Goal: Task Accomplishment & Management: Manage account settings

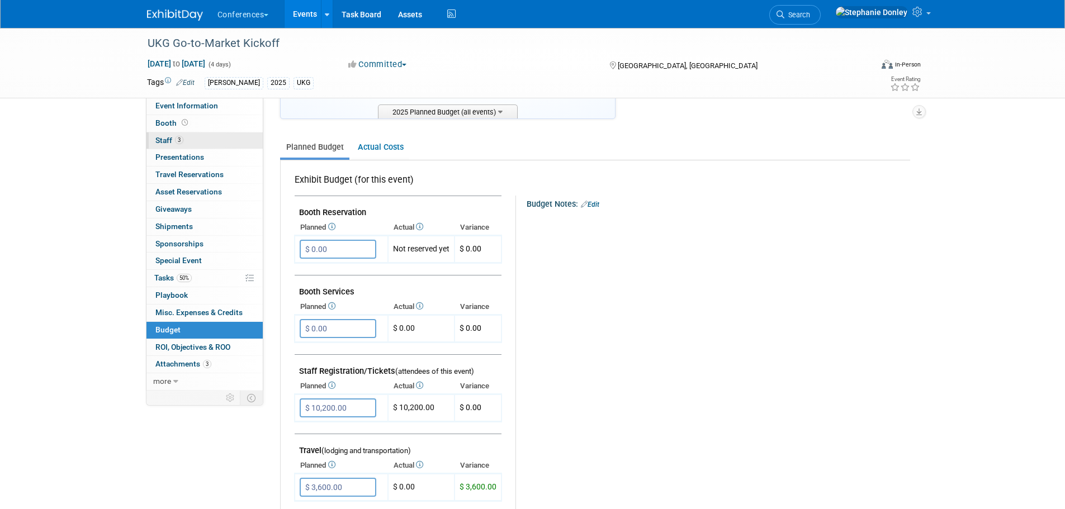
click at [162, 136] on span "Staff 3" at bounding box center [169, 140] width 28 height 9
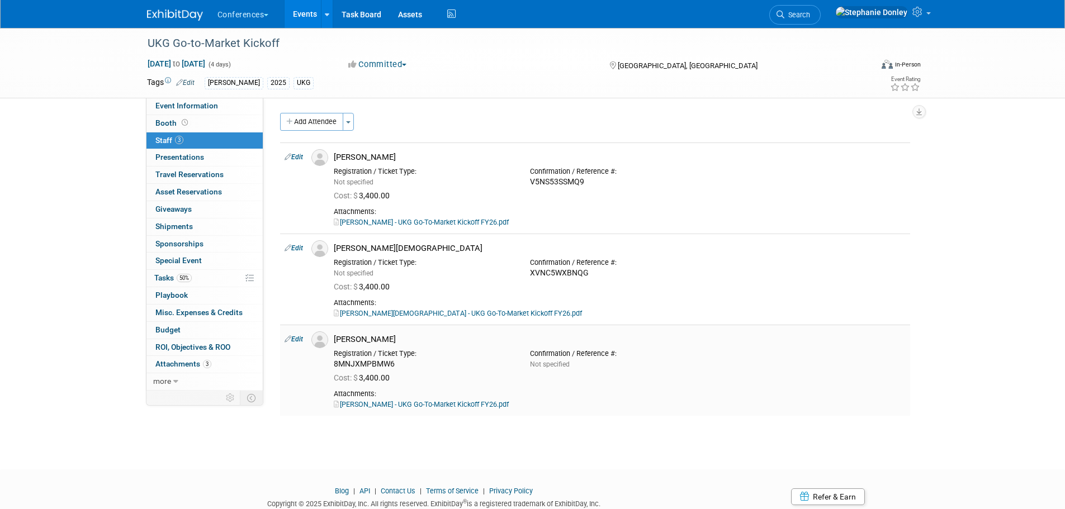
click at [295, 340] on link "Edit" at bounding box center [294, 339] width 18 height 8
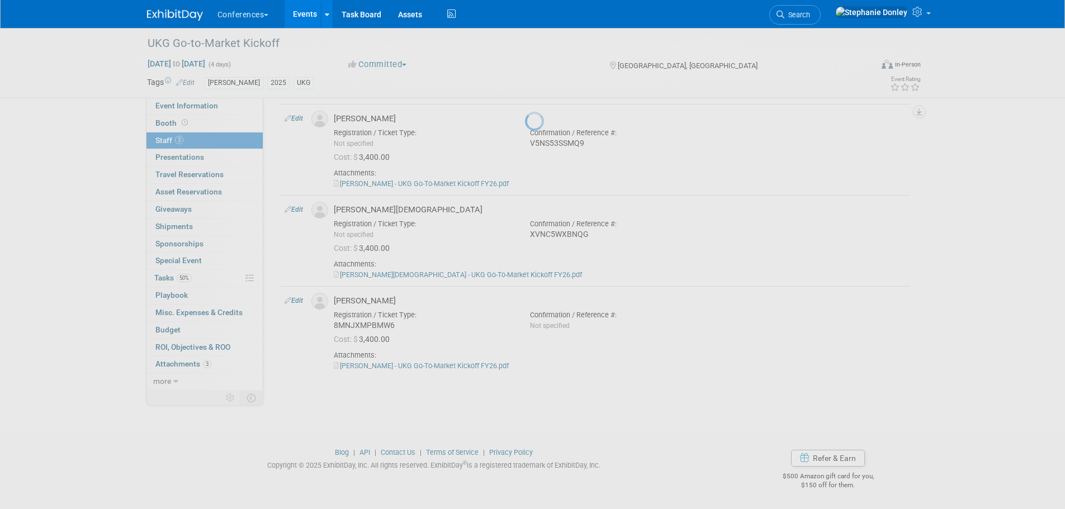
select select "682a123e-da88-43bd-aec9-72e3e344ec1a"
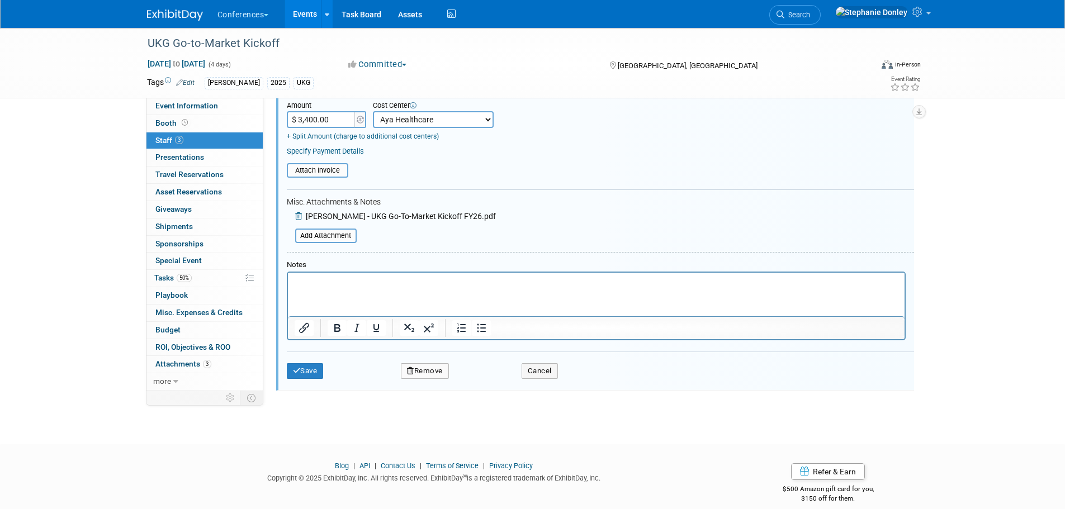
scroll to position [399, 0]
click at [311, 285] on html at bounding box center [595, 277] width 617 height 16
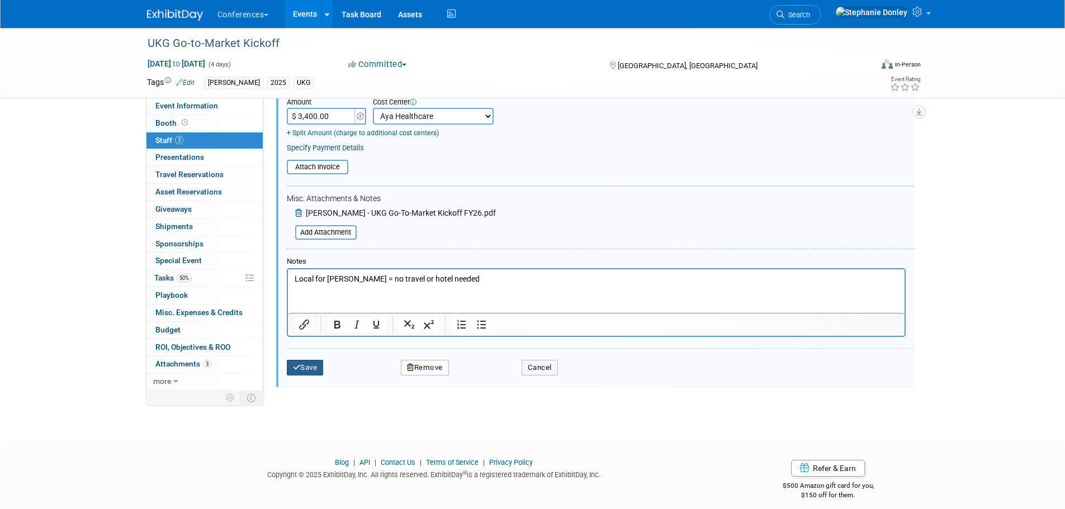
click at [308, 371] on button "Save" at bounding box center [305, 368] width 37 height 16
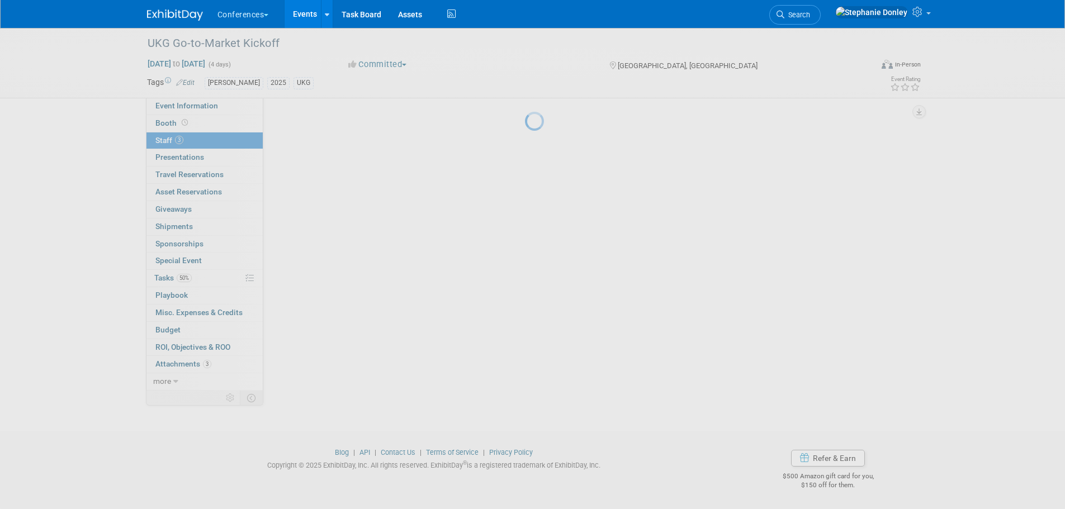
scroll to position [56, 0]
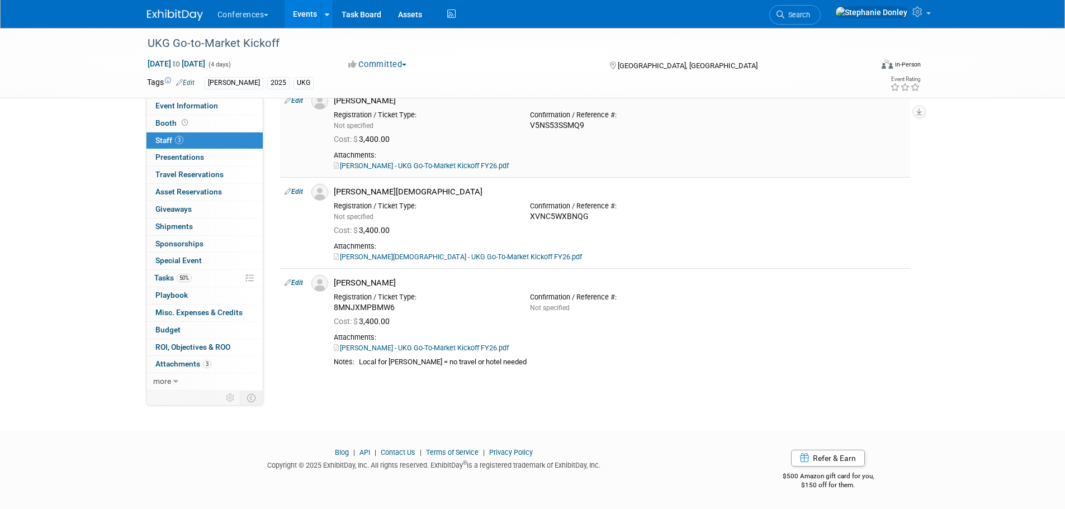
click at [299, 102] on link "Edit" at bounding box center [294, 101] width 18 height 8
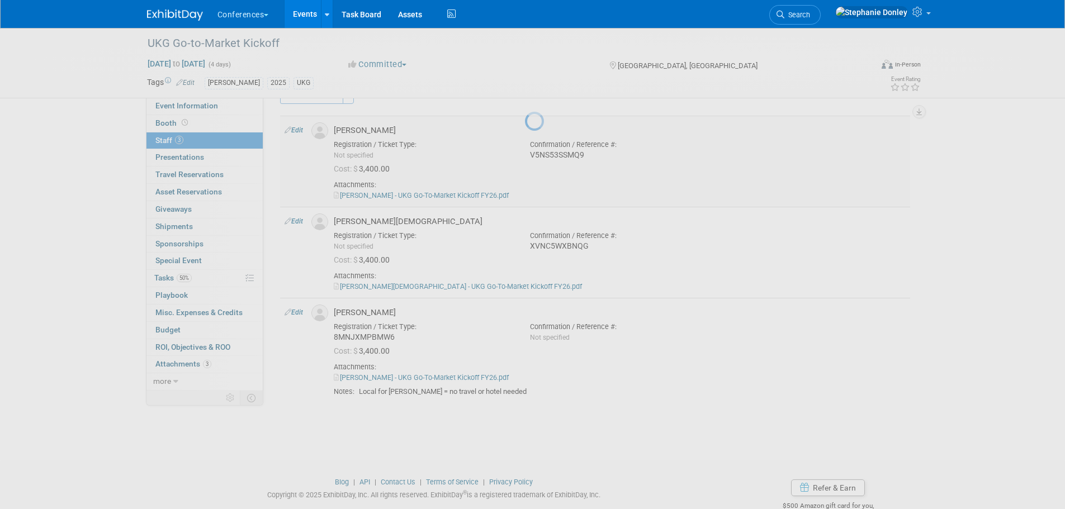
select select "72dd9404-2b13-46cc-bb26-2d5d80bd4c23"
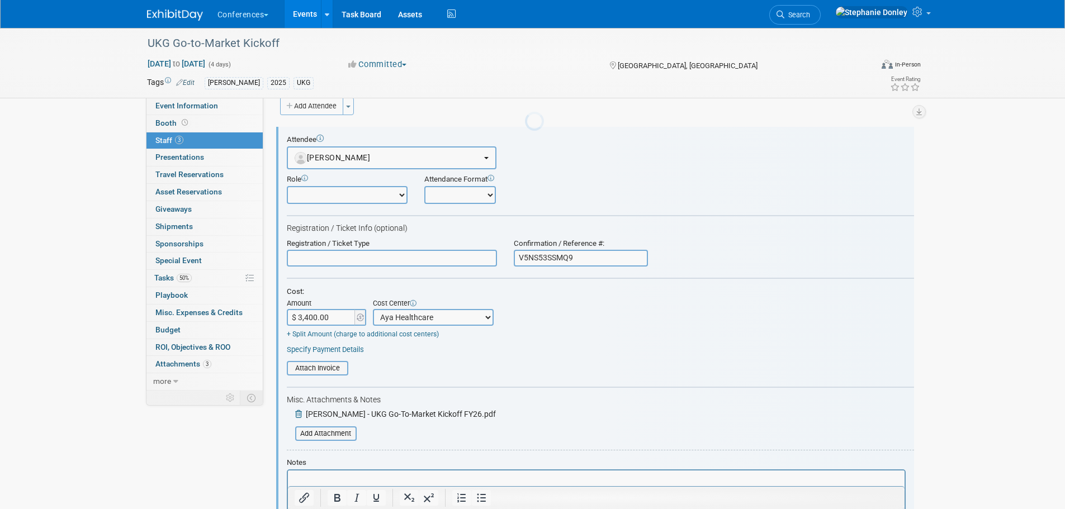
scroll to position [0, 0]
click at [158, 138] on span "Staff 3" at bounding box center [169, 140] width 28 height 9
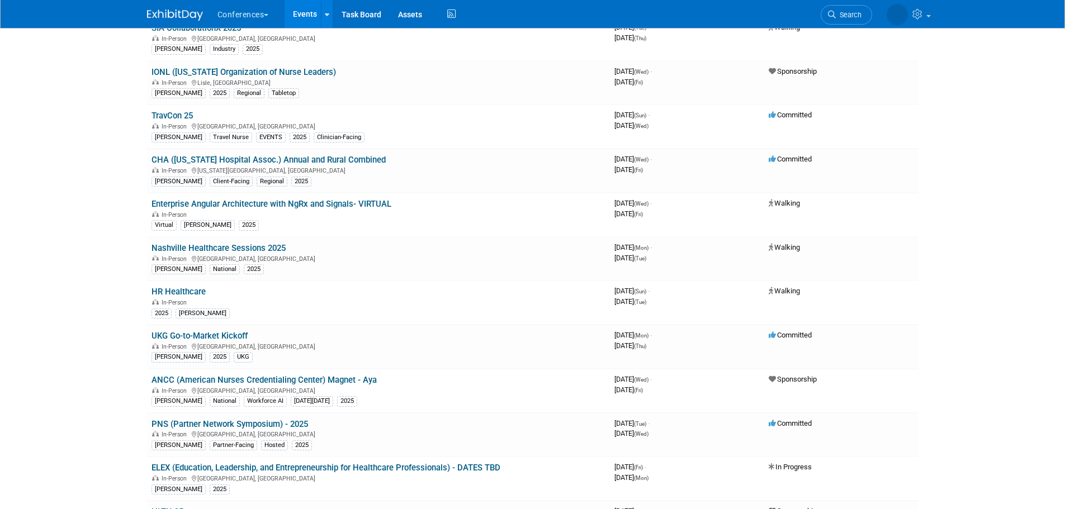
scroll to position [237, 0]
click at [1008, 181] on body "Conferences Explore: My Workspaces 2 Go to Workspace: Conferences Marketing Req…" at bounding box center [532, 17] width 1065 height 509
click at [318, 380] on link "ANCC (American Nurses Credentialing Center) Magnet - Aya" at bounding box center [264, 380] width 225 height 10
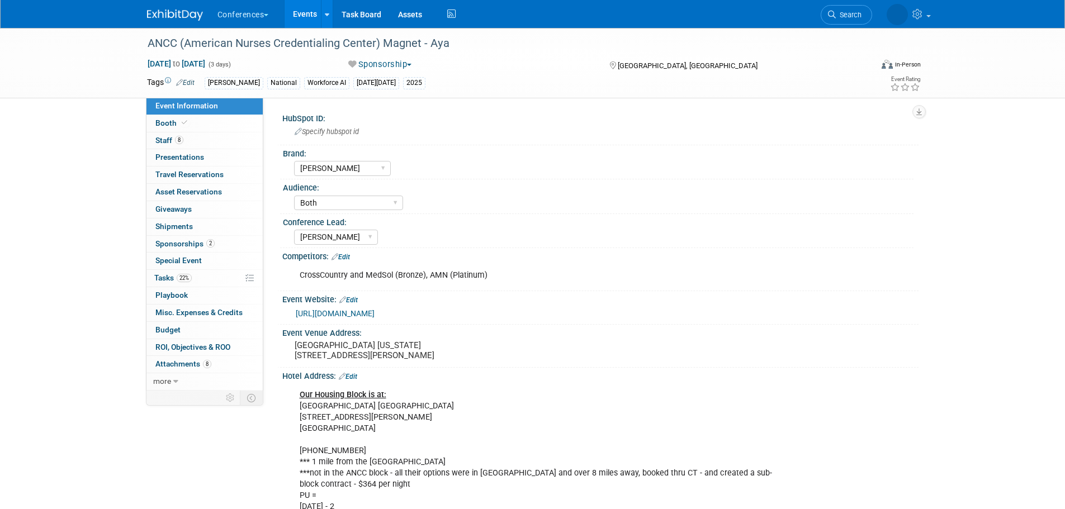
select select "[PERSON_NAME]"
select select "Both"
select select "[PERSON_NAME]"
click at [161, 140] on span "Staff 8" at bounding box center [169, 140] width 28 height 9
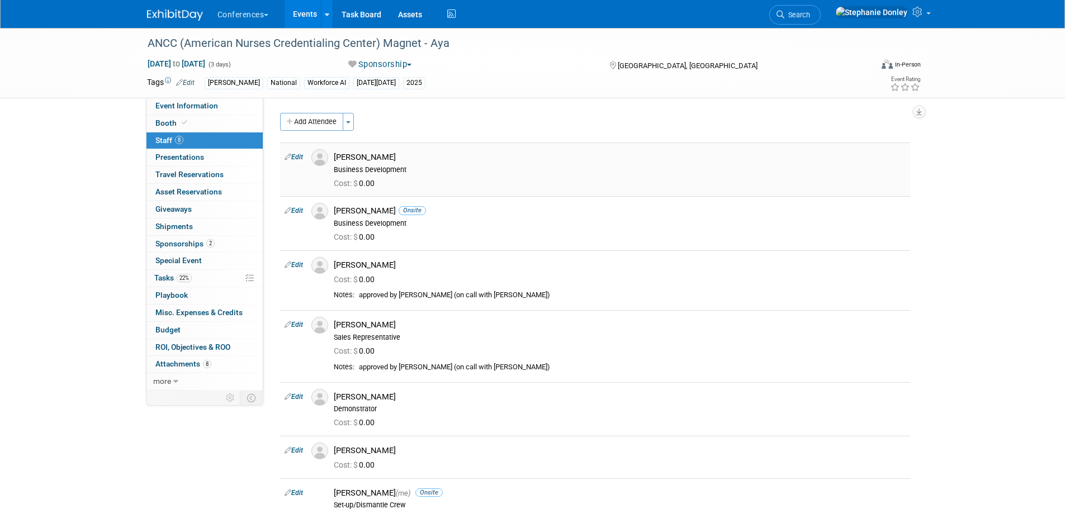
click at [294, 156] on link "Edit" at bounding box center [294, 157] width 18 height 8
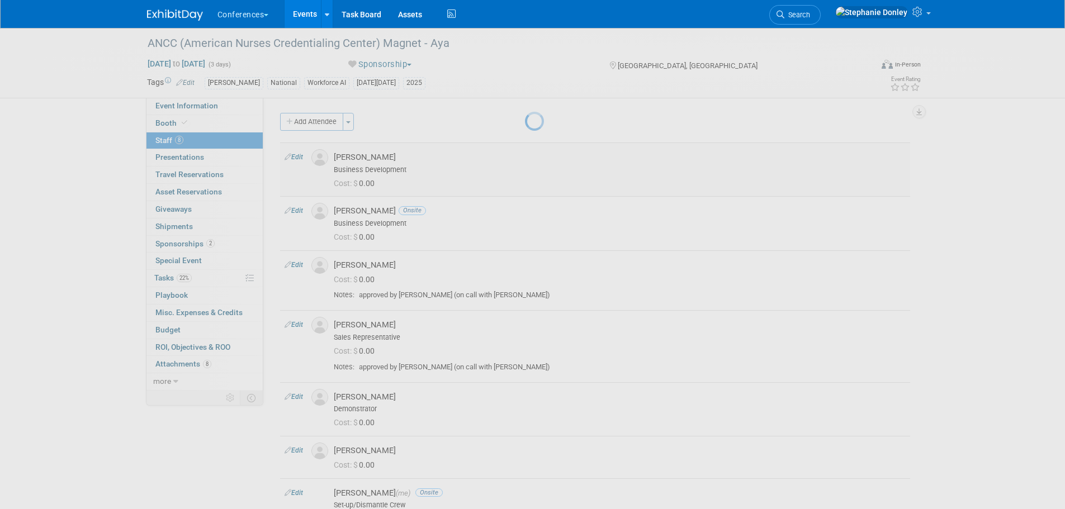
select select "a89db0ac-e251-4f0f-81fa-4c3a505357b7"
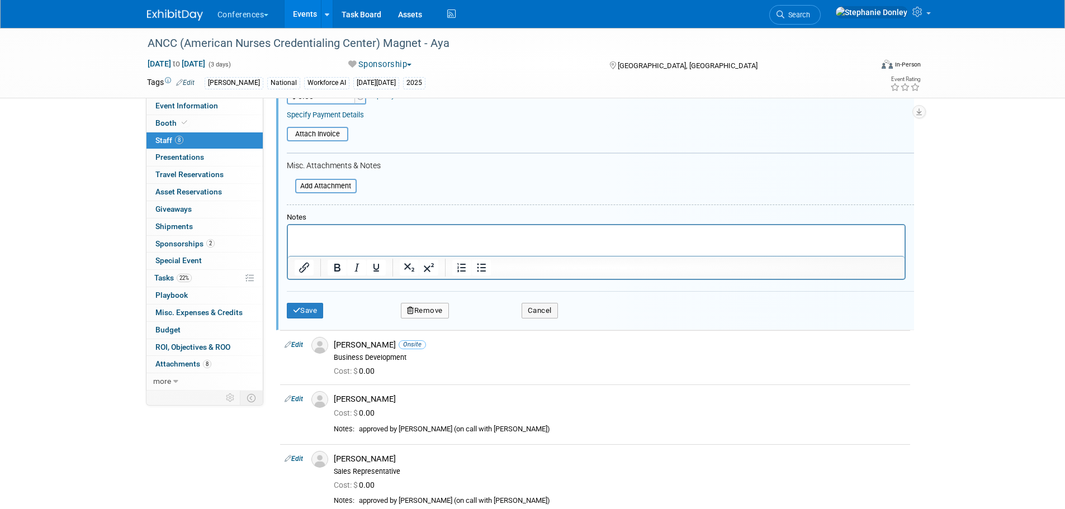
scroll to position [248, 0]
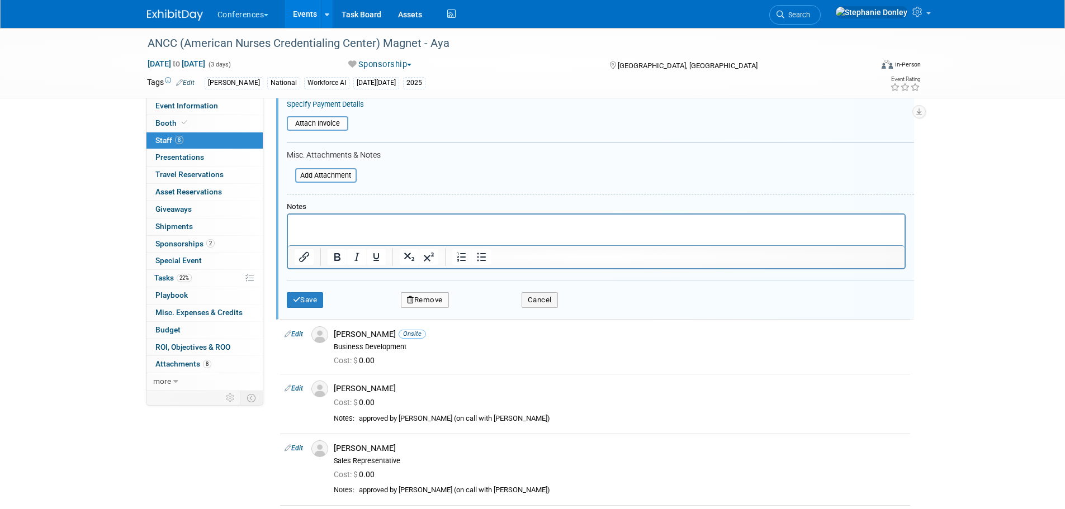
click at [420, 304] on button "Remove" at bounding box center [425, 300] width 48 height 16
click at [485, 309] on link "Yes" at bounding box center [486, 310] width 32 height 18
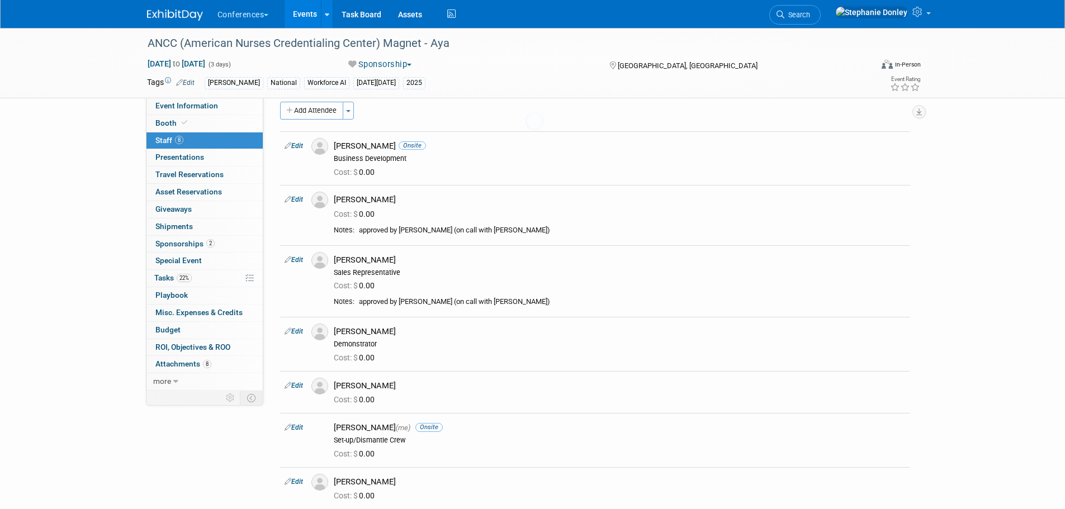
scroll to position [186, 0]
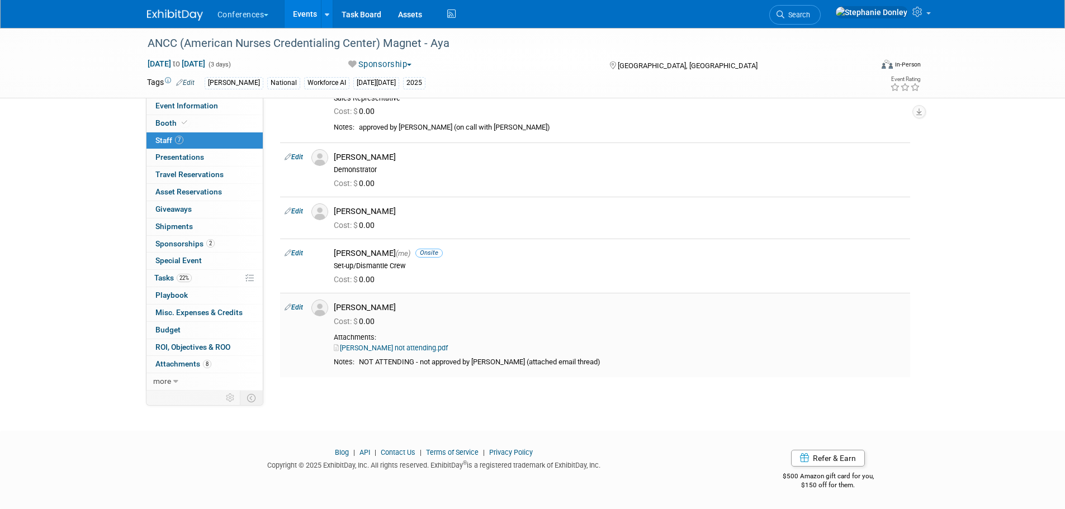
click at [296, 308] on link "Edit" at bounding box center [294, 308] width 18 height 8
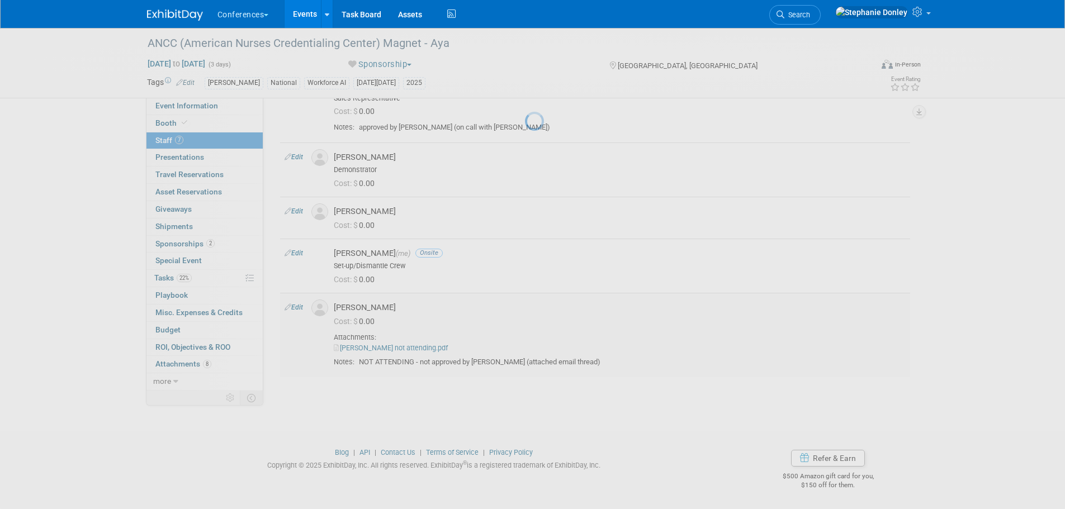
select select "73dc7422-03d5-432f-bfa5-c56aca9a642d"
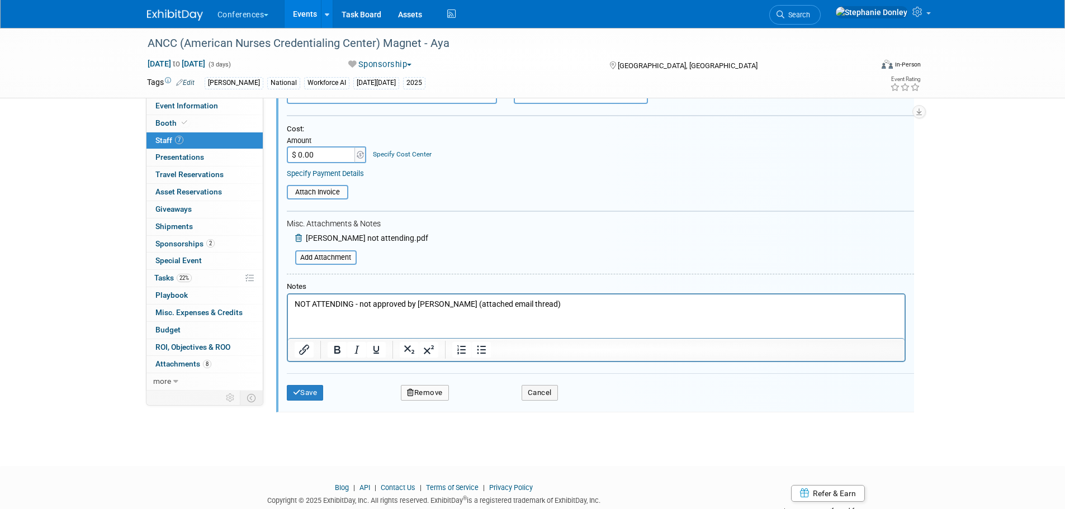
scroll to position [516, 0]
click at [422, 394] on button "Remove" at bounding box center [425, 392] width 48 height 16
click at [482, 398] on link "Yes" at bounding box center [486, 401] width 32 height 18
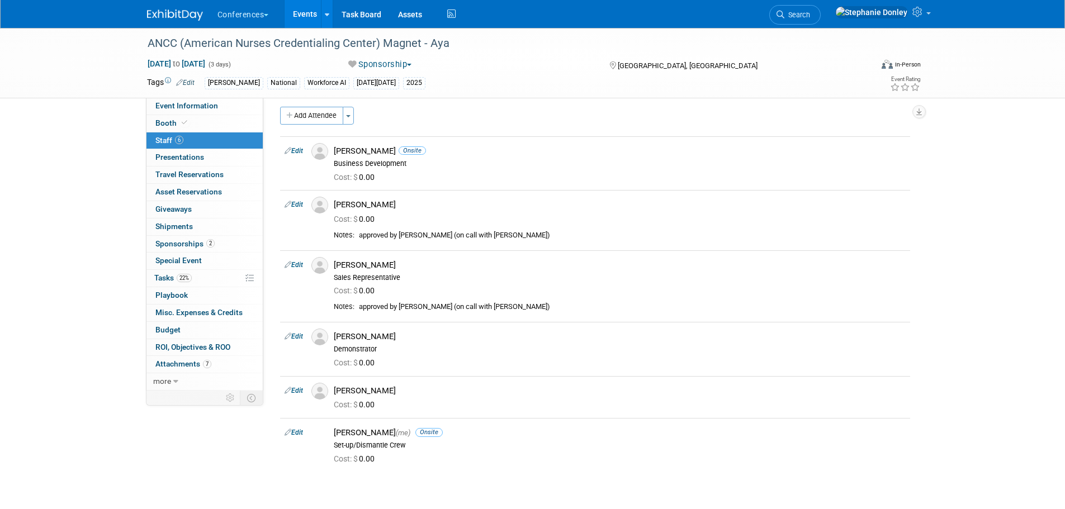
scroll to position [0, 0]
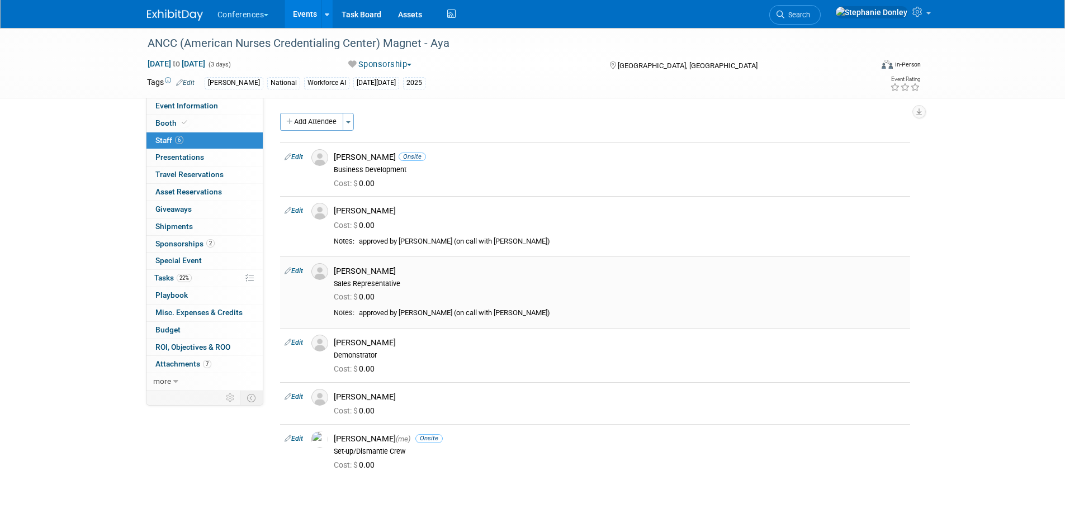
click at [298, 271] on link "Edit" at bounding box center [294, 271] width 18 height 8
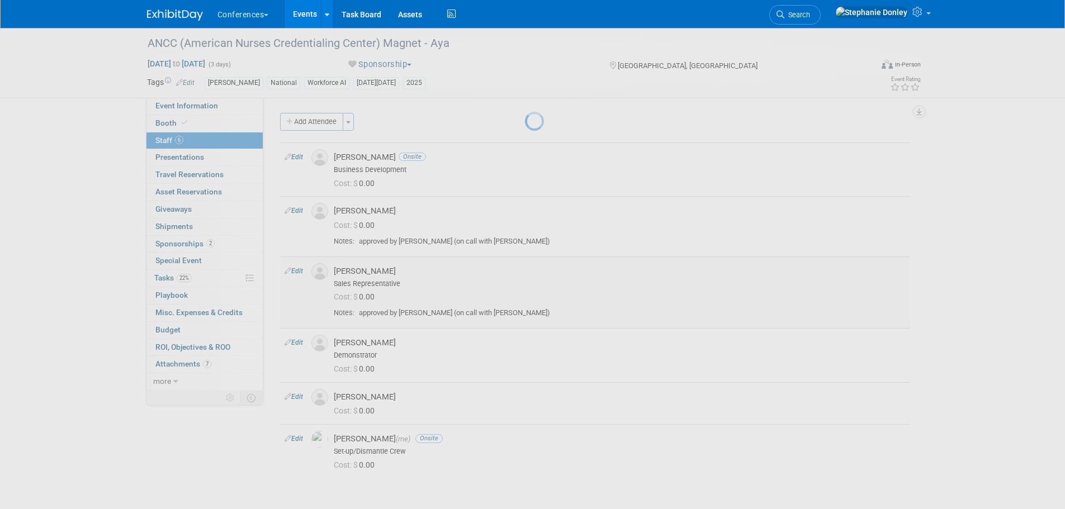
select select "b1732027-1a01-42d5-94ca-1a61bee2bb8a"
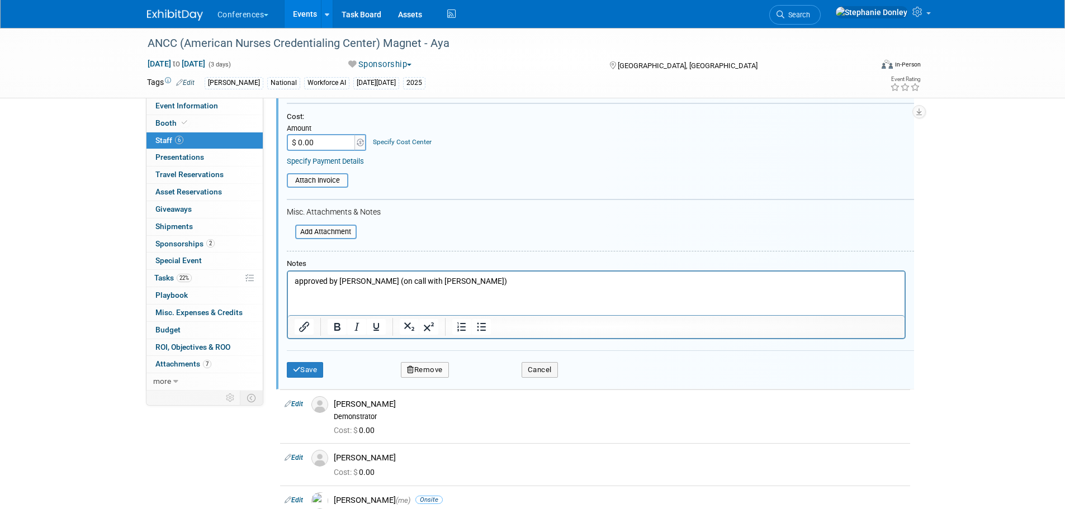
scroll to position [343, 0]
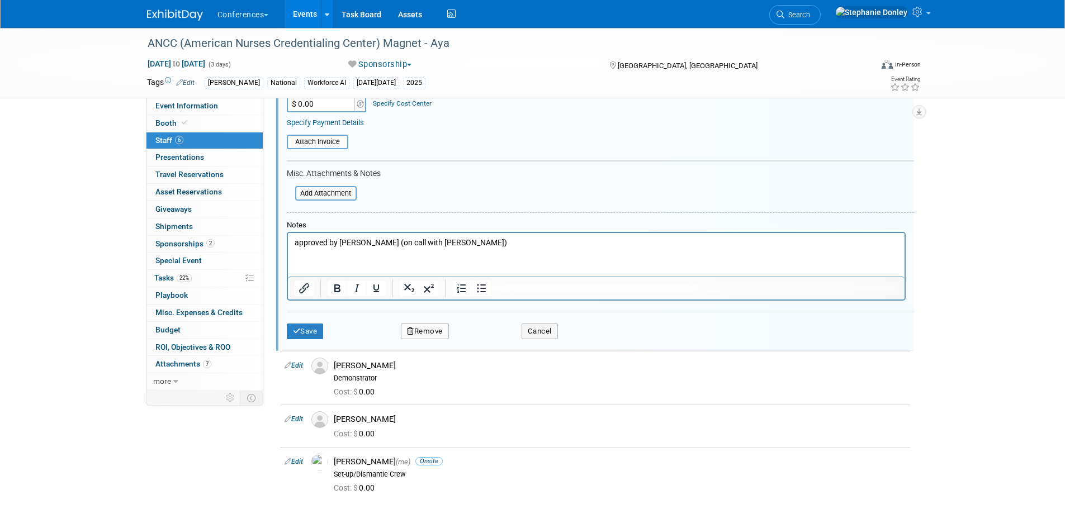
click at [424, 331] on button "Remove" at bounding box center [425, 332] width 48 height 16
click at [489, 343] on link "Yes" at bounding box center [486, 341] width 32 height 18
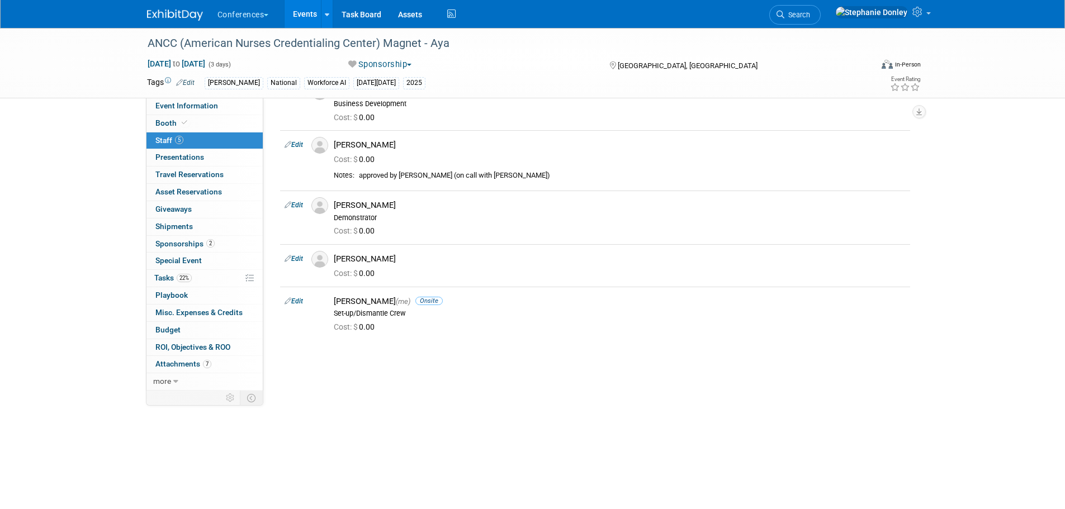
scroll to position [0, 0]
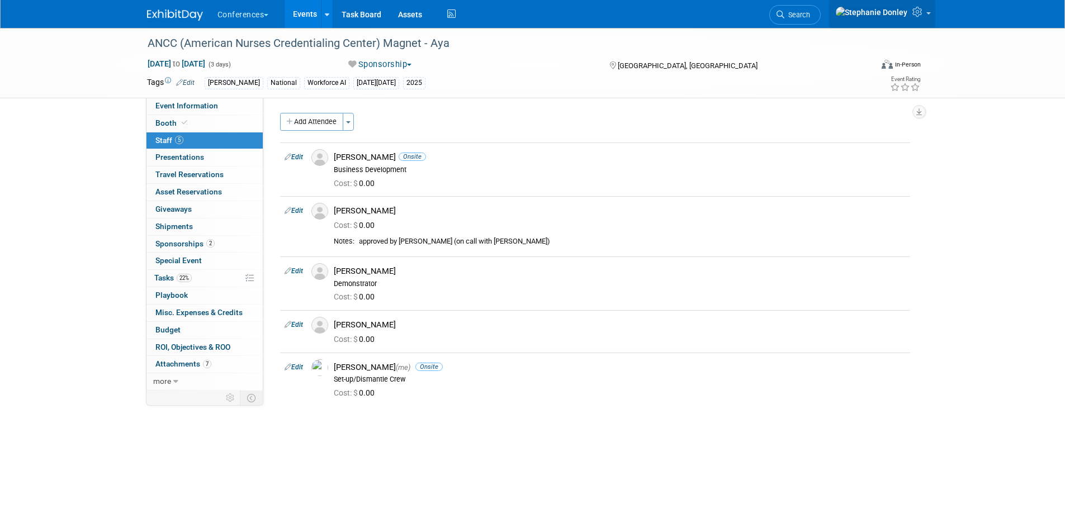
click at [918, 12] on icon at bounding box center [918, 12] width 13 height 10
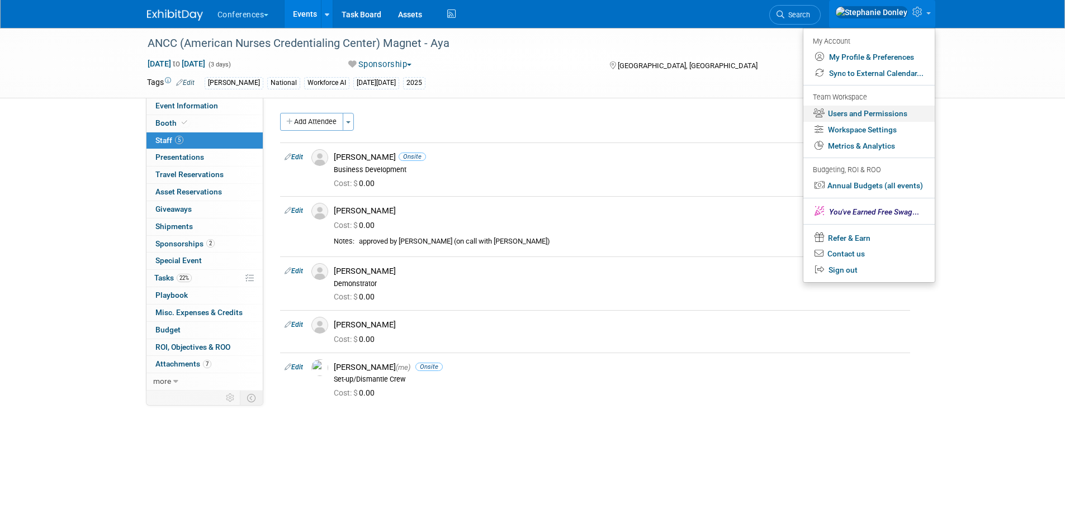
click at [845, 112] on link "Users and Permissions" at bounding box center [868, 114] width 131 height 16
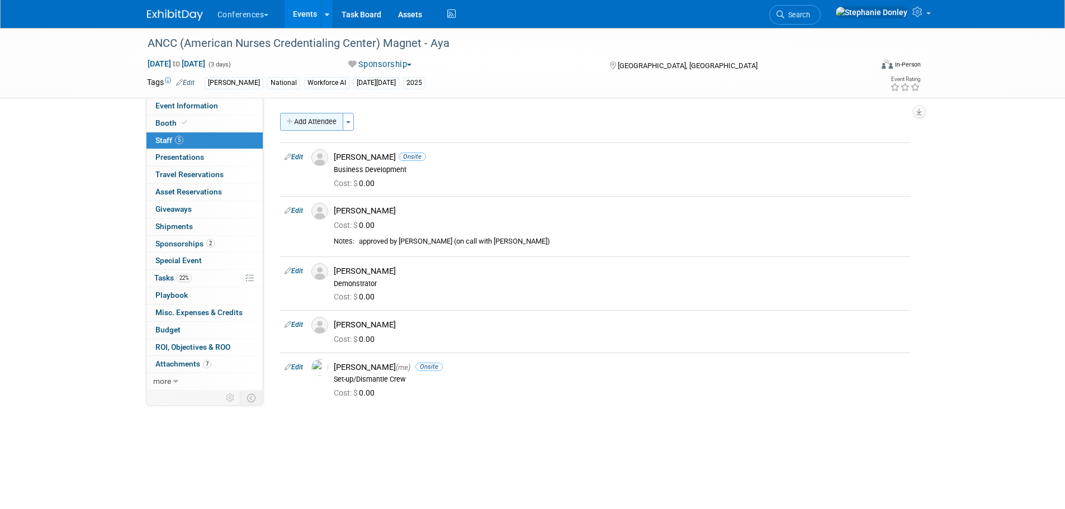
click at [331, 126] on button "Add Attendee" at bounding box center [311, 122] width 63 height 18
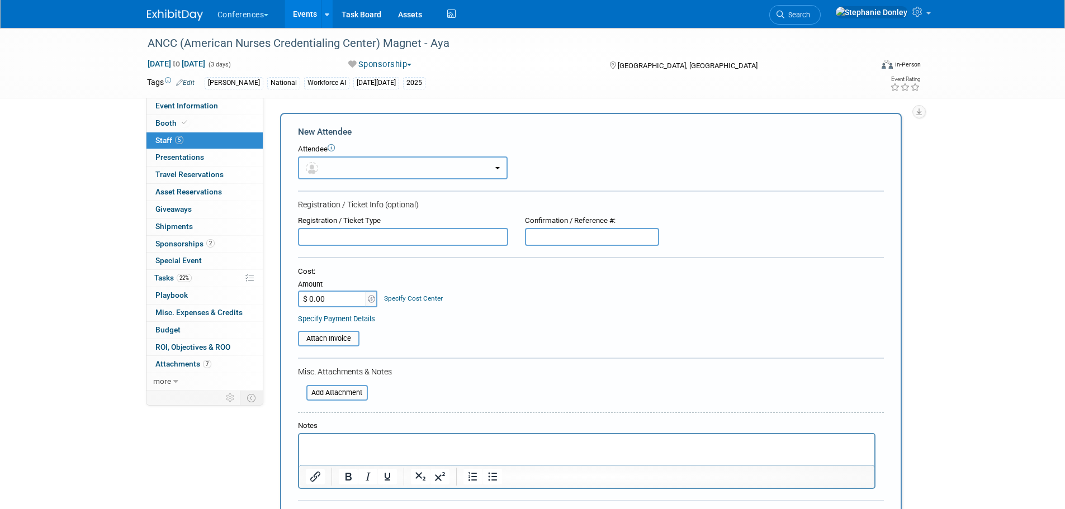
click at [376, 170] on button "button" at bounding box center [403, 168] width 210 height 23
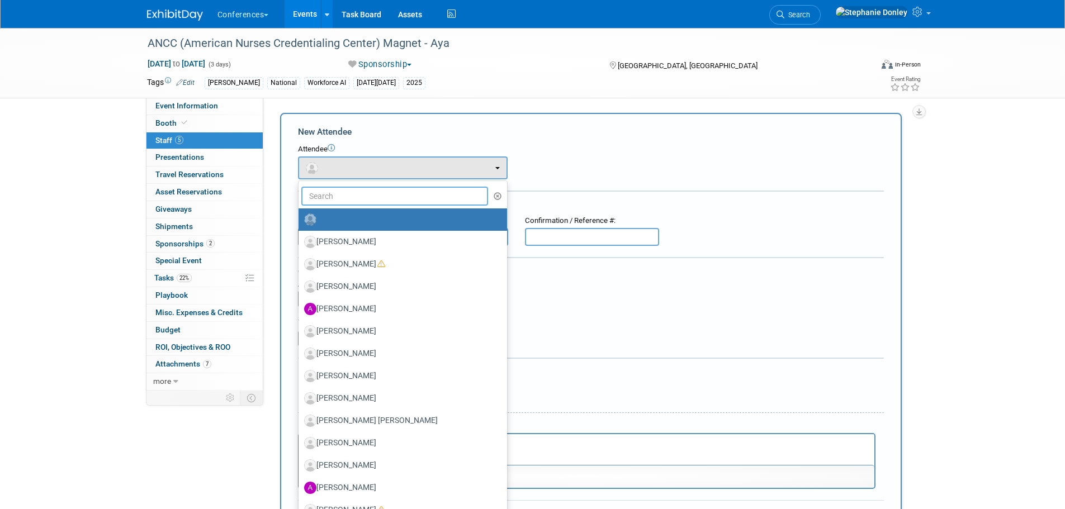
click at [362, 199] on input "text" at bounding box center [394, 196] width 187 height 19
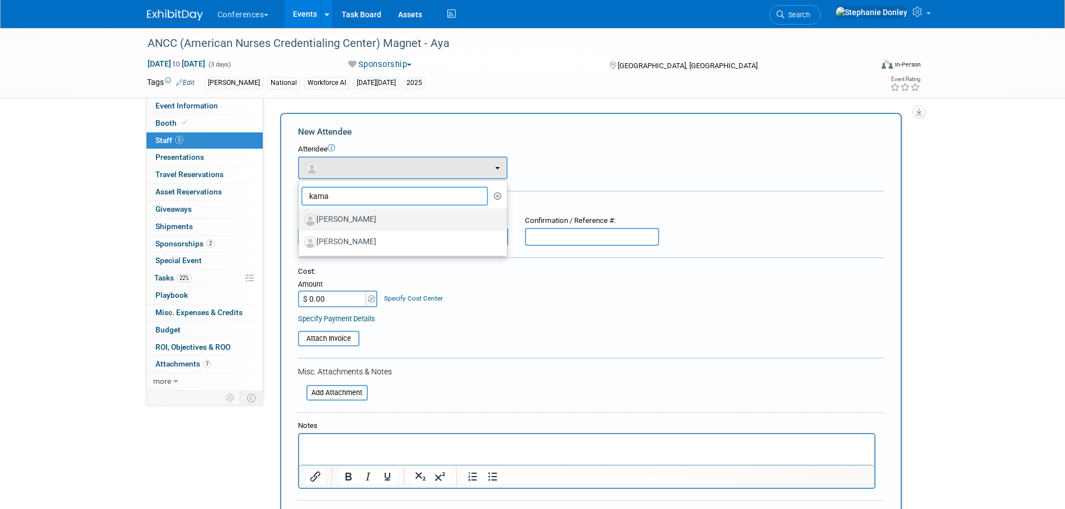
type input "kama"
click at [352, 219] on label "[PERSON_NAME]" at bounding box center [400, 220] width 192 height 18
click at [300, 219] on input "[PERSON_NAME]" at bounding box center [296, 218] width 7 height 7
select select "d23027a4-4afe-4c1e-b316-42f143a3ae69"
select select "300"
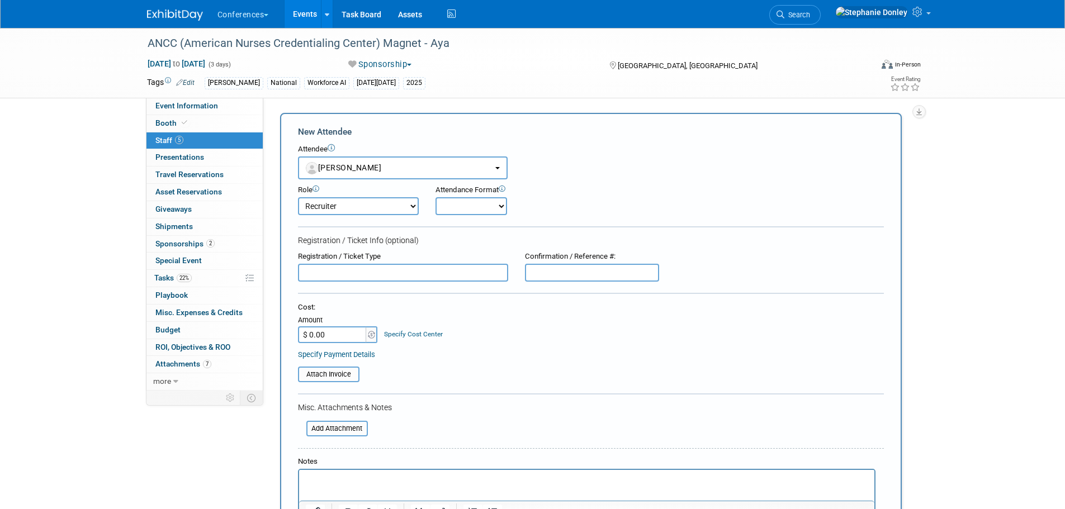
click at [422, 334] on link "Specify Cost Center" at bounding box center [413, 334] width 59 height 8
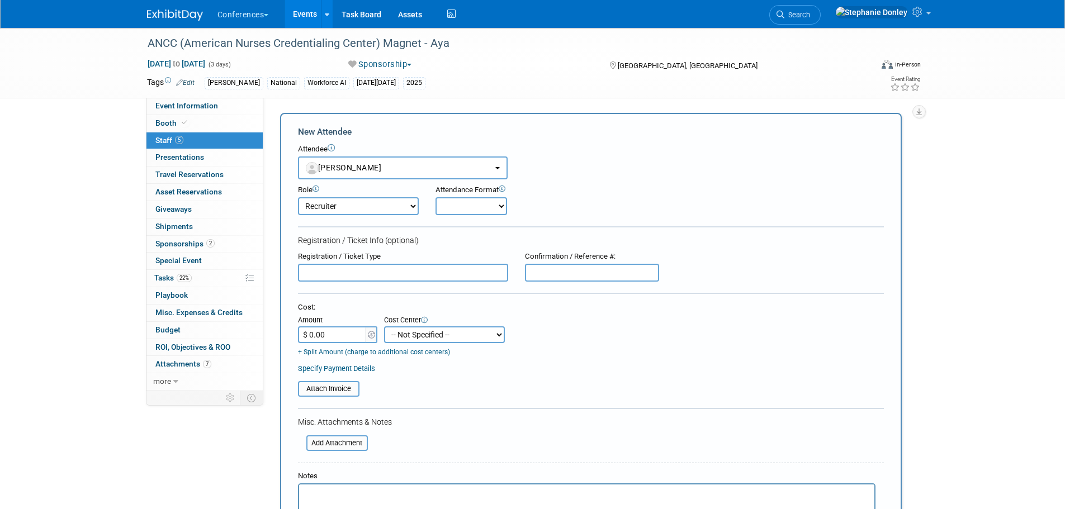
click at [422, 334] on select "-- Not Specified -- Aya Education Aya Healthcare Aya Locums Bespoke Corporate D…" at bounding box center [444, 335] width 121 height 17
select select "18965872"
click at [384, 327] on select "-- Not Specified -- Aya Education Aya Healthcare Aya Locums Bespoke Corporate D…" at bounding box center [444, 335] width 121 height 17
click at [337, 495] on p "Rich Text Area. Press ALT-0 for help." at bounding box center [586, 494] width 562 height 11
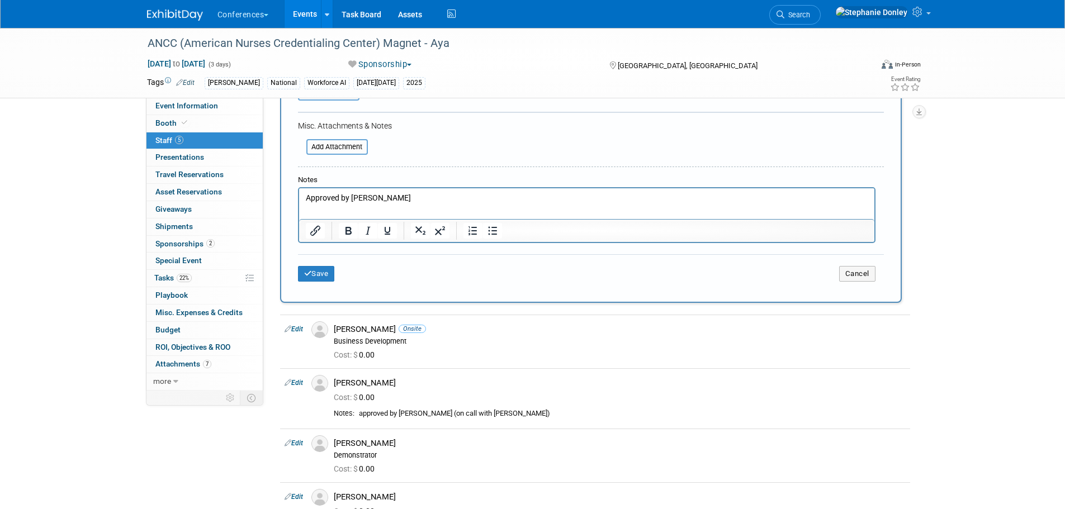
scroll to position [311, 0]
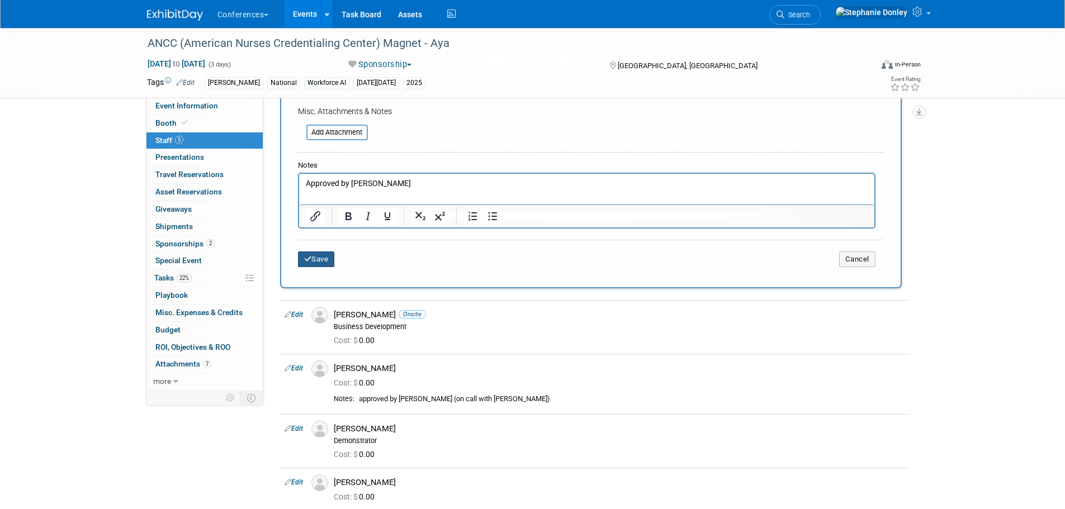
click at [314, 257] on button "Save" at bounding box center [316, 260] width 37 height 16
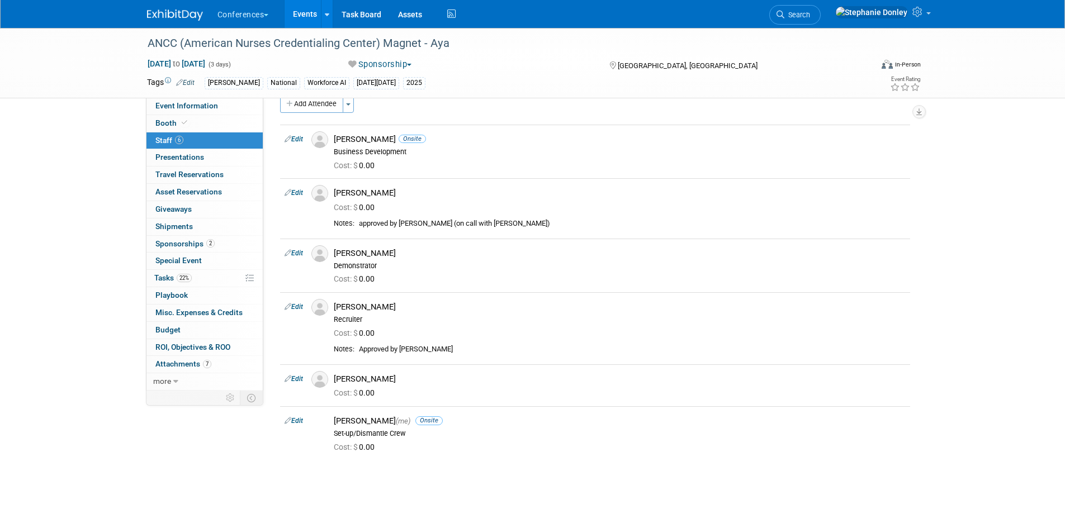
scroll to position [4, 0]
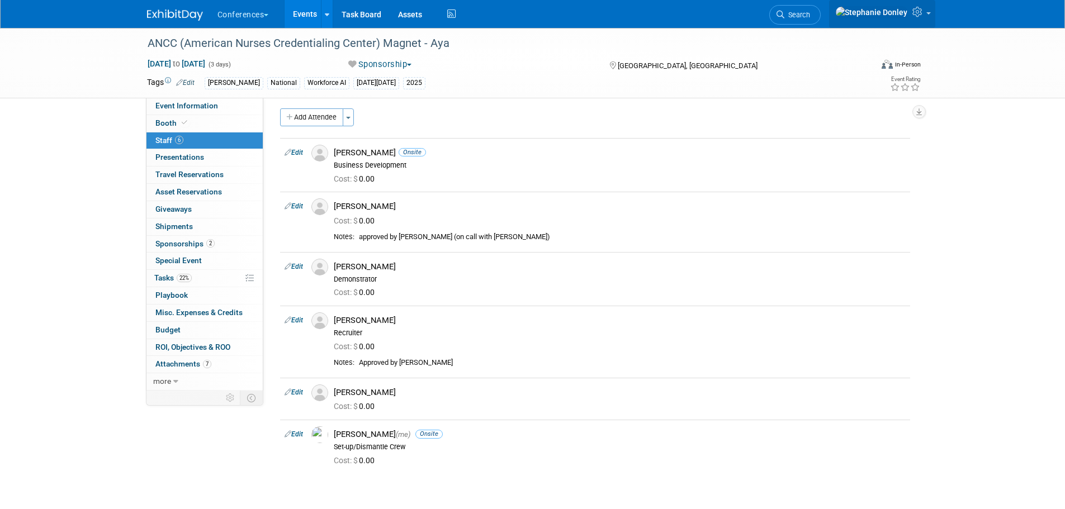
click at [920, 15] on icon at bounding box center [918, 12] width 13 height 10
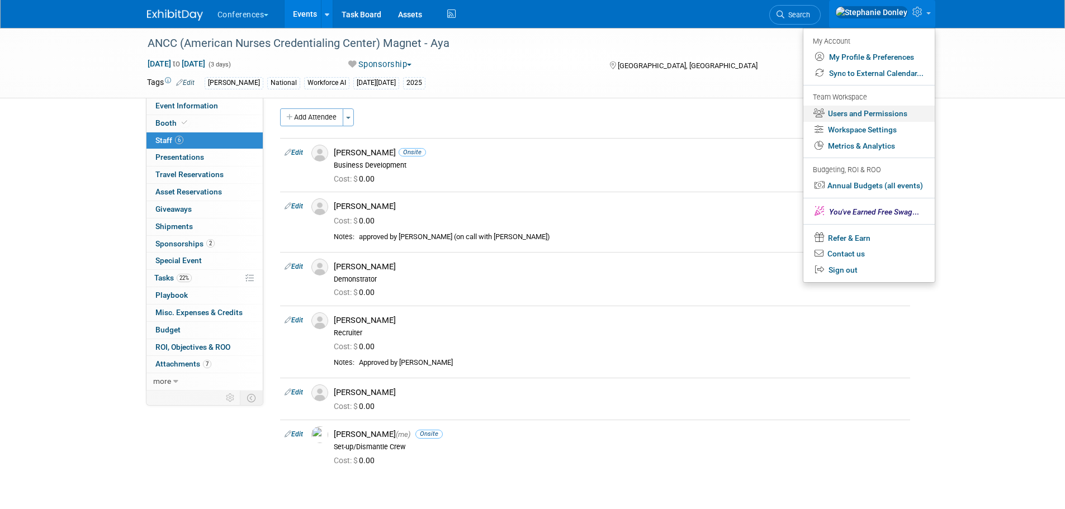
click at [850, 114] on link "Users and Permissions" at bounding box center [868, 114] width 131 height 16
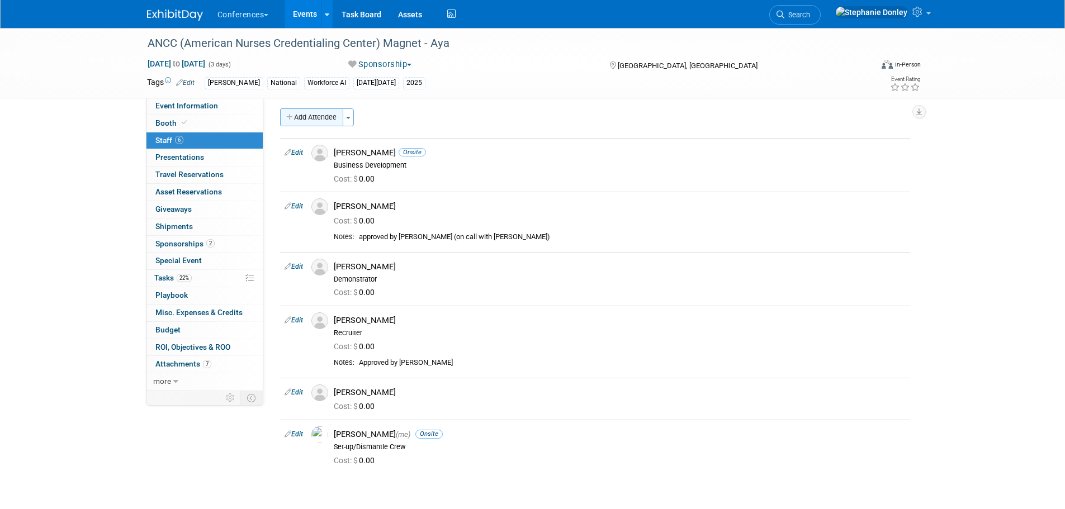
click at [323, 122] on button "Add Attendee" at bounding box center [311, 117] width 63 height 18
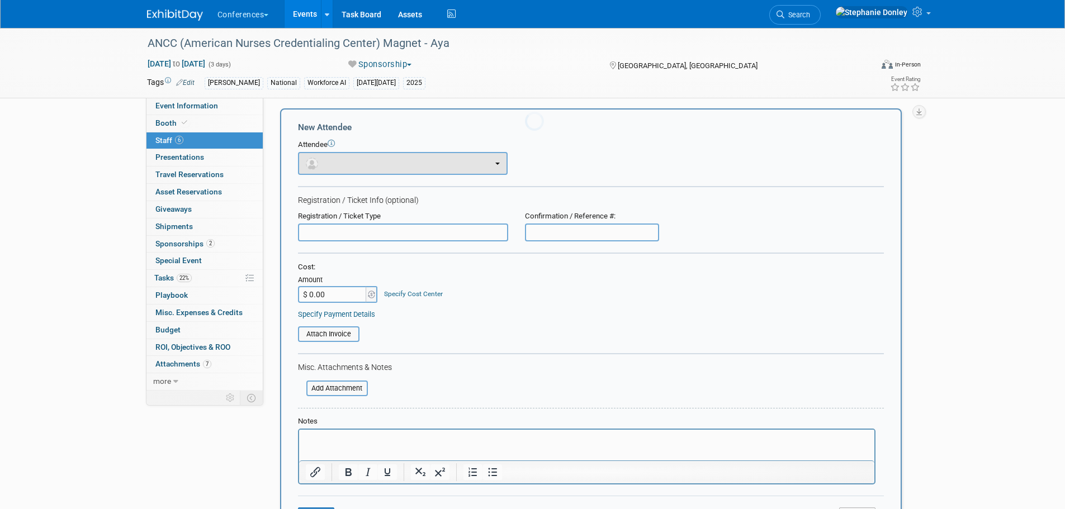
scroll to position [0, 0]
click at [356, 168] on button "button" at bounding box center [403, 163] width 210 height 23
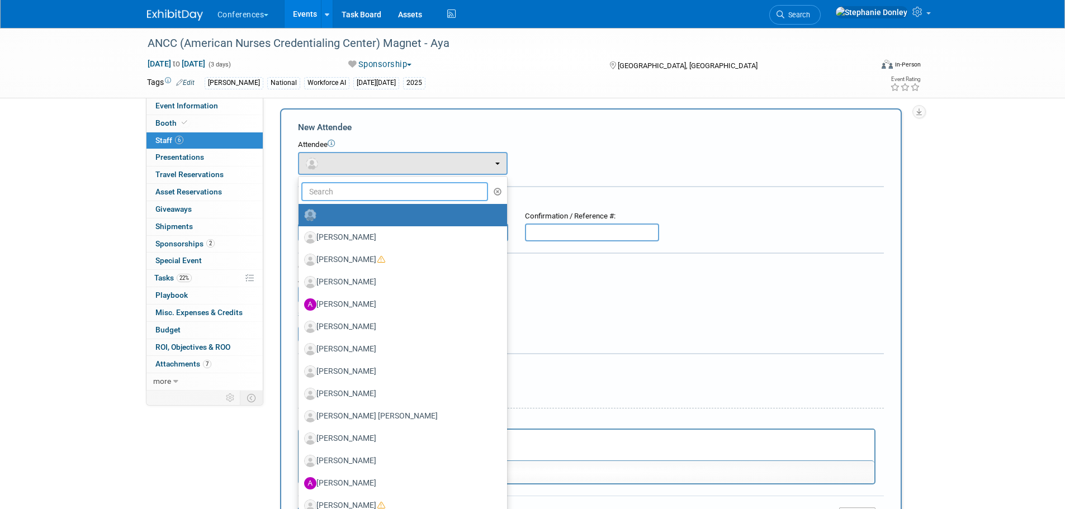
click at [349, 193] on input "text" at bounding box center [394, 191] width 187 height 19
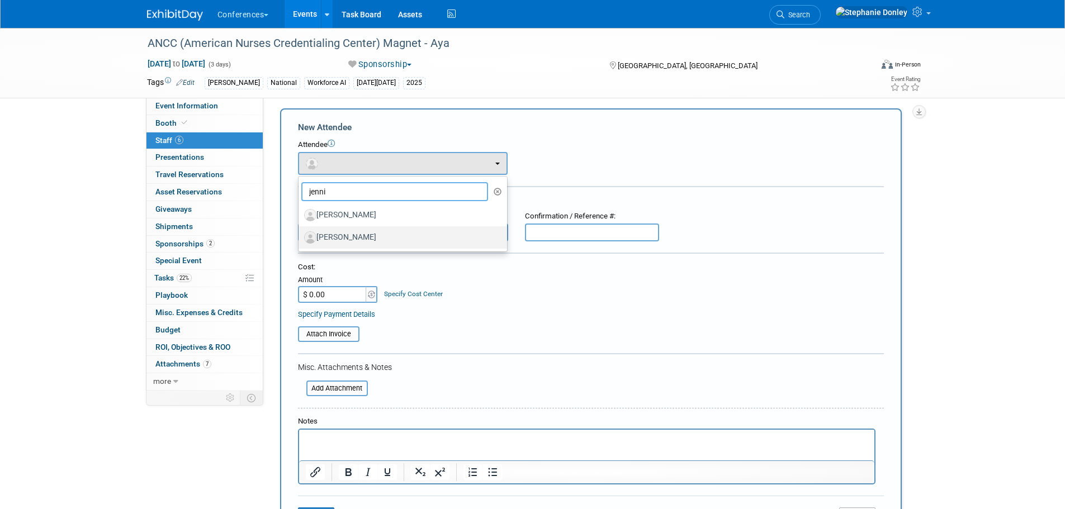
type input "jenni"
click at [363, 236] on label "[PERSON_NAME]" at bounding box center [400, 238] width 192 height 18
click at [300, 236] on input "[PERSON_NAME]" at bounding box center [296, 236] width 7 height 7
select select "11f89992-ddcc-4400-90ff-405628d4e1f2"
select select "1"
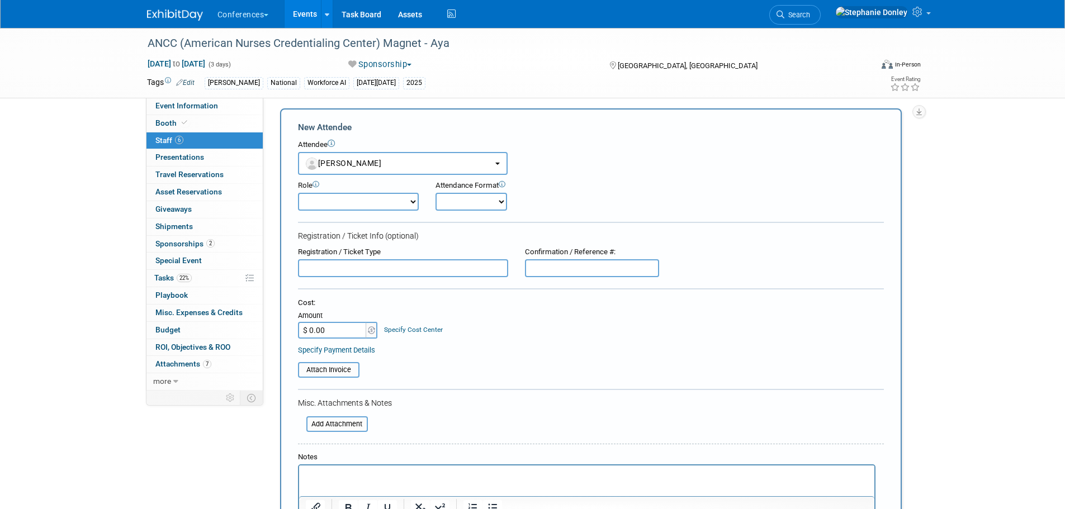
click at [403, 334] on link "Specify Cost Center" at bounding box center [413, 330] width 59 height 8
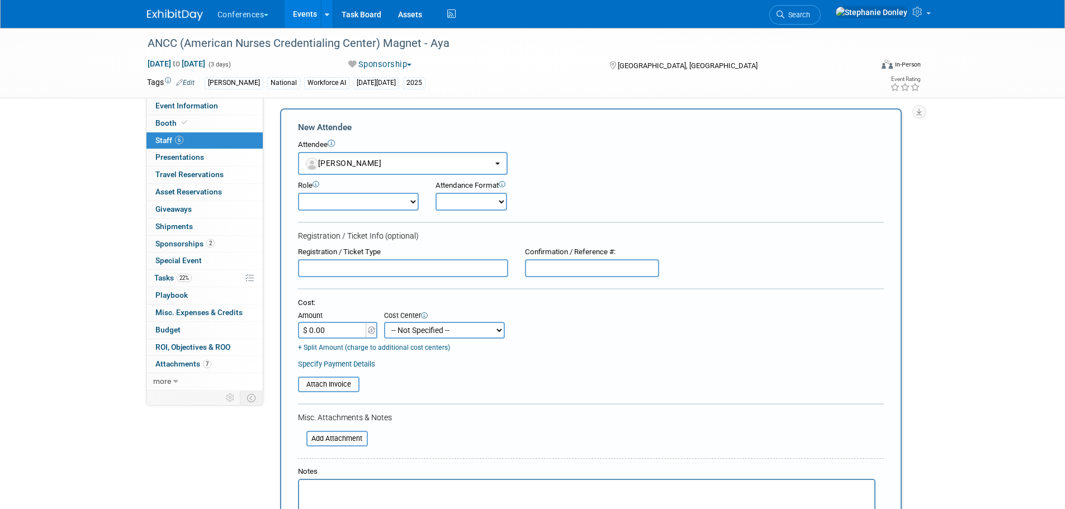
click at [403, 334] on select "-- Not Specified -- Aya Education Aya Healthcare Aya Locums Bespoke Corporate D…" at bounding box center [444, 330] width 121 height 17
select select "18965872"
click at [384, 322] on select "-- Not Specified -- Aya Education Aya Healthcare Aya Locums Bespoke Corporate D…" at bounding box center [444, 330] width 121 height 17
click at [329, 486] on p "Rich Text Area. Press ALT-0 for help." at bounding box center [586, 489] width 562 height 11
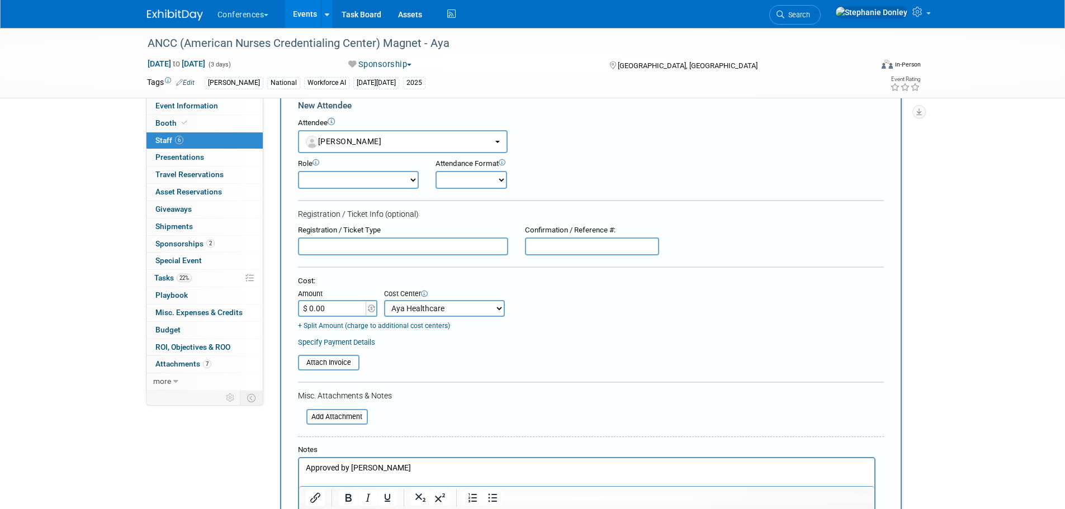
scroll to position [30, 0]
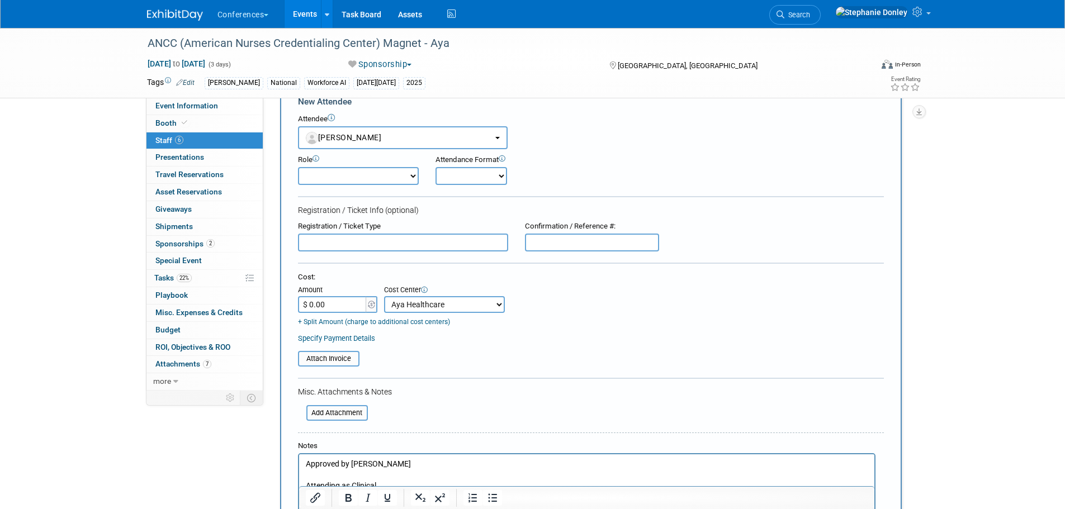
drag, startPoint x: 381, startPoint y: 484, endPoint x: 310, endPoint y: 479, distance: 71.7
click at [310, 479] on body "Approved by Maggie Dinan Attending as Clinical" at bounding box center [587, 474] width 564 height 33
click at [349, 502] on icon "Bold" at bounding box center [349, 498] width 6 height 8
click at [307, 481] on b "Attending as Clinical" at bounding box center [342, 484] width 74 height 9
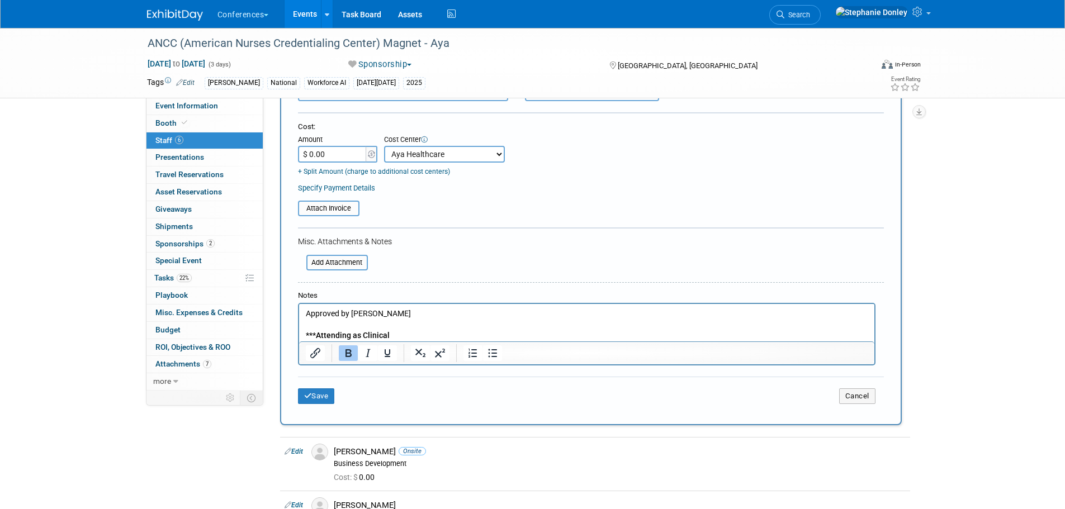
scroll to position [190, 0]
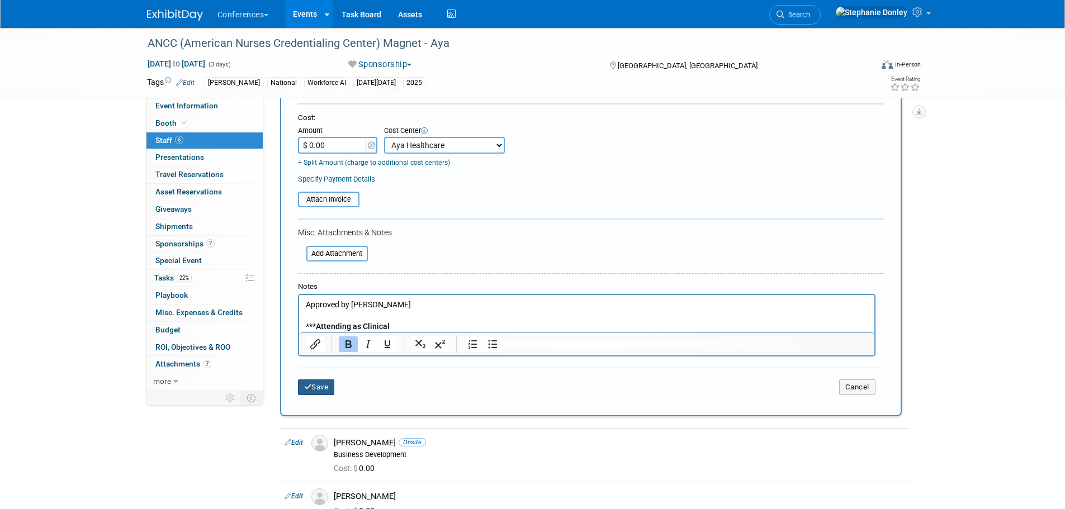
click at [328, 387] on button "Save" at bounding box center [316, 388] width 37 height 16
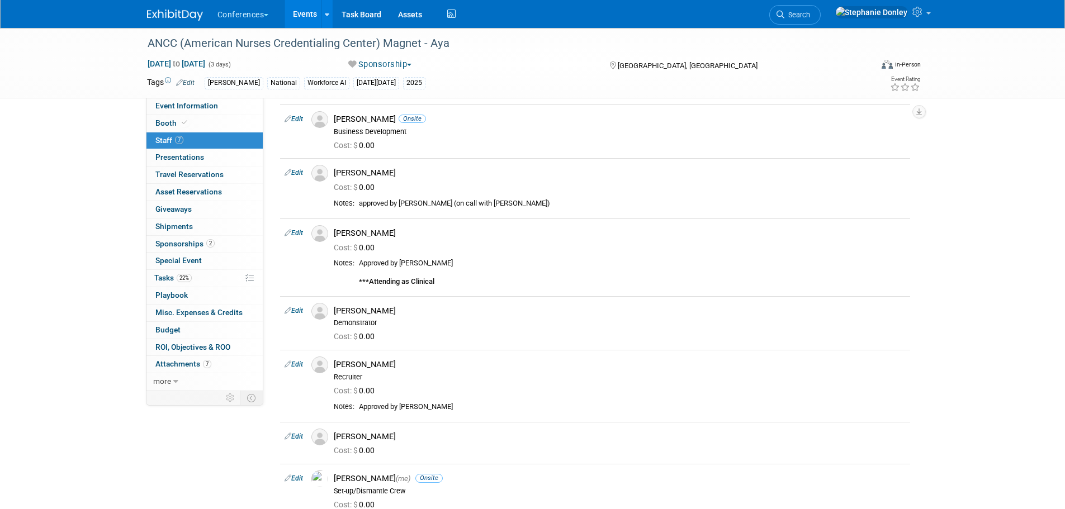
scroll to position [0, 0]
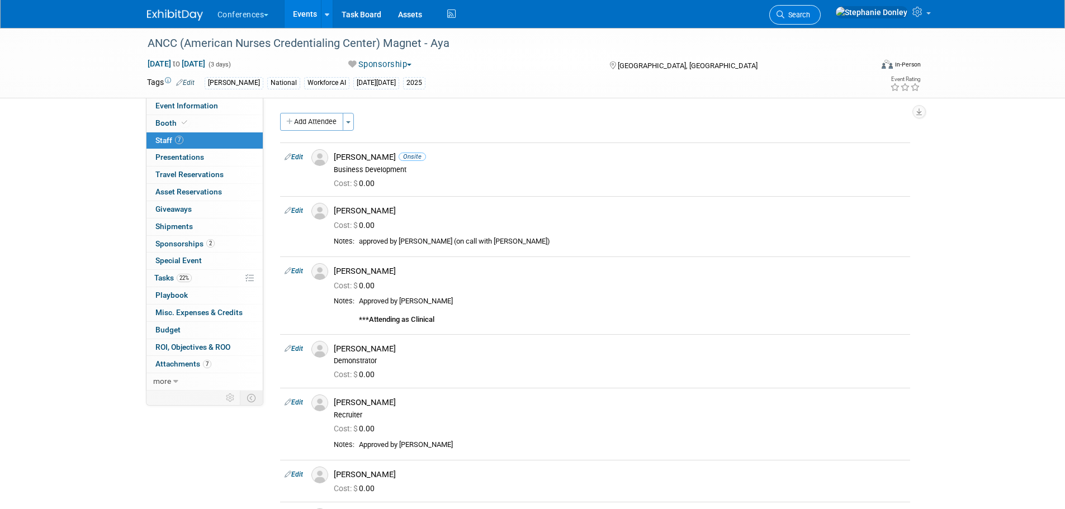
click at [810, 15] on span "Search" at bounding box center [797, 15] width 26 height 8
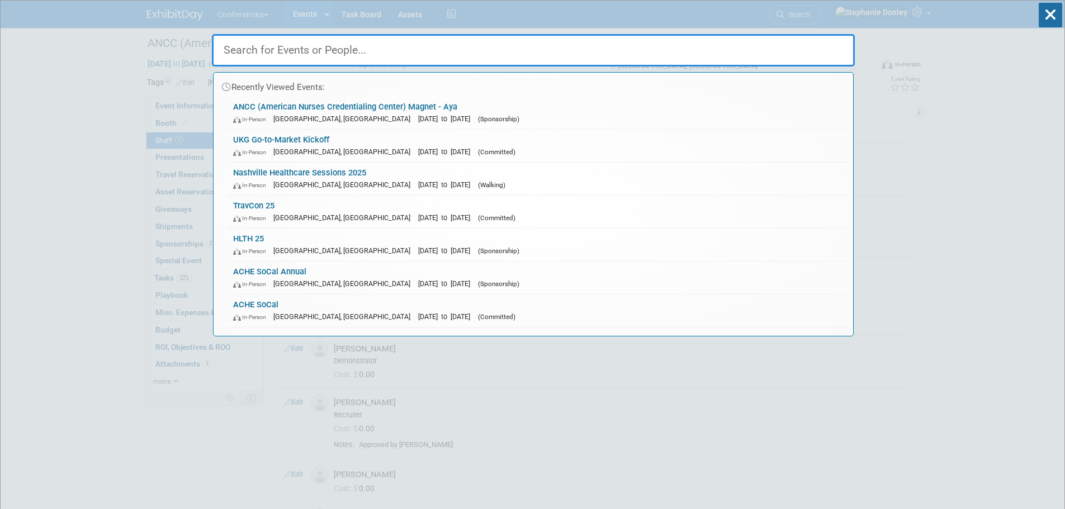
click at [371, 42] on input "text" at bounding box center [533, 50] width 643 height 32
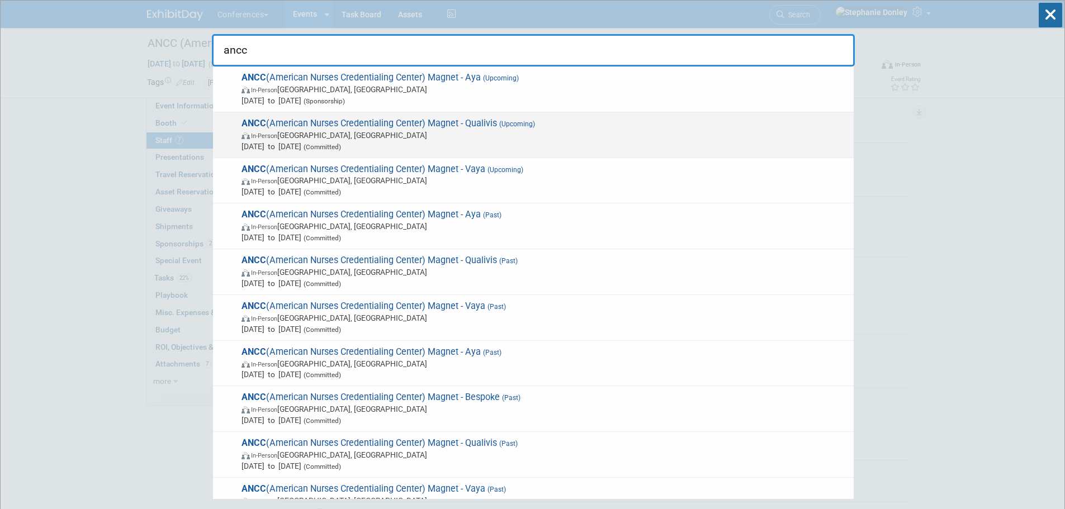
type input "ancc"
click at [363, 121] on span "ANCC (American Nurses Credentialing Center) Magnet - Qualivis (Upcoming) In-Per…" at bounding box center [543, 135] width 610 height 34
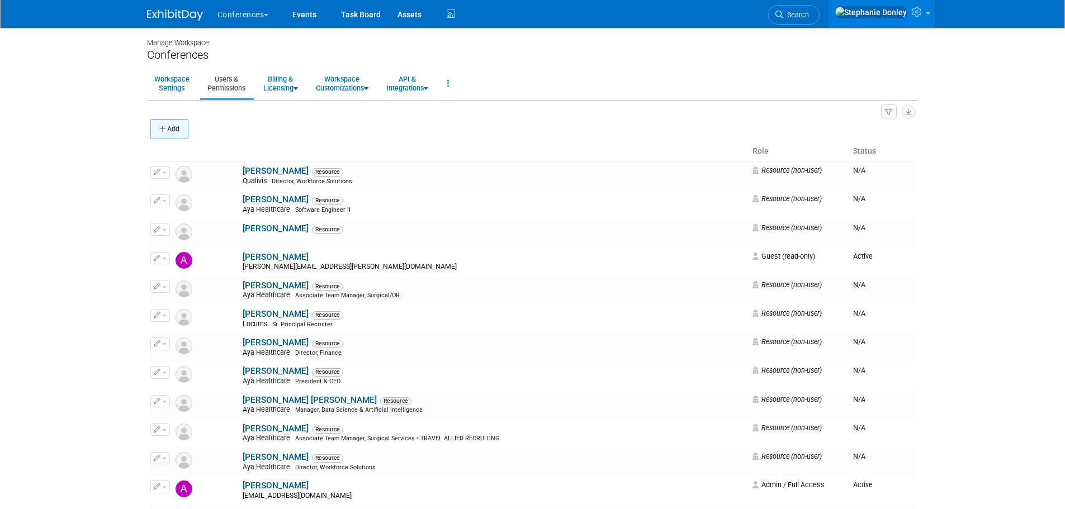
click at [168, 138] on button "Add" at bounding box center [169, 129] width 38 height 20
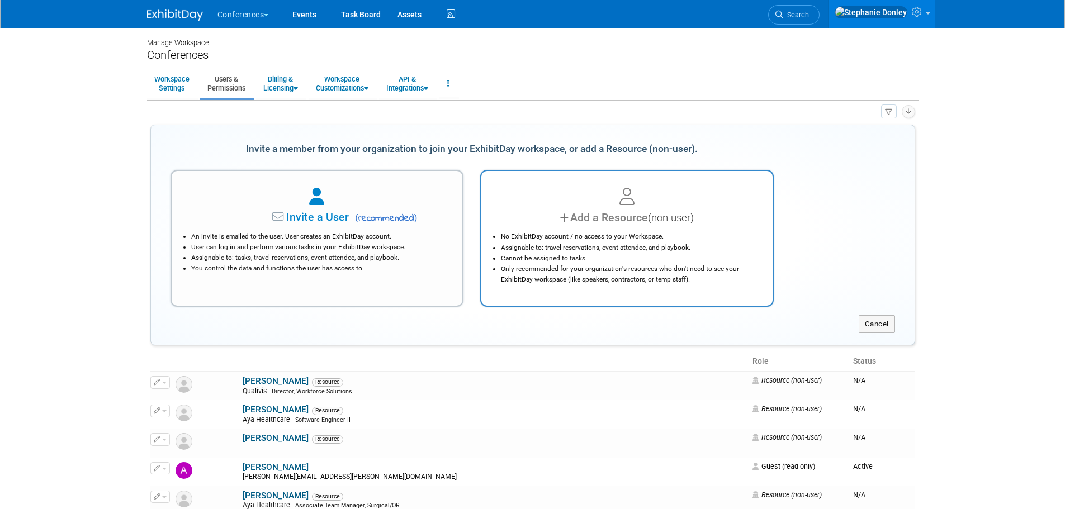
click at [622, 235] on li "No ExhibitDay account / no access to your Workspace." at bounding box center [630, 236] width 258 height 11
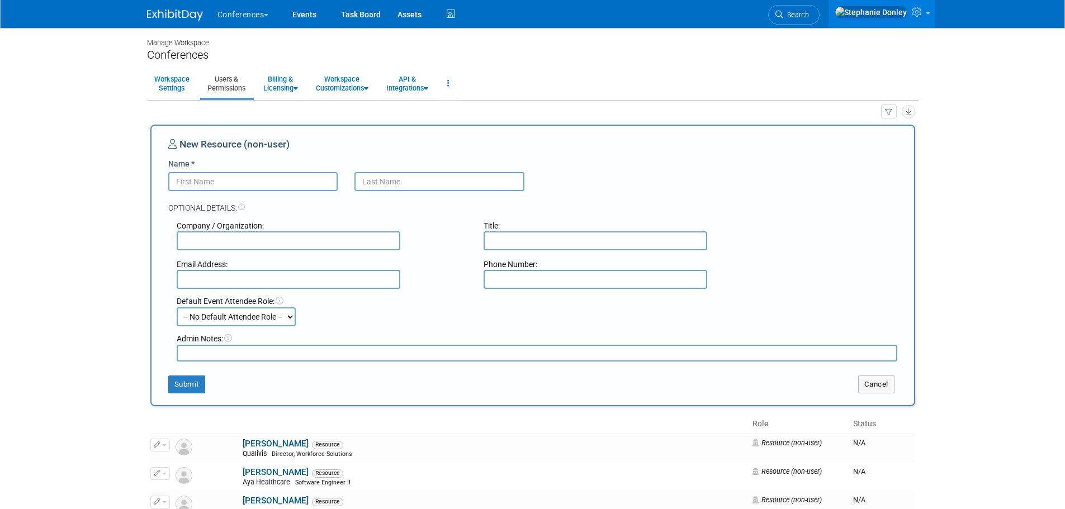
click at [259, 183] on input "Name *" at bounding box center [253, 181] width 170 height 19
type input "Kamal"
type input "Kozrosh"
click at [256, 232] on input "text" at bounding box center [289, 240] width 224 height 19
type input "Aya healthcare"
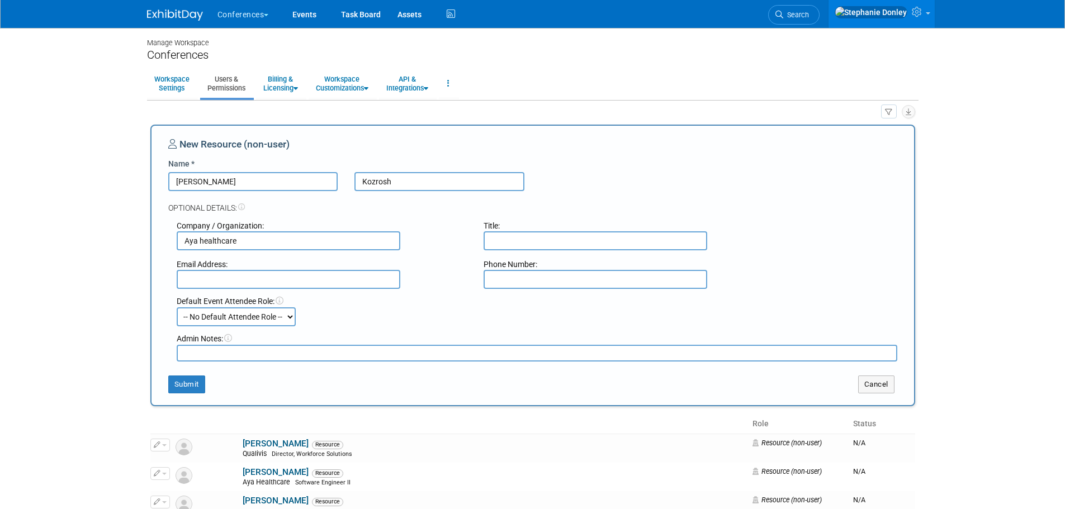
click at [638, 242] on input "text" at bounding box center [596, 240] width 224 height 19
type input "Recruiter"
click at [208, 351] on textarea at bounding box center [537, 353] width 721 height 17
type textarea "Approved by Steve Nunez"
click at [216, 280] on input "text" at bounding box center [289, 279] width 224 height 19
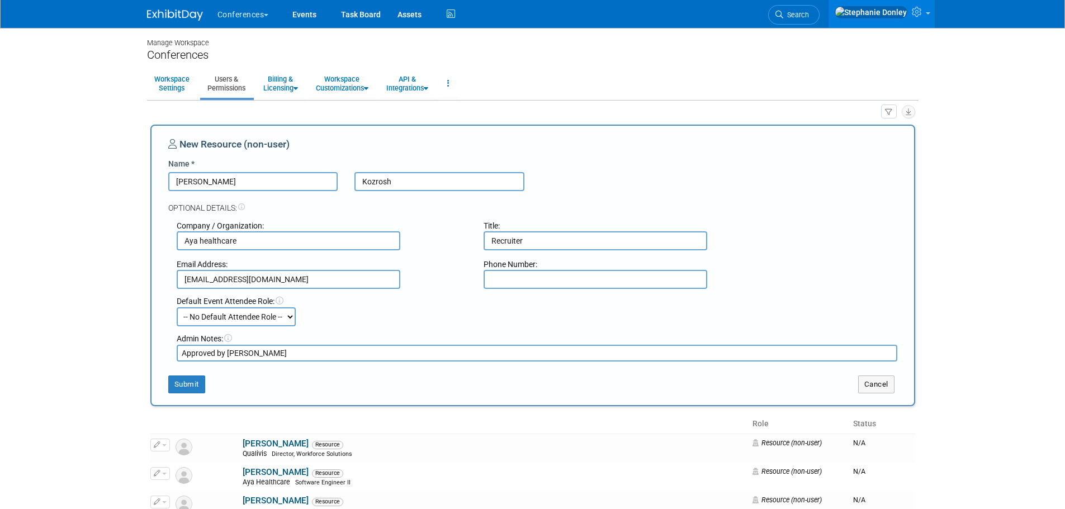
type input "kamal.kozrosh@ayahealthcare.com"
drag, startPoint x: 278, startPoint y: 357, endPoint x: 163, endPoint y: 351, distance: 115.9
click at [163, 351] on div "New Resource (non-user) Name * Kamal Kozrosh Optional Details: Company / Organi…" at bounding box center [532, 266] width 765 height 282
click at [237, 324] on select "-- No Default Attendee Role -- Account Management Business Development Demonstr…" at bounding box center [236, 317] width 119 height 19
select select "300"
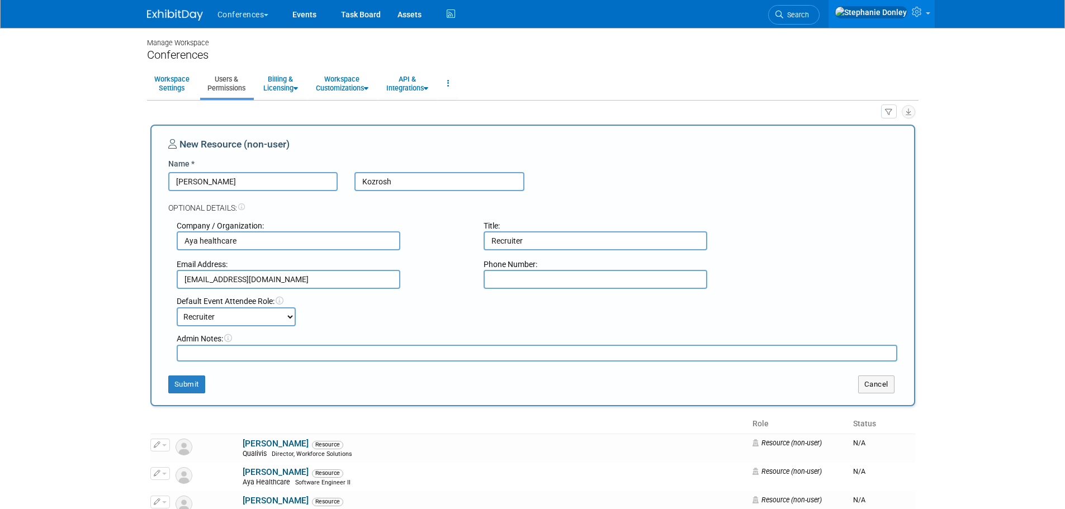
click at [177, 308] on select "-- No Default Attendee Role -- Account Management Business Development Demonstr…" at bounding box center [236, 317] width 119 height 19
click at [187, 388] on button "Submit" at bounding box center [186, 385] width 37 height 18
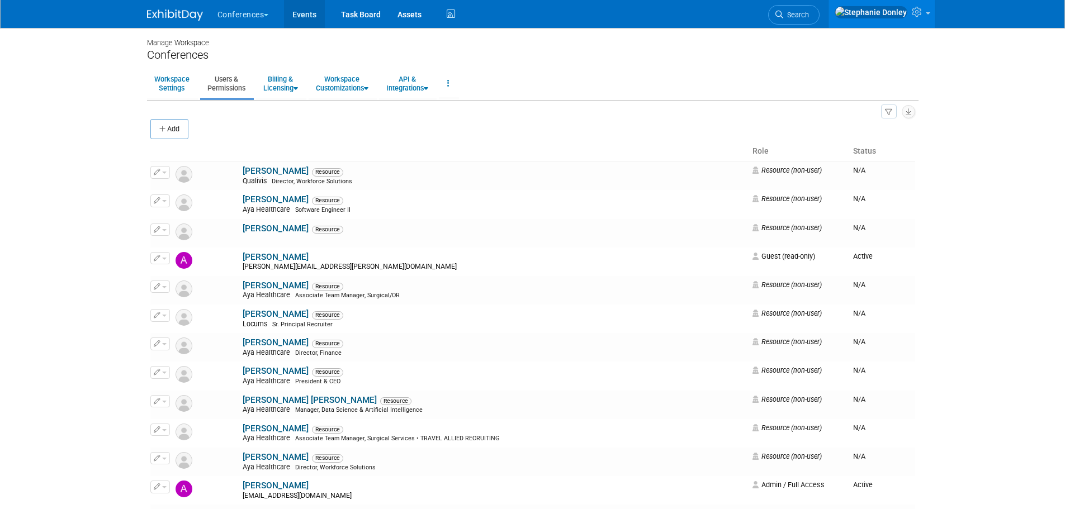
click at [307, 15] on link "Events" at bounding box center [304, 14] width 41 height 28
click at [169, 130] on button "Add" at bounding box center [169, 129] width 38 height 20
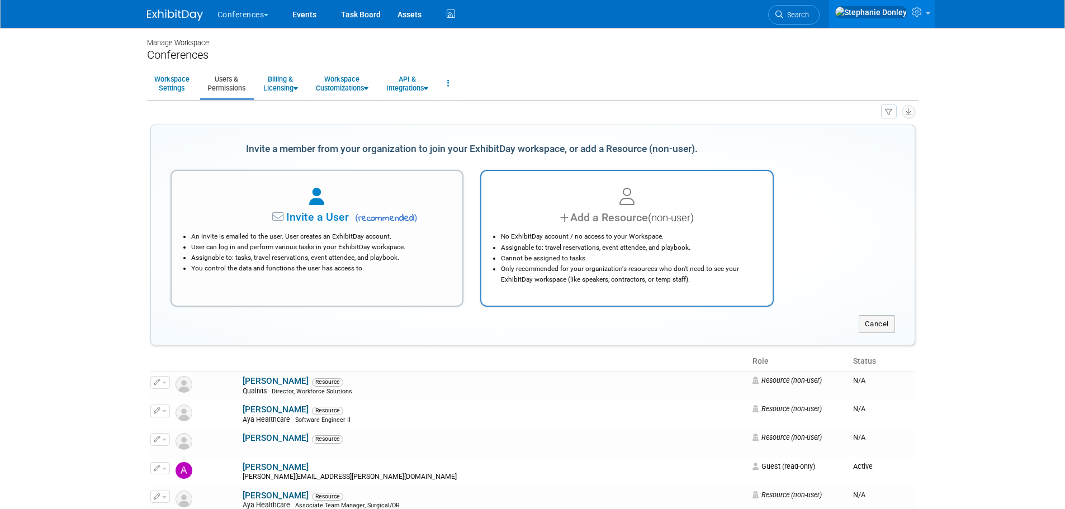
click at [598, 239] on li "No ExhibitDay account / no access to your Workspace." at bounding box center [630, 236] width 258 height 11
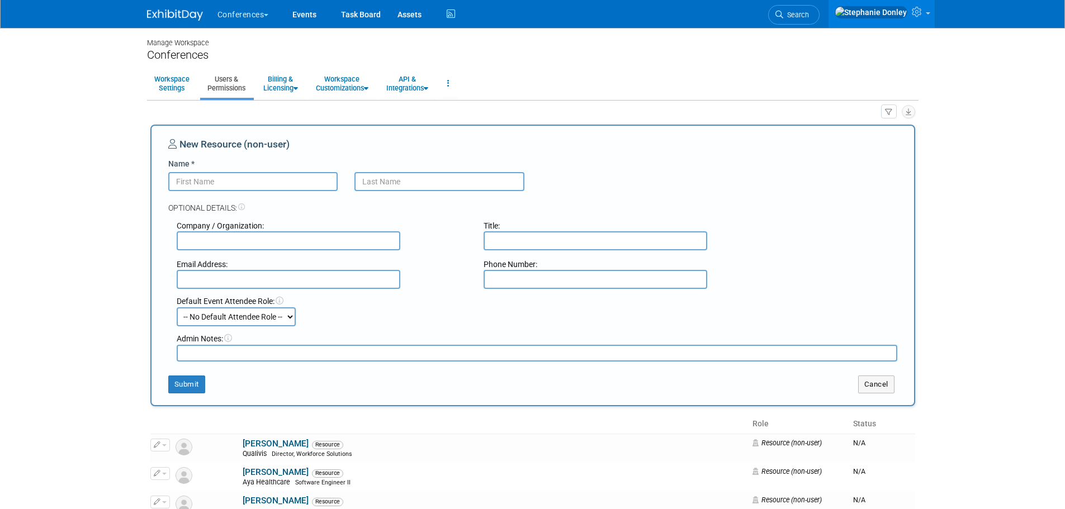
click at [311, 179] on input "Name *" at bounding box center [253, 181] width 170 height 19
type input "[PERSON_NAME]"
click at [219, 238] on input "text" at bounding box center [289, 240] width 224 height 19
type input "Aya Healthcare"
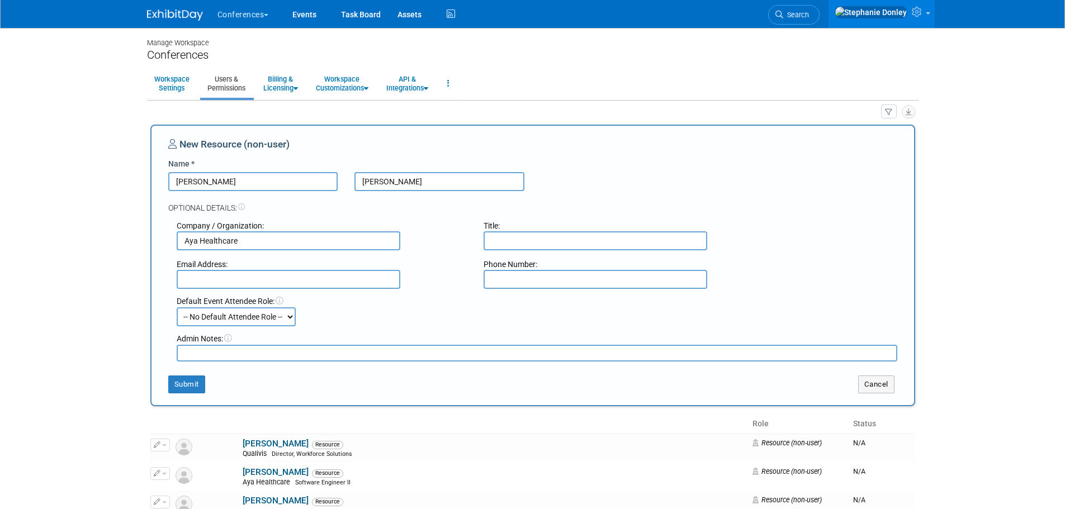
click at [494, 234] on input "text" at bounding box center [596, 240] width 224 height 19
type input "Sr. Director, Data & Analytics"
click at [287, 316] on select "-- No Default Attendee Role -- Account Management Business Development Demonstr…" at bounding box center [236, 317] width 119 height 19
click at [360, 315] on div "Default Event Attendee Role: -- No Default Attendee Role -- Account Management …" at bounding box center [536, 311] width 737 height 31
click at [271, 278] on input "text" at bounding box center [289, 279] width 224 height 19
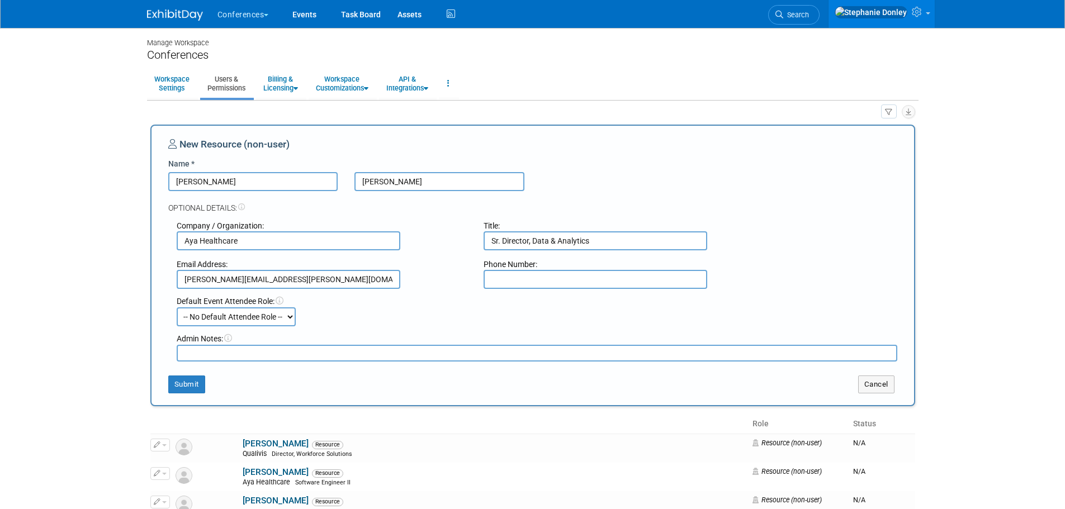
type input "jennifer.vangelder@ayahealthcare.com"
click at [294, 320] on select "-- No Default Attendee Role -- Account Management Business Development Demonstr…" at bounding box center [236, 317] width 119 height 19
click at [381, 305] on div "Default Event Attendee Role:" at bounding box center [537, 301] width 721 height 11
click at [178, 389] on button "Submit" at bounding box center [186, 385] width 37 height 18
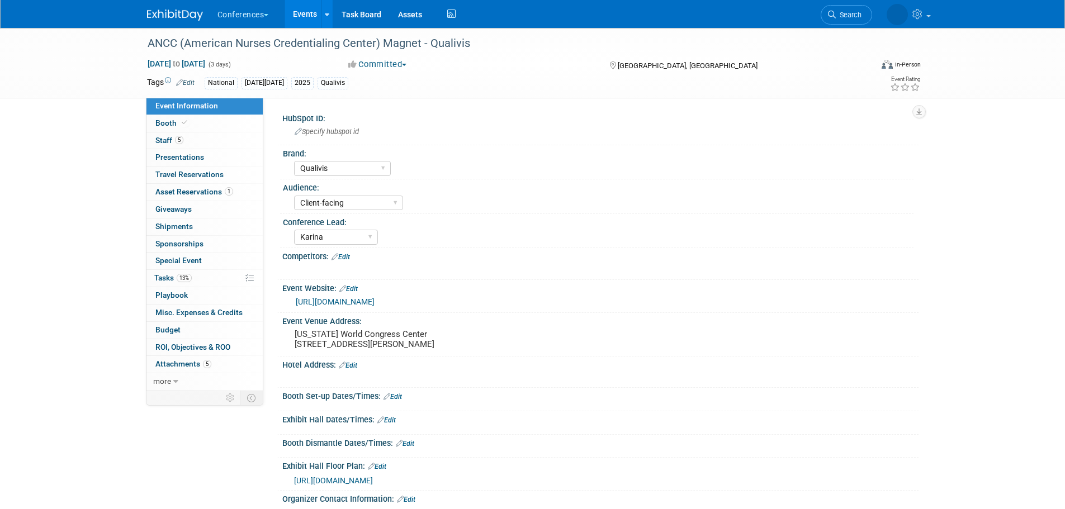
select select "Qualivis"
select select "Client-facing"
select select "Karina"
click at [160, 139] on span "Staff 5" at bounding box center [169, 140] width 28 height 9
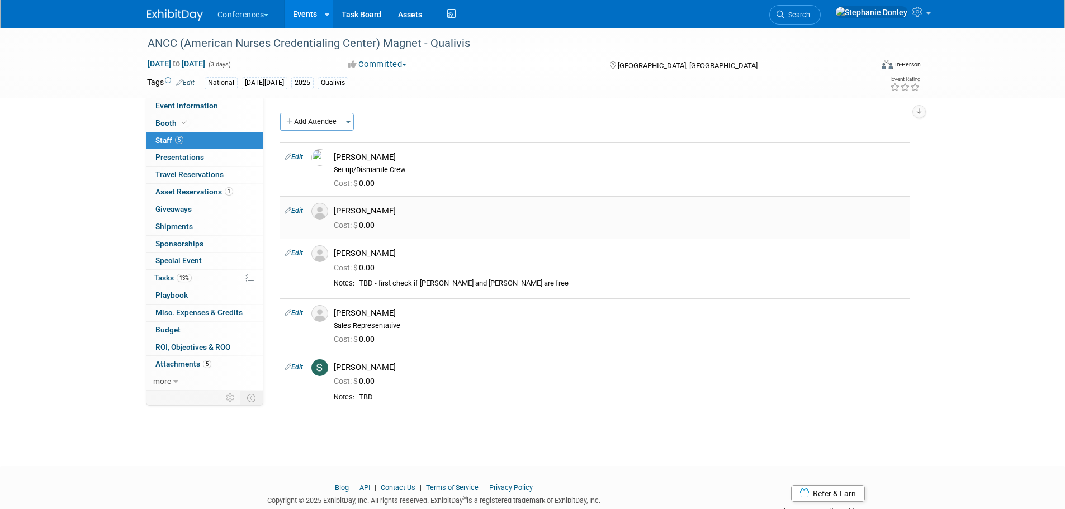
click at [295, 212] on link "Edit" at bounding box center [294, 211] width 18 height 8
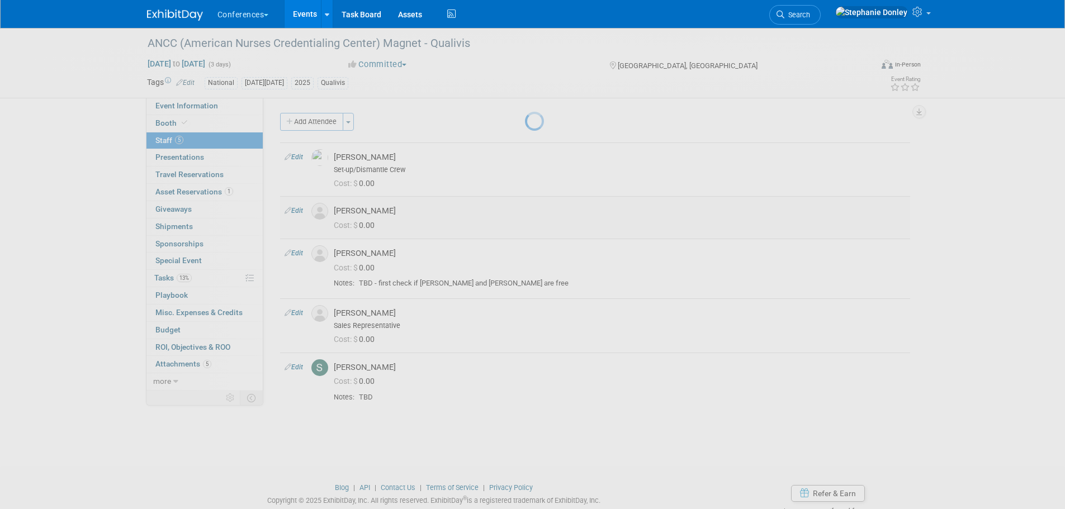
select select "e5e0e58a-c819-4aef-bc0b-b6994d2f465b"
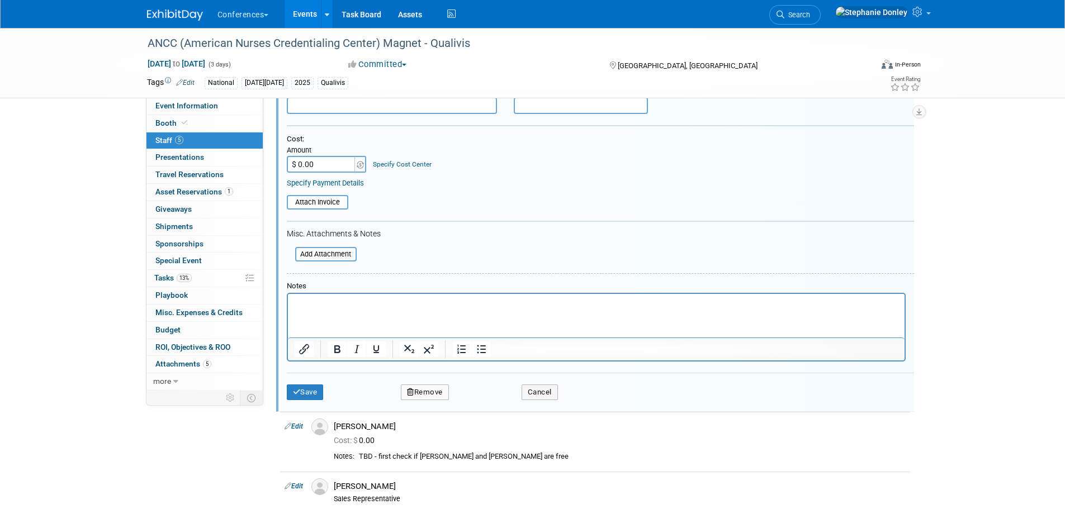
scroll to position [264, 0]
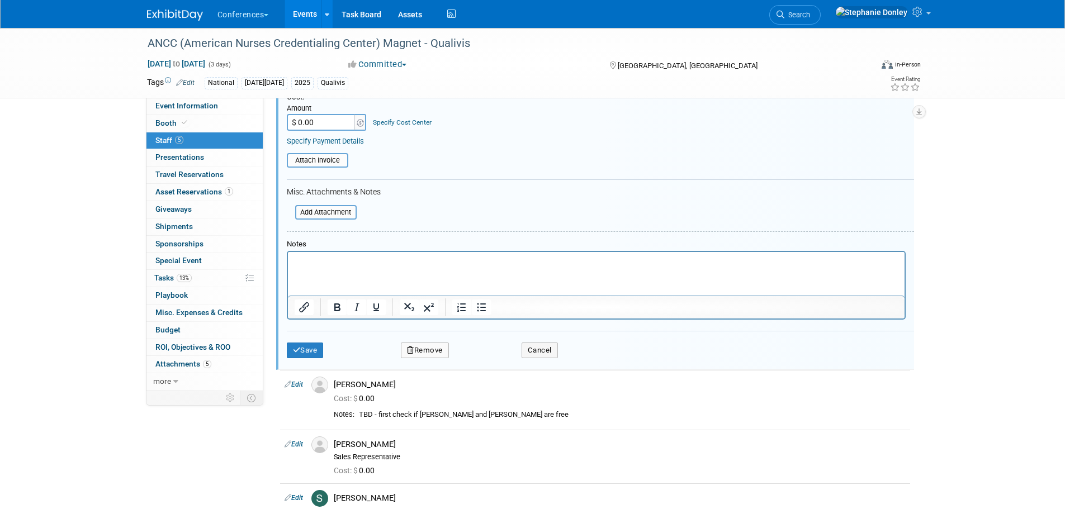
click at [423, 350] on button "Remove" at bounding box center [425, 351] width 48 height 16
click at [487, 359] on link "Yes" at bounding box center [486, 360] width 32 height 18
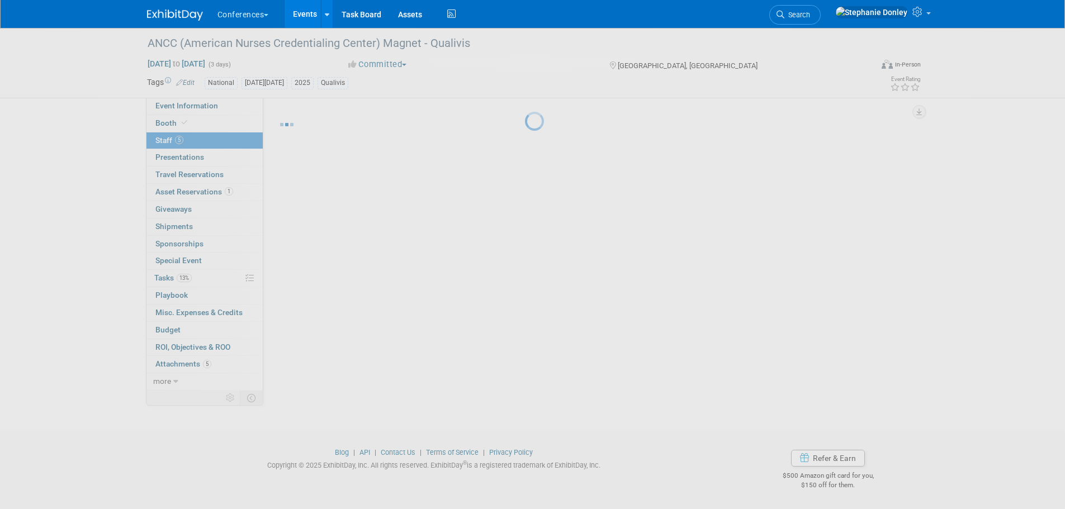
scroll to position [11, 0]
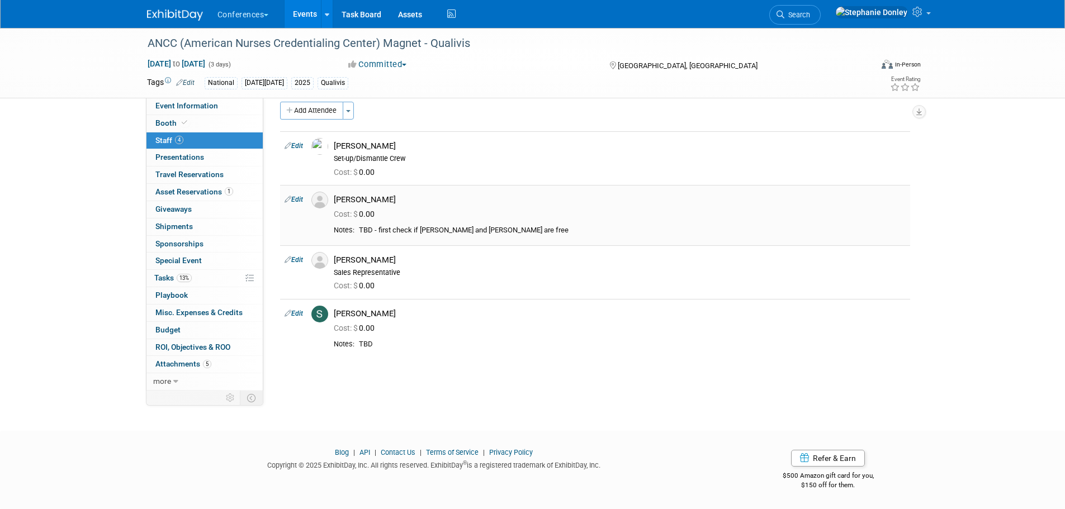
click at [295, 200] on link "Edit" at bounding box center [294, 200] width 18 height 8
select select "c41e3ac8-b4db-4c53-8ae6-244bd6a8109c"
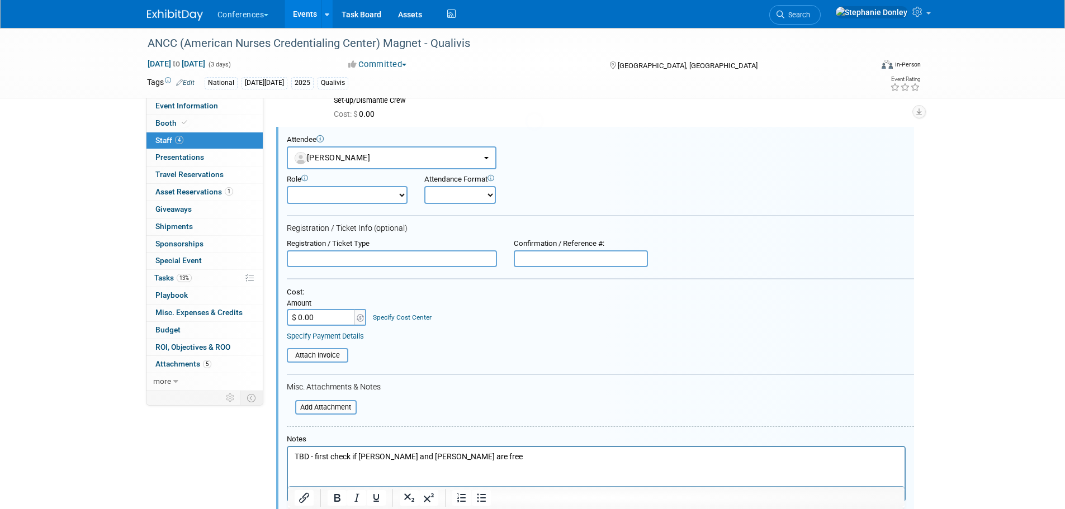
scroll to position [0, 0]
drag, startPoint x: 440, startPoint y: 455, endPoint x: 261, endPoint y: 455, distance: 179.5
click at [287, 455] on html "TBD - first check if Levi and Rob are free" at bounding box center [595, 455] width 617 height 16
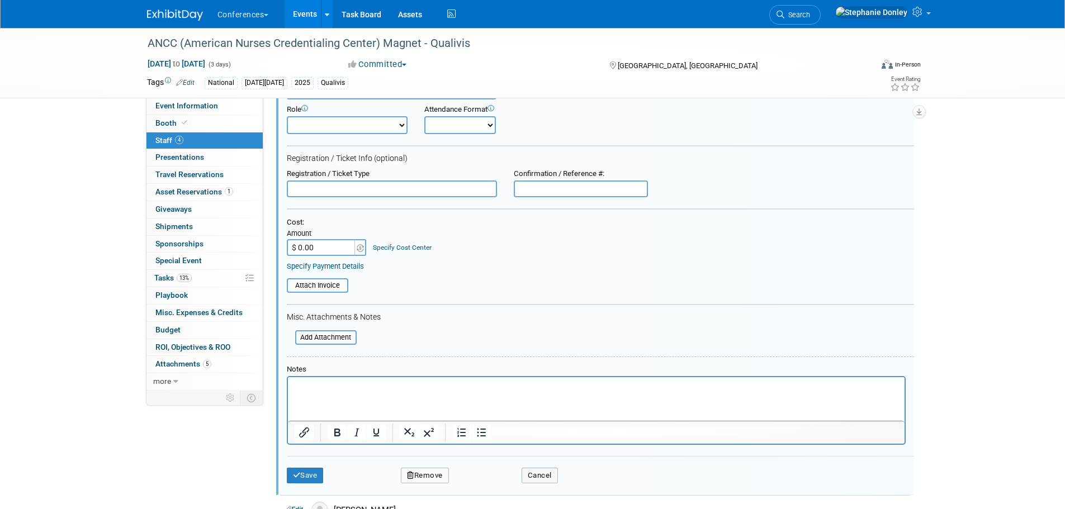
scroll to position [179, 0]
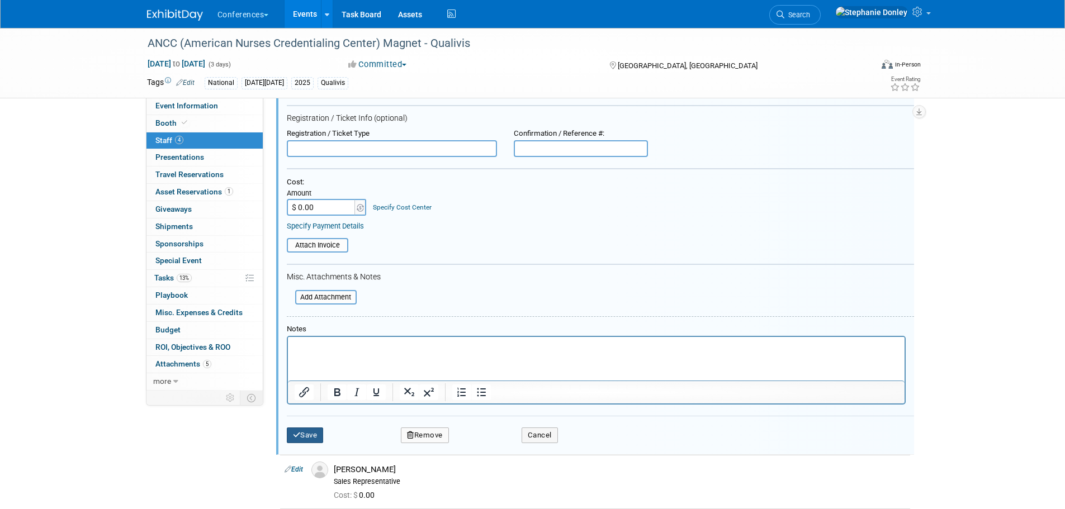
click at [306, 435] on button "Save" at bounding box center [305, 436] width 37 height 16
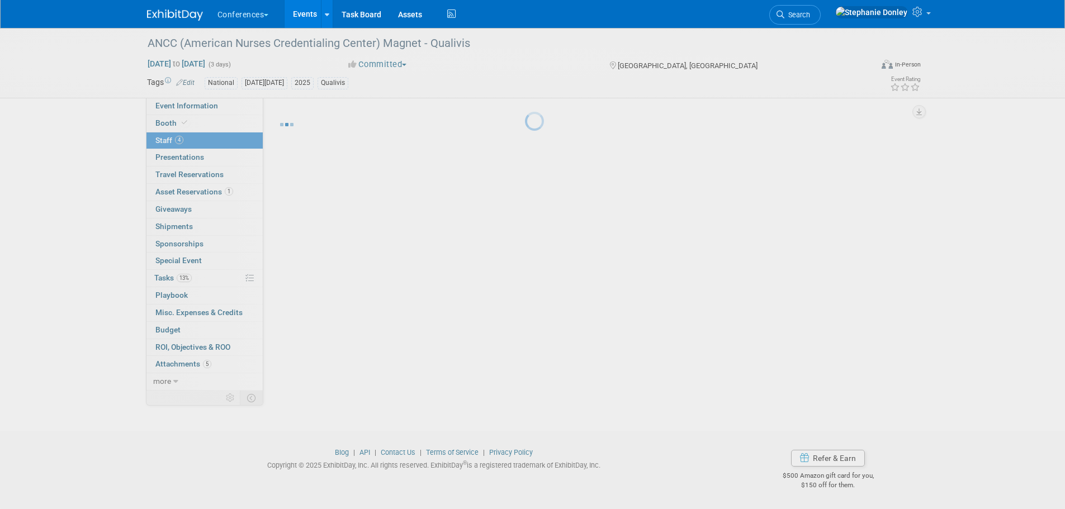
scroll to position [11, 0]
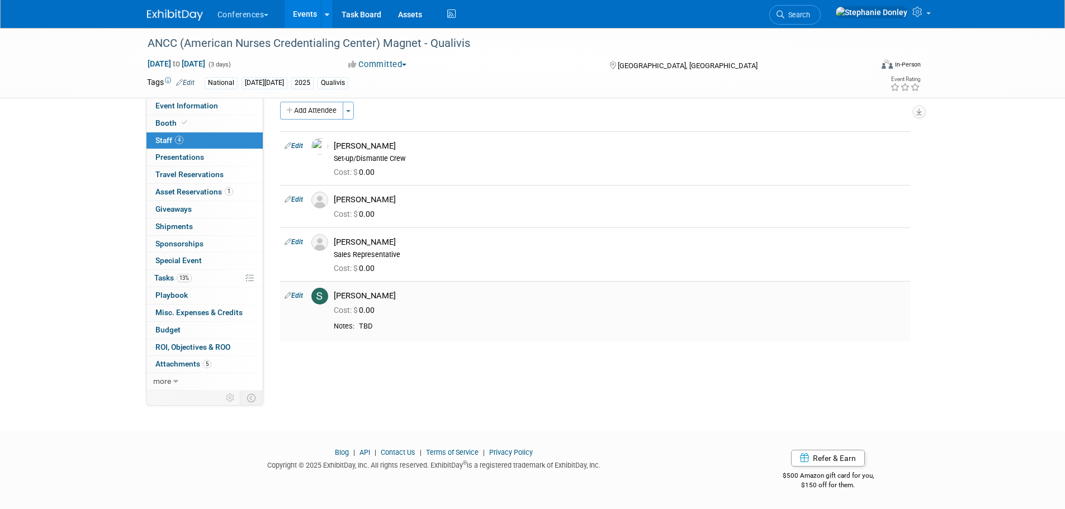
click at [297, 297] on link "Edit" at bounding box center [294, 296] width 18 height 8
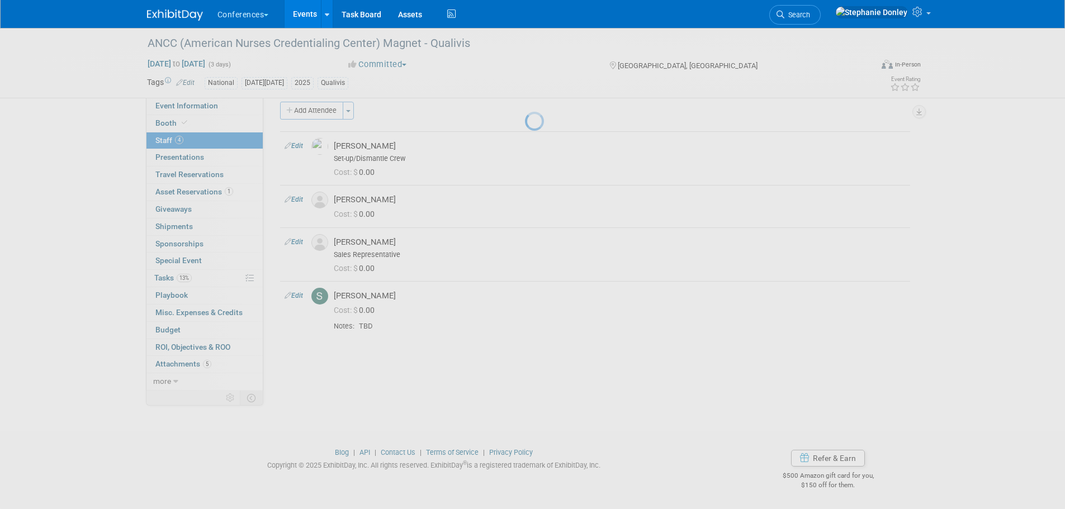
select select "4ac9ed3d-7143-4118-96ba-0acbc7cd410e"
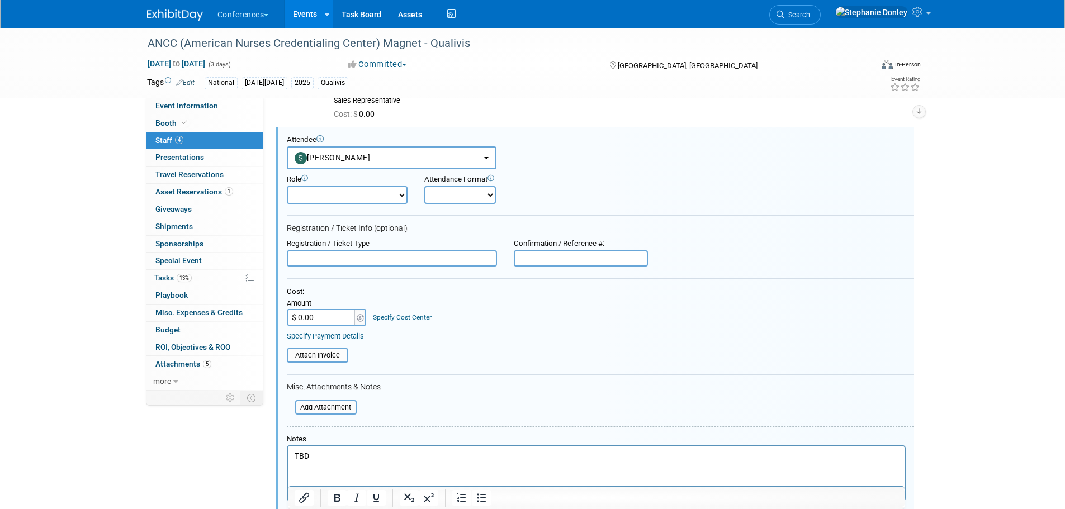
scroll to position [0, 0]
click at [306, 462] on html "TBD" at bounding box center [595, 455] width 617 height 16
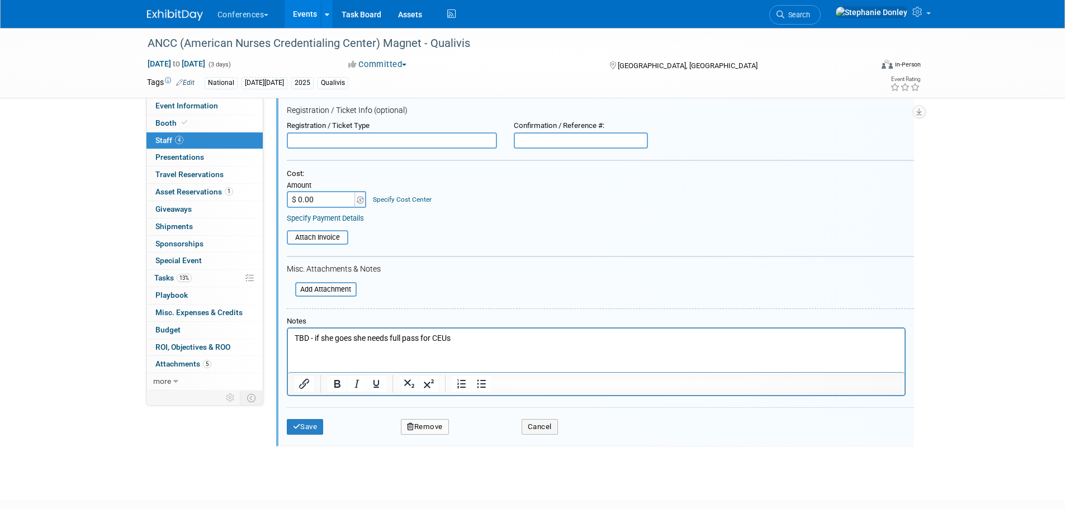
scroll to position [286, 0]
click at [309, 425] on button "Save" at bounding box center [305, 425] width 37 height 16
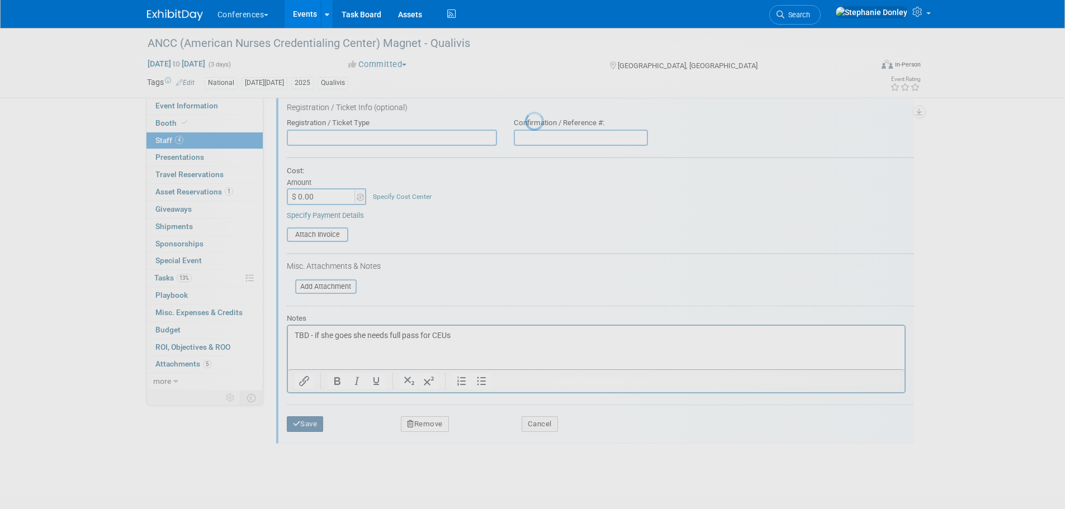
scroll to position [11, 0]
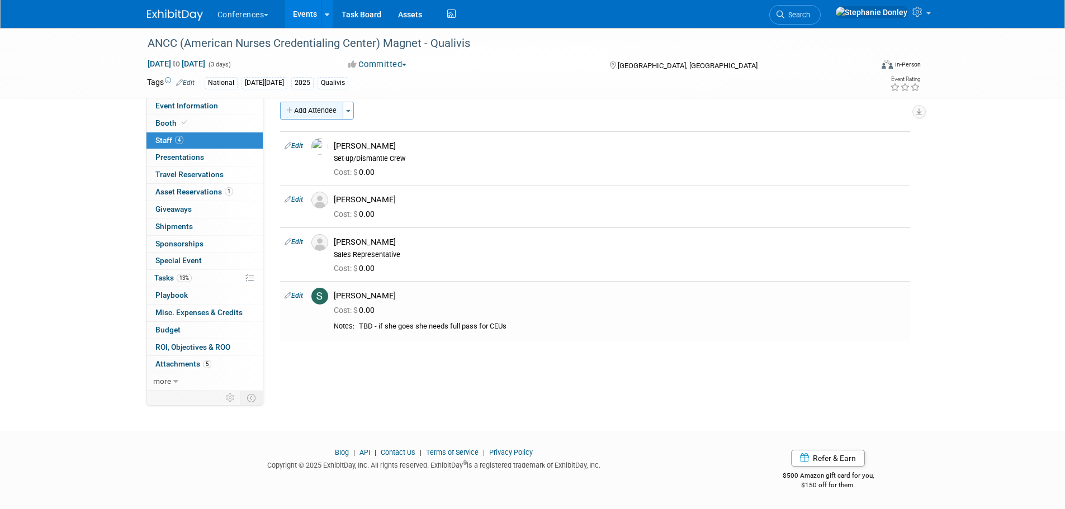
click at [310, 111] on button "Add Attendee" at bounding box center [311, 111] width 63 height 18
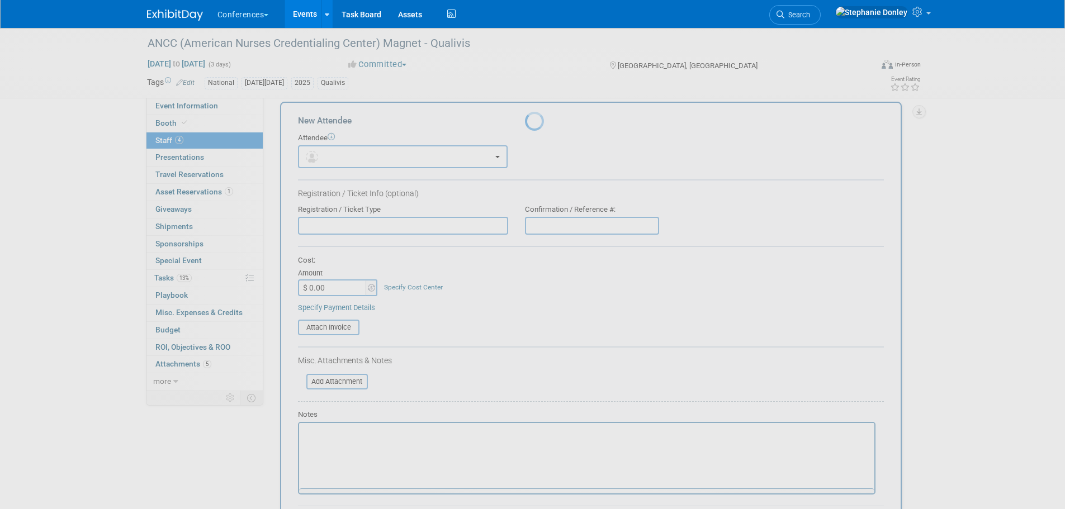
scroll to position [0, 0]
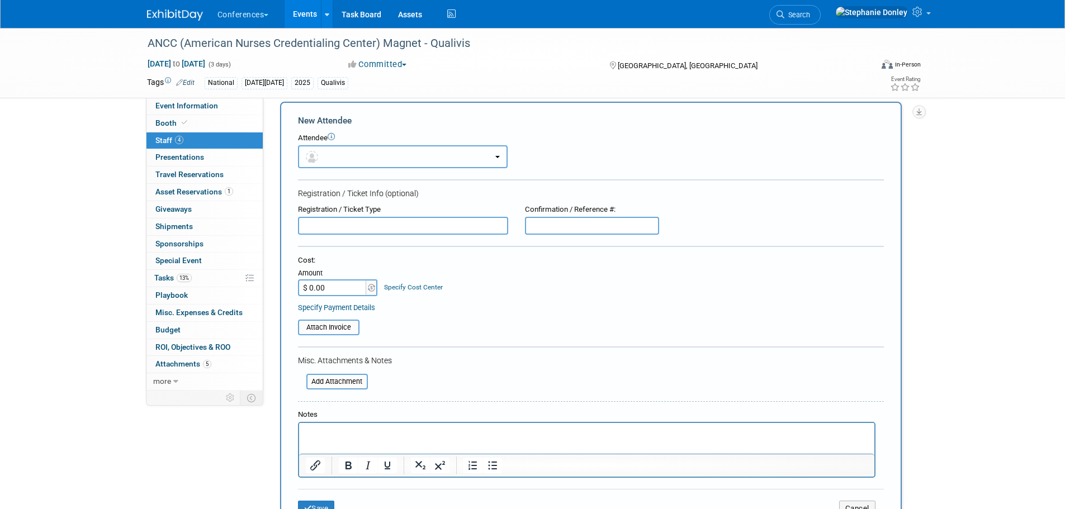
click at [323, 155] on button "button" at bounding box center [403, 156] width 210 height 23
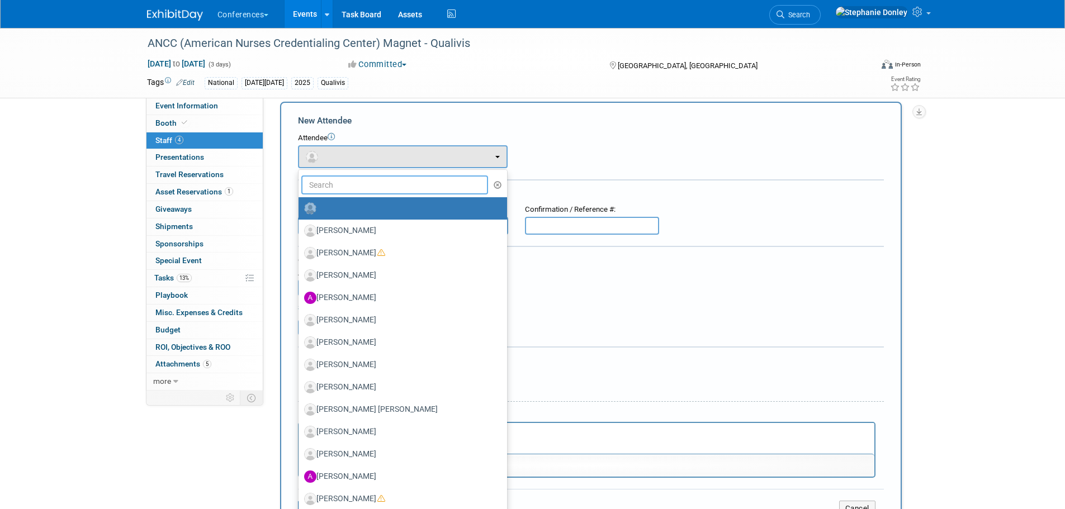
click at [343, 187] on input "text" at bounding box center [394, 185] width 187 height 19
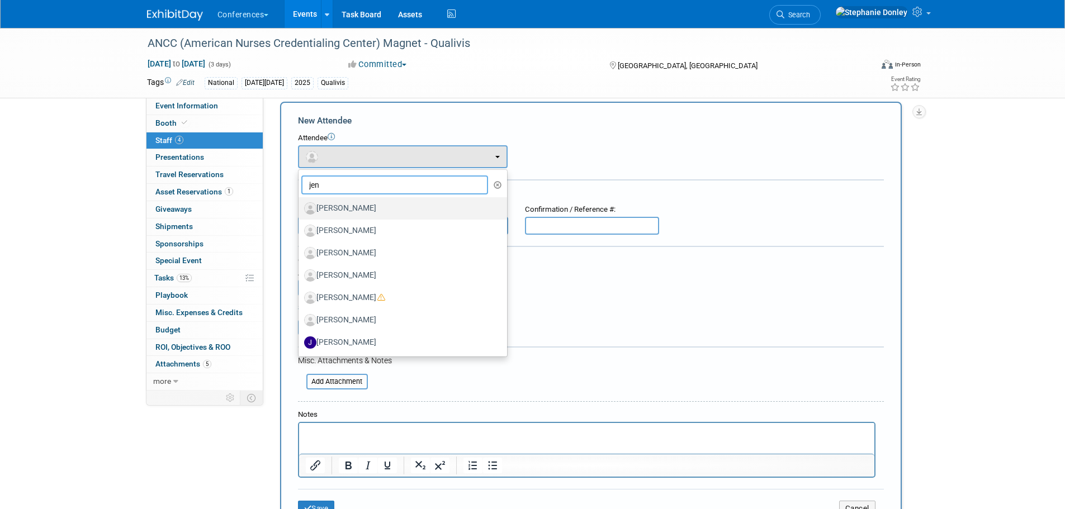
type input "jen"
click at [339, 209] on label "[PERSON_NAME]" at bounding box center [400, 209] width 192 height 18
click at [300, 209] on input "[PERSON_NAME]" at bounding box center [296, 207] width 7 height 7
select select "b1732027-1a01-42d5-94ca-1a61bee2bb8a"
select select "4"
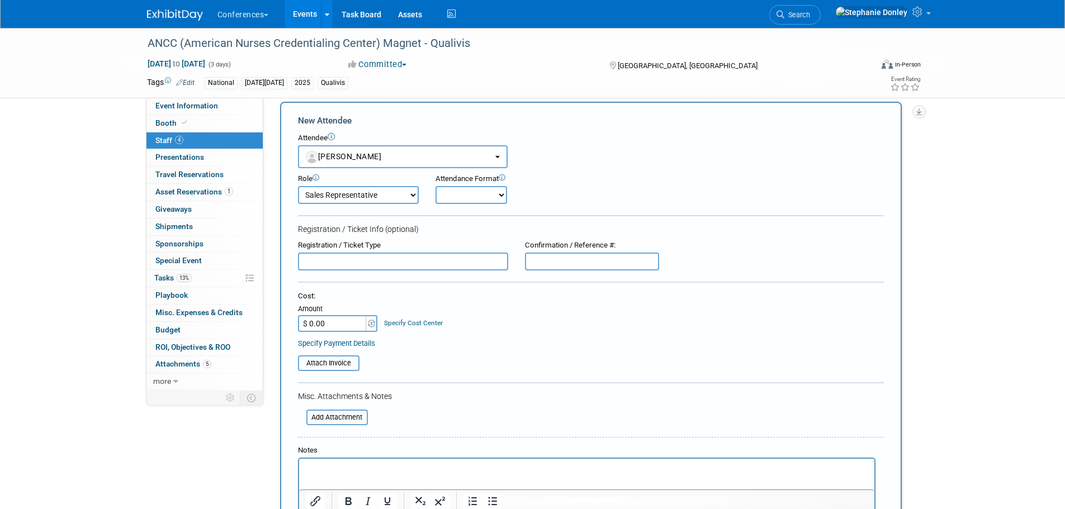
click at [333, 471] on p "Rich Text Area. Press ALT-0 for help." at bounding box center [586, 469] width 562 height 11
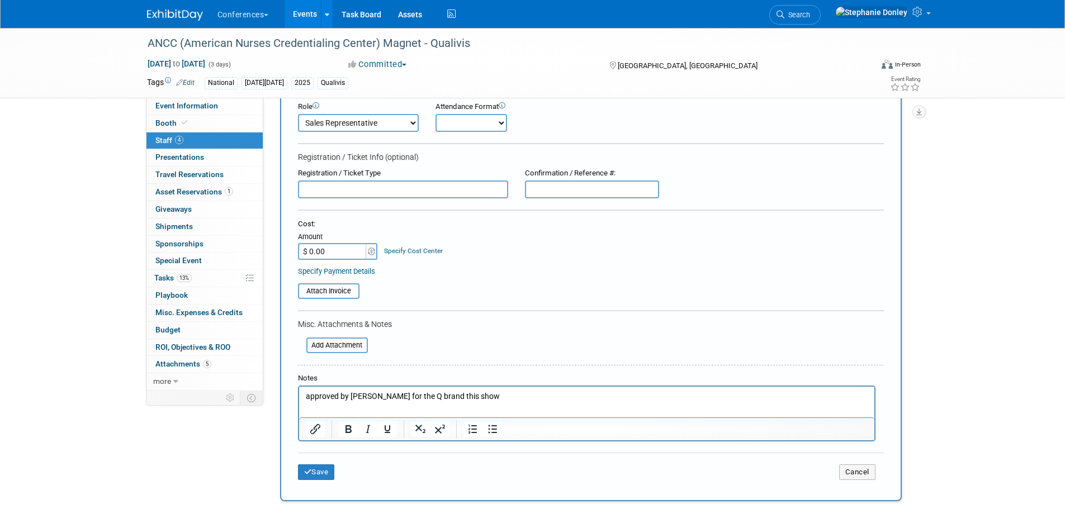
scroll to position [129, 0]
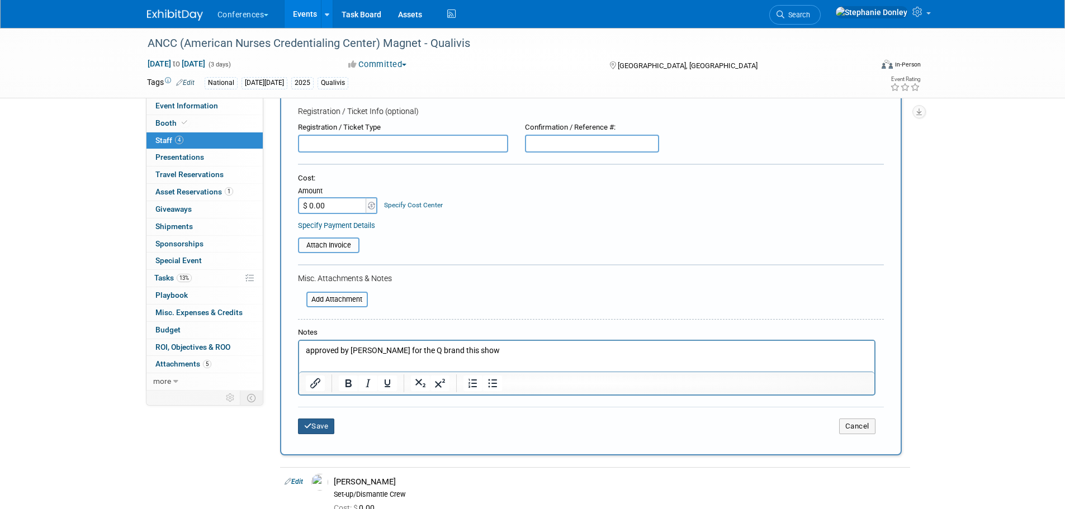
click at [311, 430] on button "Save" at bounding box center [316, 427] width 37 height 16
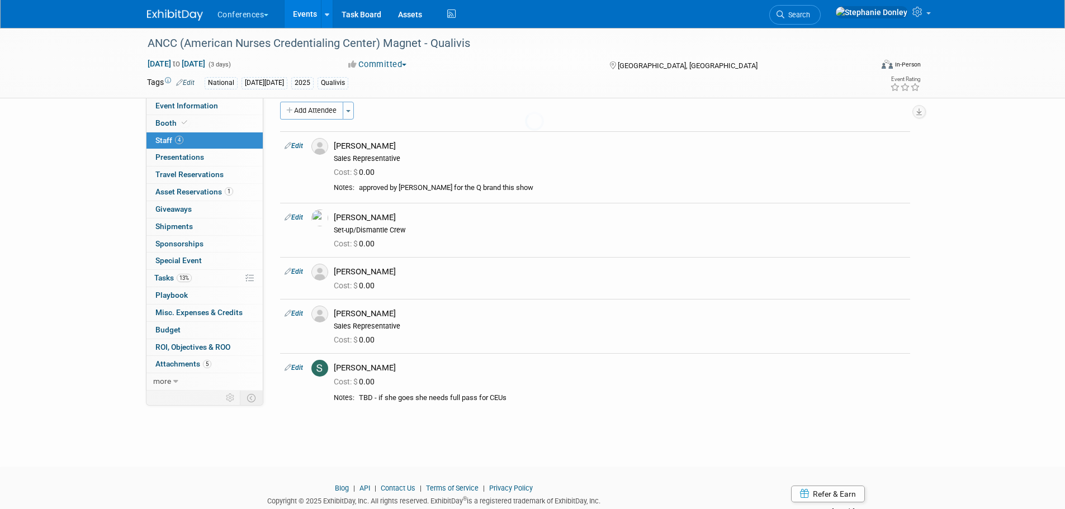
scroll to position [47, 0]
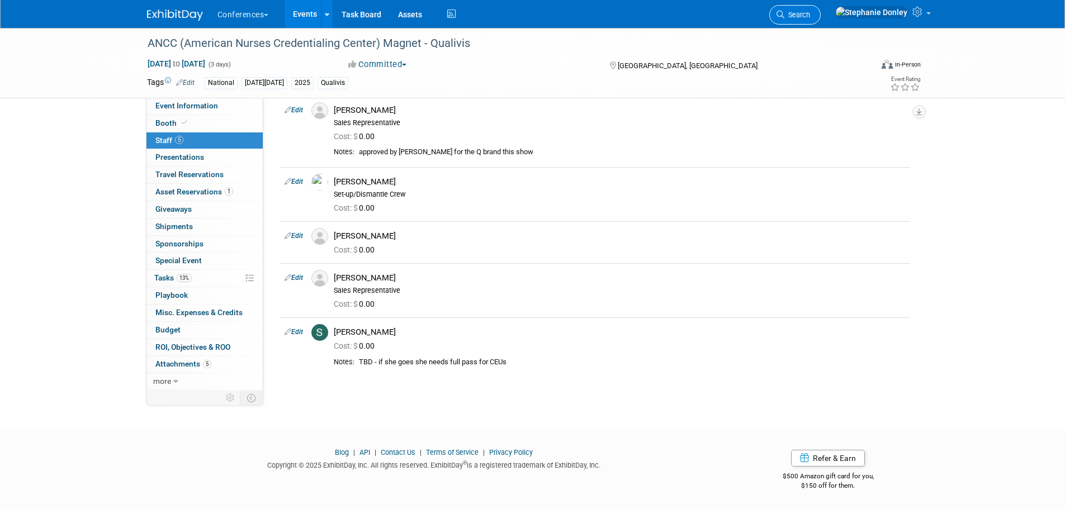
click at [810, 15] on span "Search" at bounding box center [797, 15] width 26 height 8
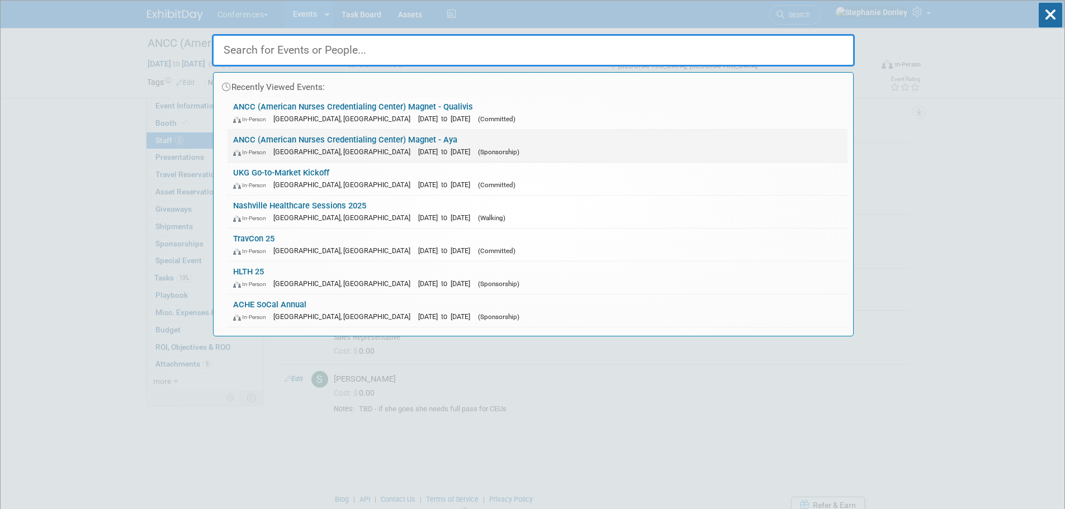
click at [401, 143] on link "ANCC (American Nurses Credentialing Center) Magnet - Aya In-Person Atlanta, GA …" at bounding box center [538, 146] width 620 height 32
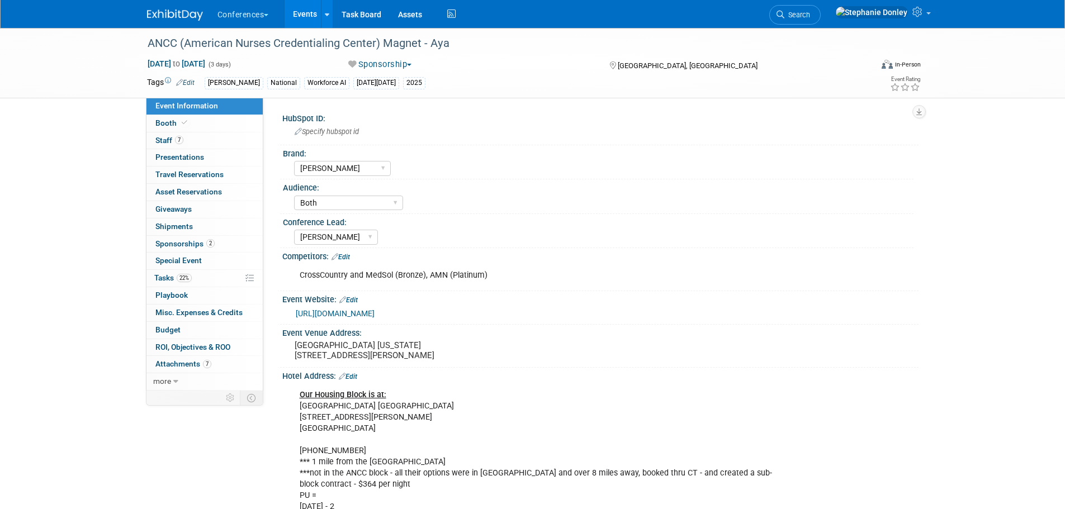
select select "[PERSON_NAME]"
select select "Both"
select select "[PERSON_NAME]"
click at [160, 144] on span "Staff 7" at bounding box center [169, 140] width 28 height 9
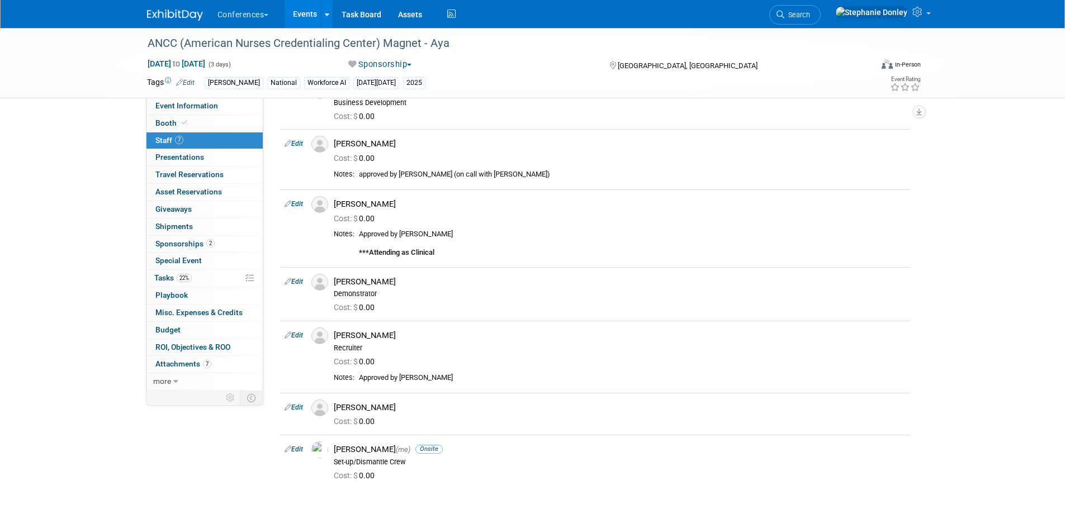
scroll to position [84, 0]
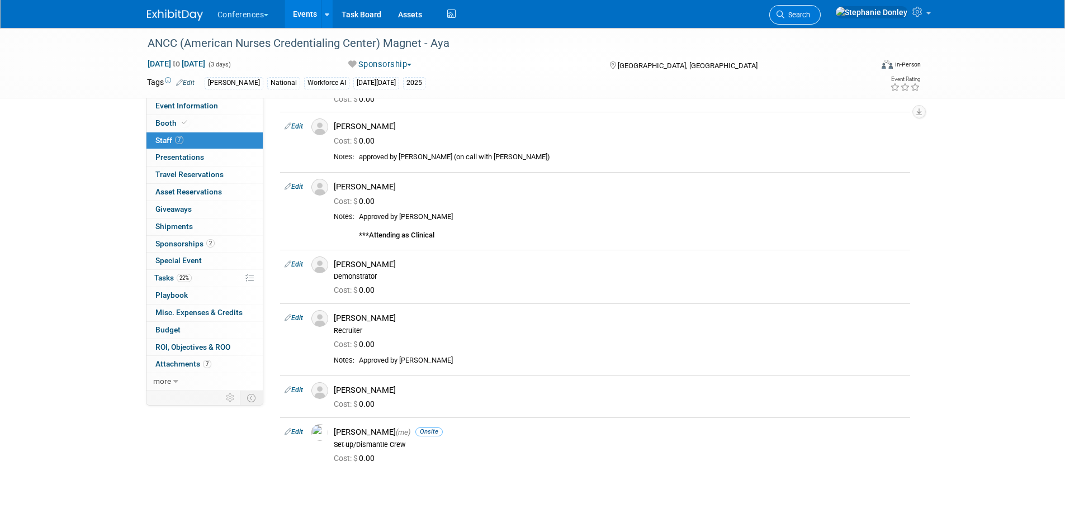
click at [810, 11] on span "Search" at bounding box center [797, 15] width 26 height 8
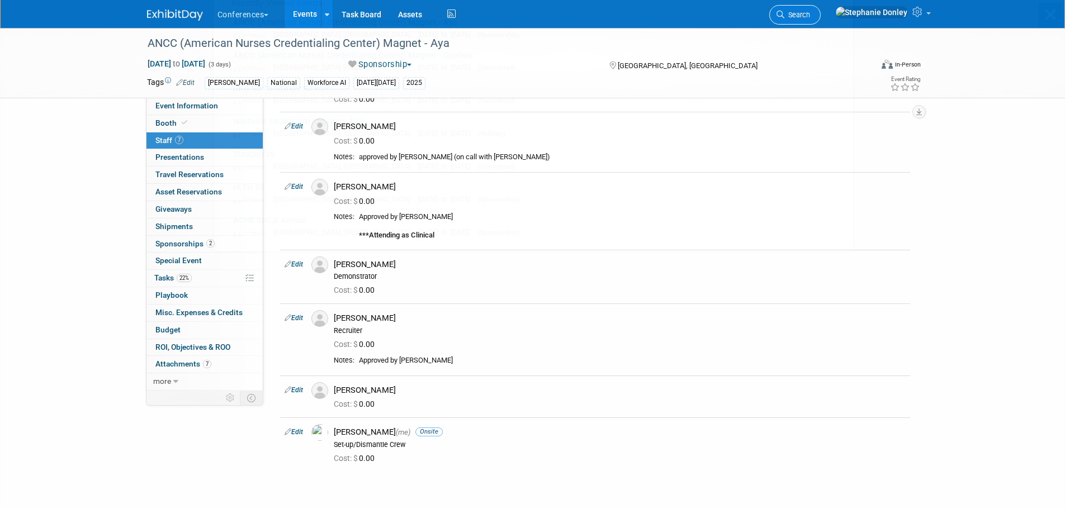
scroll to position [0, 0]
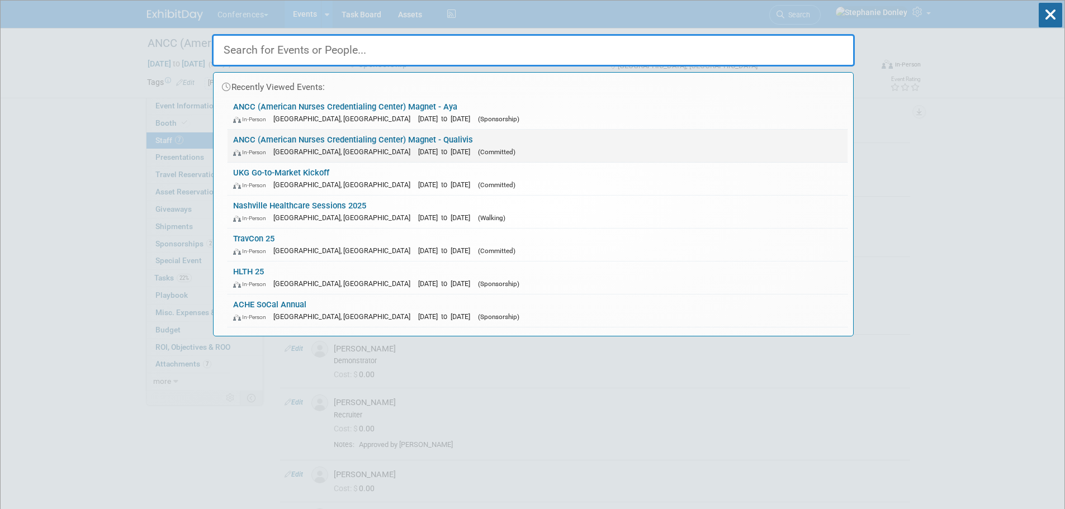
click at [344, 144] on link "ANCC (American Nurses Credentialing Center) Magnet - Qualivis In-Person Atlanta…" at bounding box center [538, 146] width 620 height 32
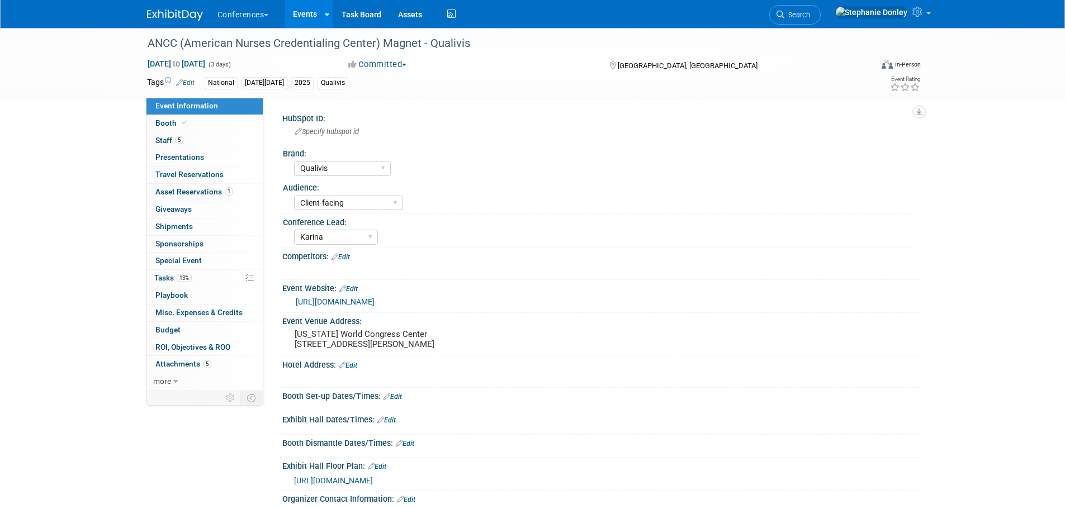
select select "Qualivis"
select select "Client-facing"
select select "Karina"
click at [164, 141] on span "Staff 5" at bounding box center [169, 140] width 28 height 9
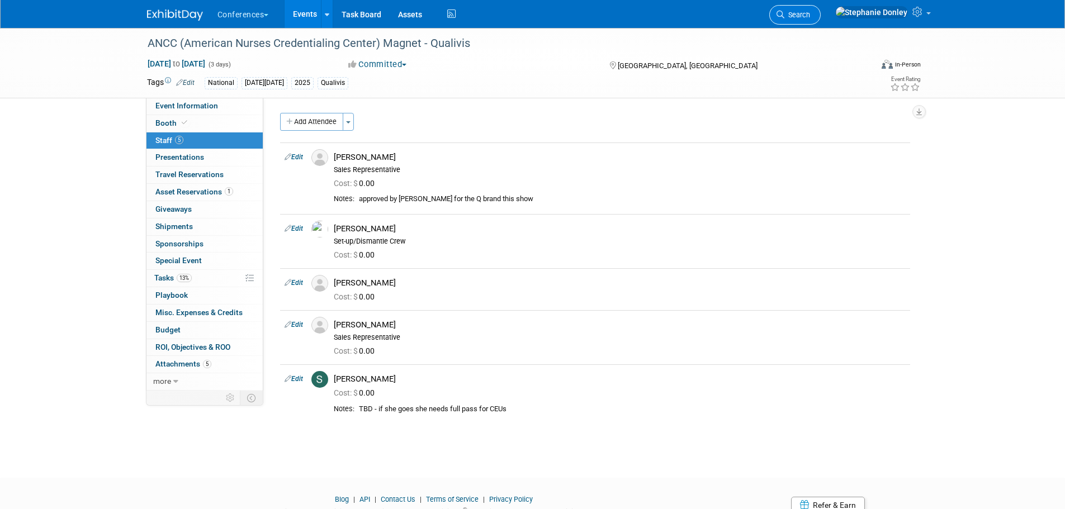
click at [810, 16] on span "Search" at bounding box center [797, 15] width 26 height 8
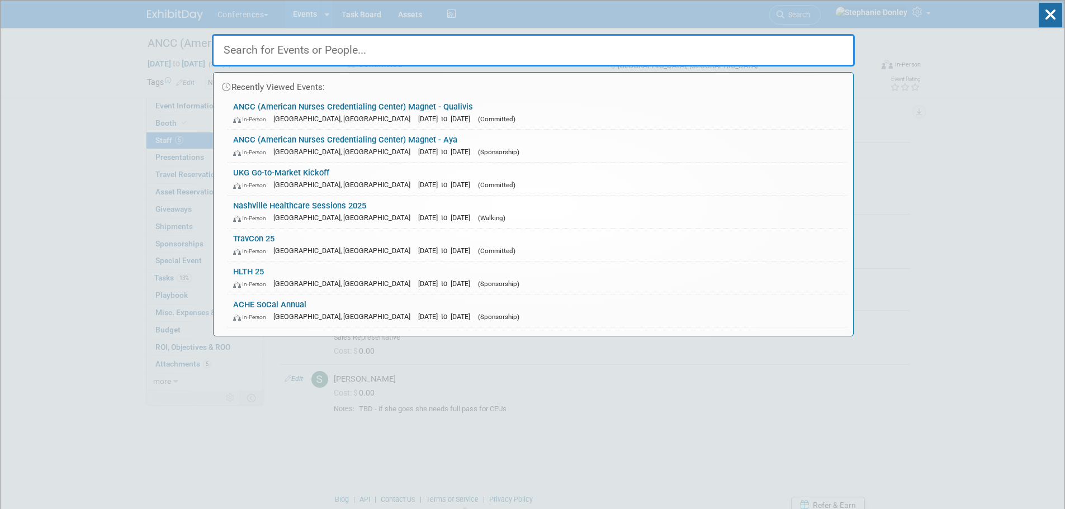
click at [489, 47] on input "text" at bounding box center [533, 50] width 643 height 32
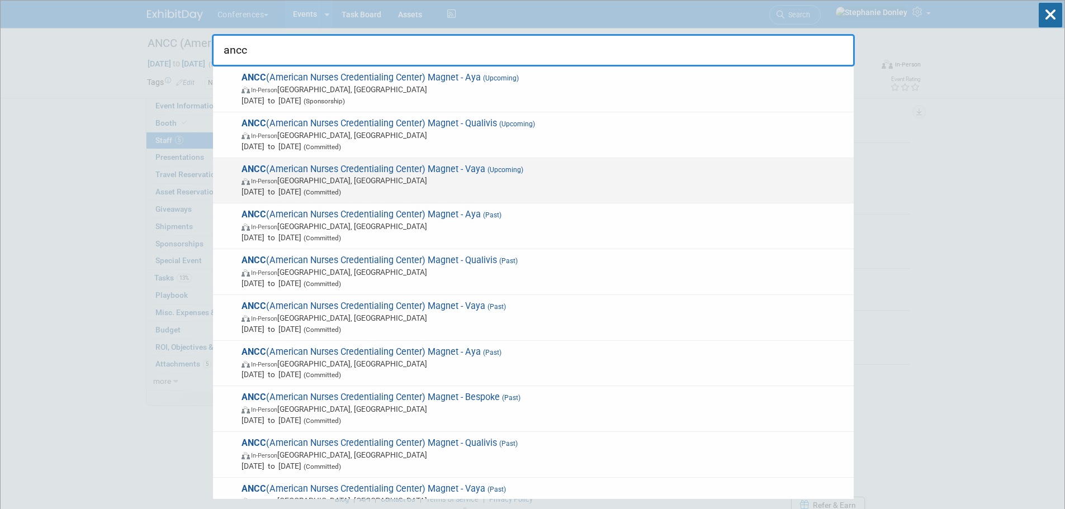
type input "ancc"
click at [425, 172] on span "ANCC (American Nurses Credentialing Center) Magnet - Vaya (Upcoming) In-Person …" at bounding box center [543, 181] width 610 height 34
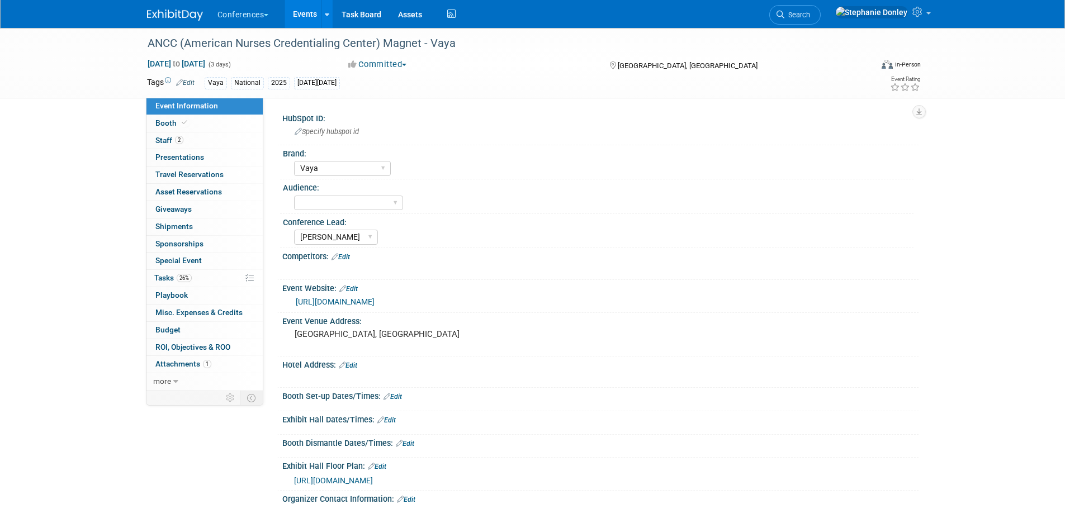
select select "Vaya"
select select "[PERSON_NAME]"
click at [154, 142] on link "2 Staff 2" at bounding box center [204, 141] width 116 height 17
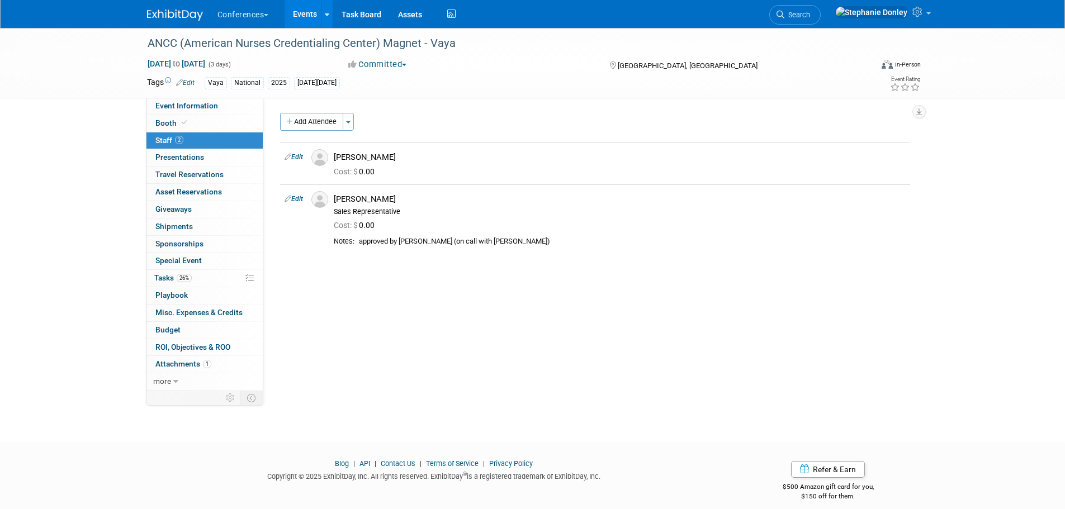
click at [88, 175] on div "ANCC (American Nurses Credentialing Center) Magnet - Vaya [DATE] to [DATE] (3 d…" at bounding box center [532, 225] width 1065 height 394
click at [821, 19] on link "Search" at bounding box center [794, 15] width 51 height 20
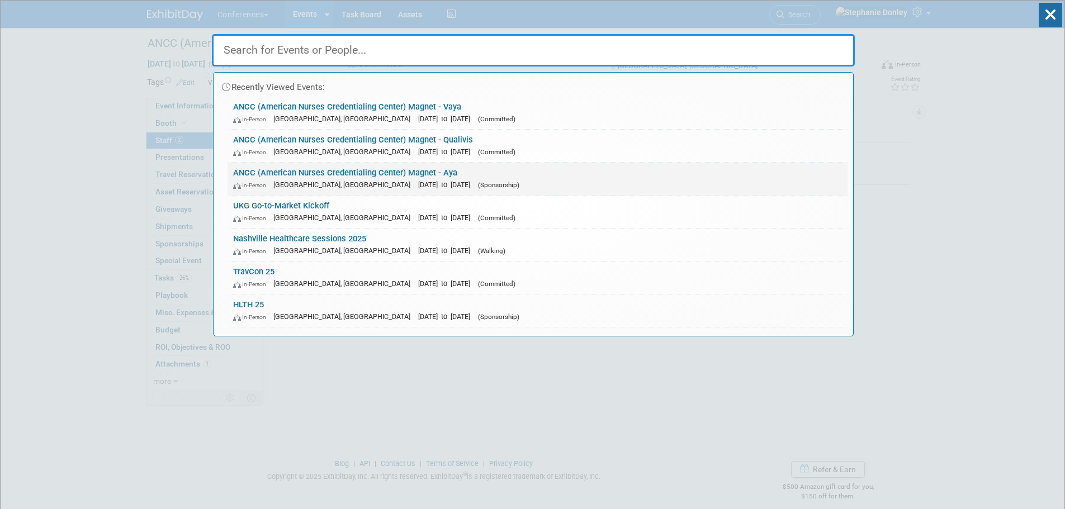
click at [380, 176] on link "ANCC (American Nurses Credentialing Center) Magnet - Aya In-Person Atlanta, GA …" at bounding box center [538, 179] width 620 height 32
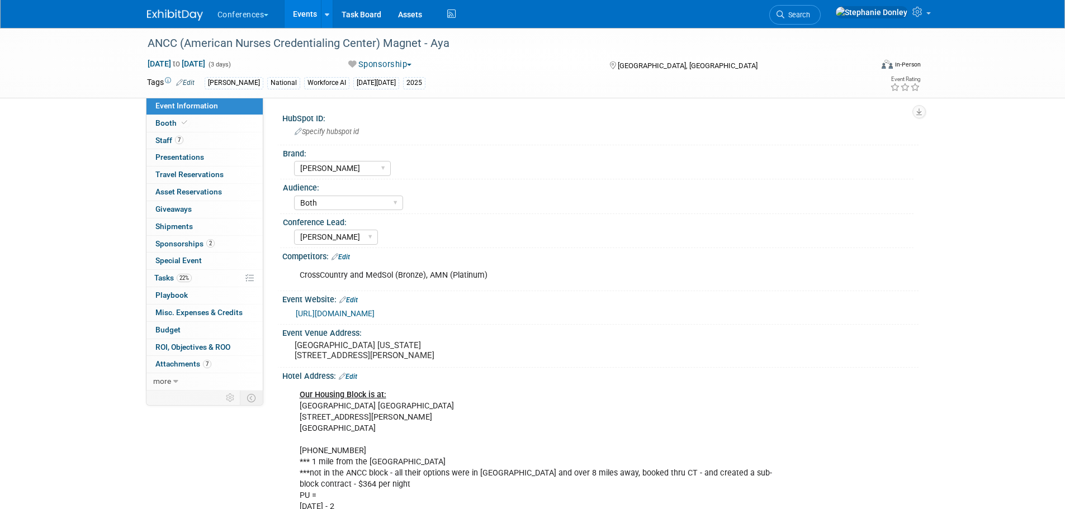
select select "[PERSON_NAME]"
select select "Both"
select select "[PERSON_NAME]"
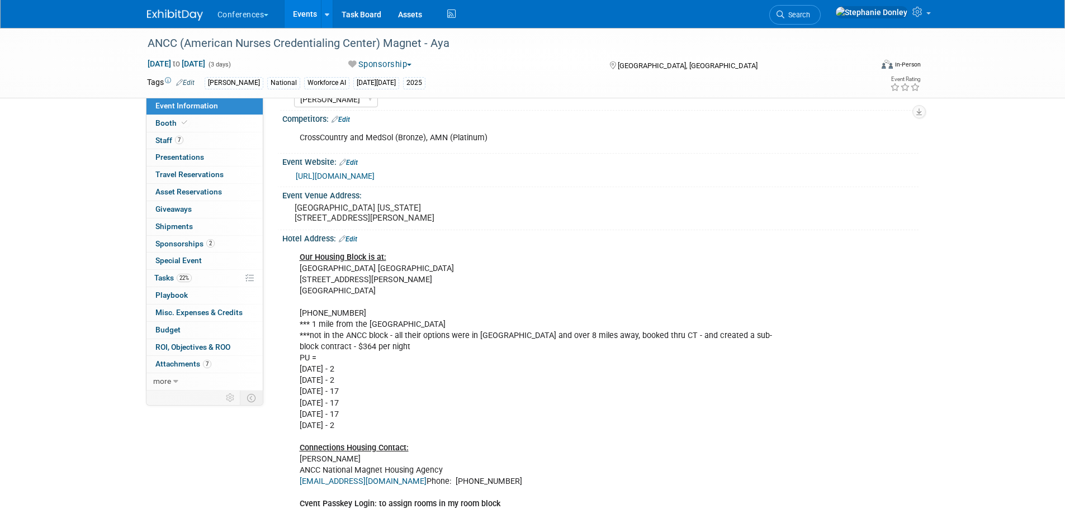
scroll to position [136, 0]
drag, startPoint x: 361, startPoint y: 229, endPoint x: 291, endPoint y: 212, distance: 72.4
click at [291, 212] on div "[GEOGRAPHIC_DATA] [US_STATE] [STREET_ADDRESS][PERSON_NAME]" at bounding box center [415, 215] width 248 height 26
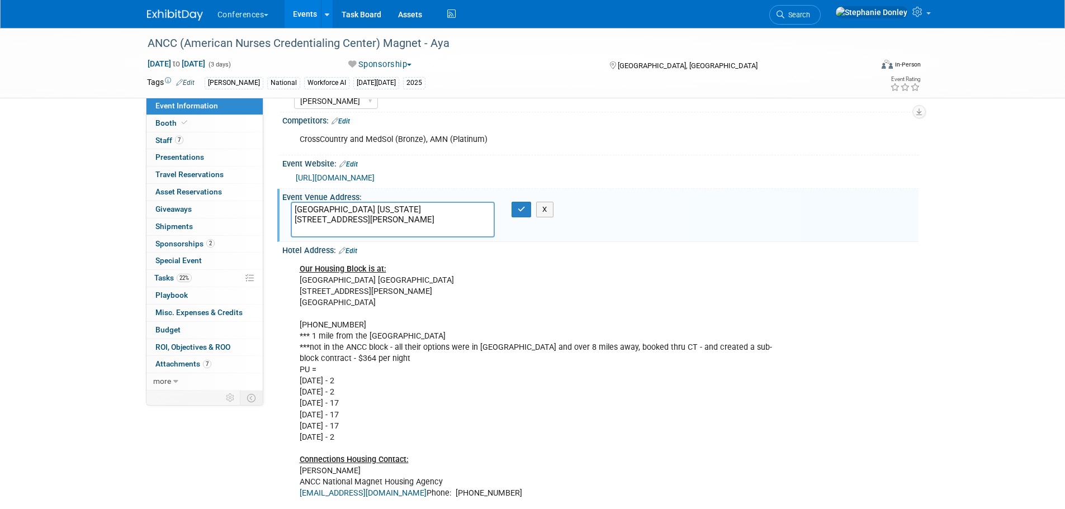
drag, startPoint x: 370, startPoint y: 231, endPoint x: 278, endPoint y: 205, distance: 95.4
click at [278, 205] on div "Event Venue Address: World Congress Center Georgia 285 Andrew Young Internation…" at bounding box center [597, 215] width 641 height 53
click at [394, 295] on div "Our Housing Block is at: Hyatt Place Atlanta Centennial Park 300 Luckie Street …" at bounding box center [544, 409] width 504 height 303
click at [370, 303] on div "Our Housing Block is at: Hyatt Place Atlanta Centennial Park 300 Luckie Street …" at bounding box center [544, 409] width 504 height 303
drag, startPoint x: 370, startPoint y: 300, endPoint x: 299, endPoint y: 279, distance: 74.5
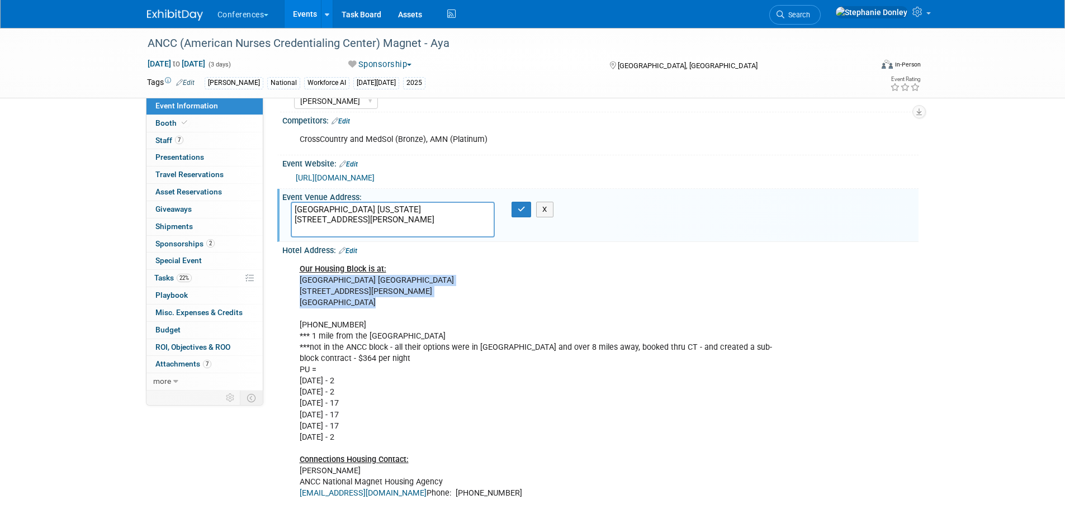
click at [299, 279] on div "Our Housing Block is at: Hyatt Place Atlanta Centennial Park 300 Luckie Street …" at bounding box center [544, 409] width 504 height 303
copy div "Hyatt Place Atlanta Centennial Park 300 Luckie Street NW Atlanta, GA 30313"
drag, startPoint x: 454, startPoint y: 335, endPoint x: 299, endPoint y: 337, distance: 155.4
click at [299, 337] on div "Our Housing Block is at: Hyatt Place Atlanta Centennial Park 300 Luckie Street …" at bounding box center [544, 409] width 504 height 303
copy div "*** 1 mile from the World Congress Center"
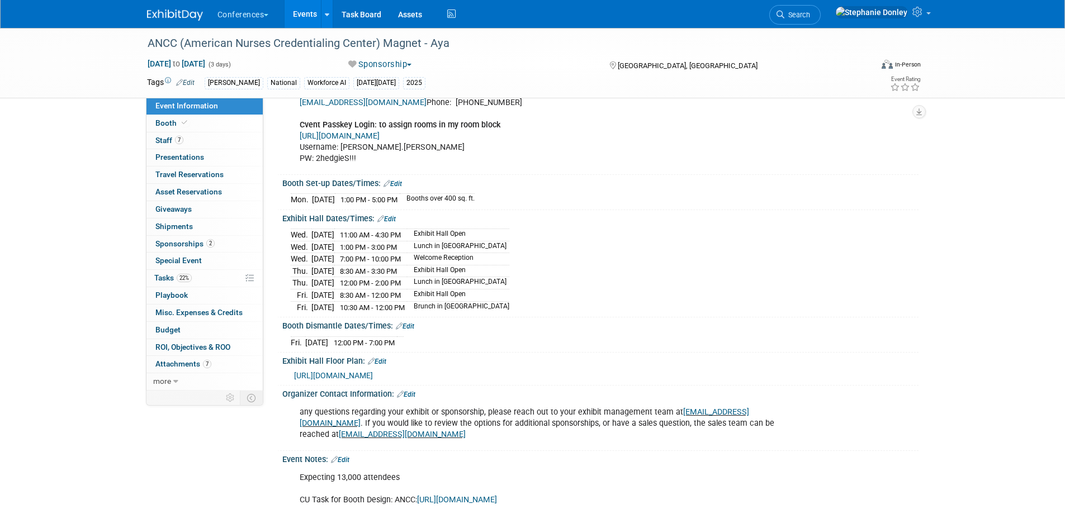
scroll to position [532, 0]
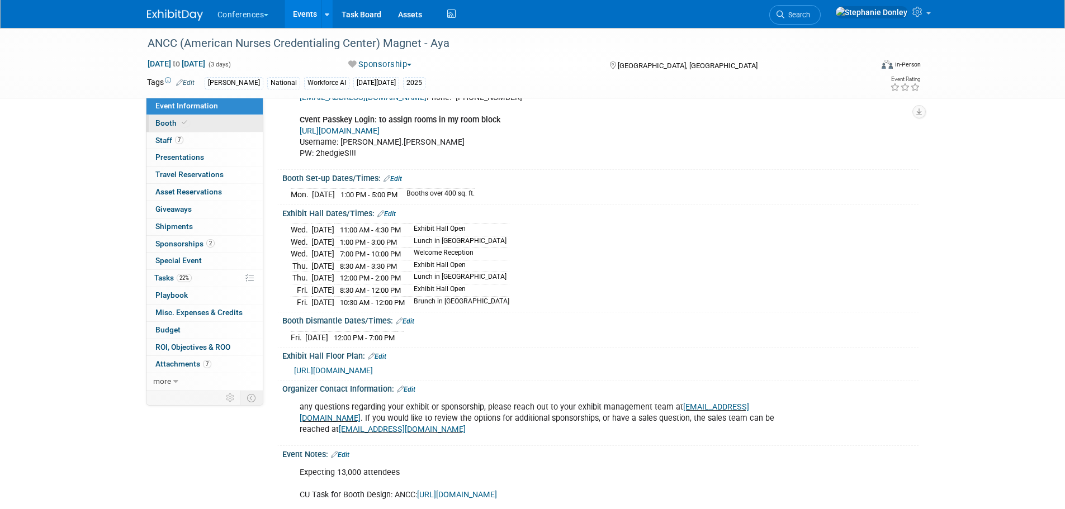
click at [168, 125] on span "Booth" at bounding box center [172, 123] width 34 height 9
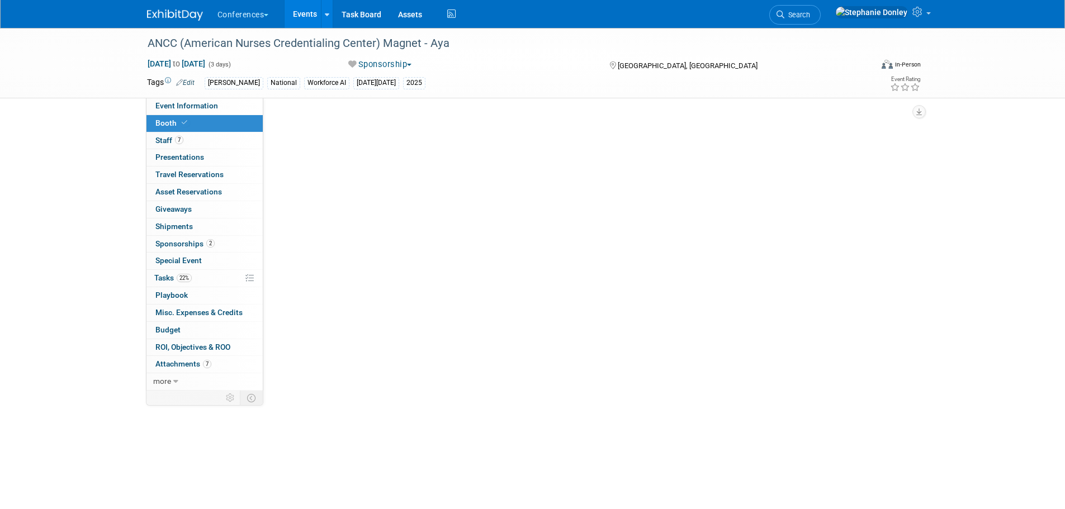
scroll to position [0, 0]
select select "20'x30'"
select select "Yes"
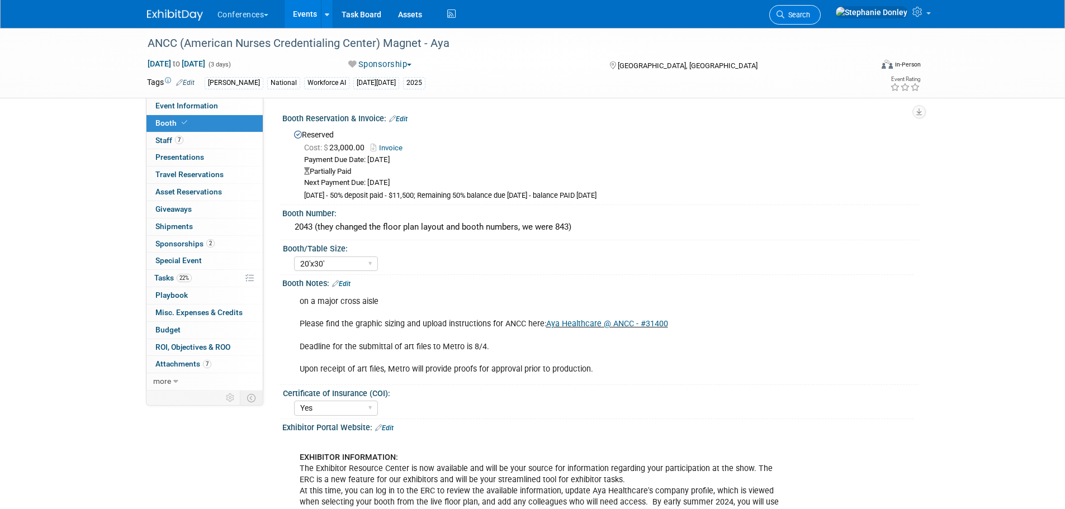
click at [821, 10] on link "Search" at bounding box center [794, 15] width 51 height 20
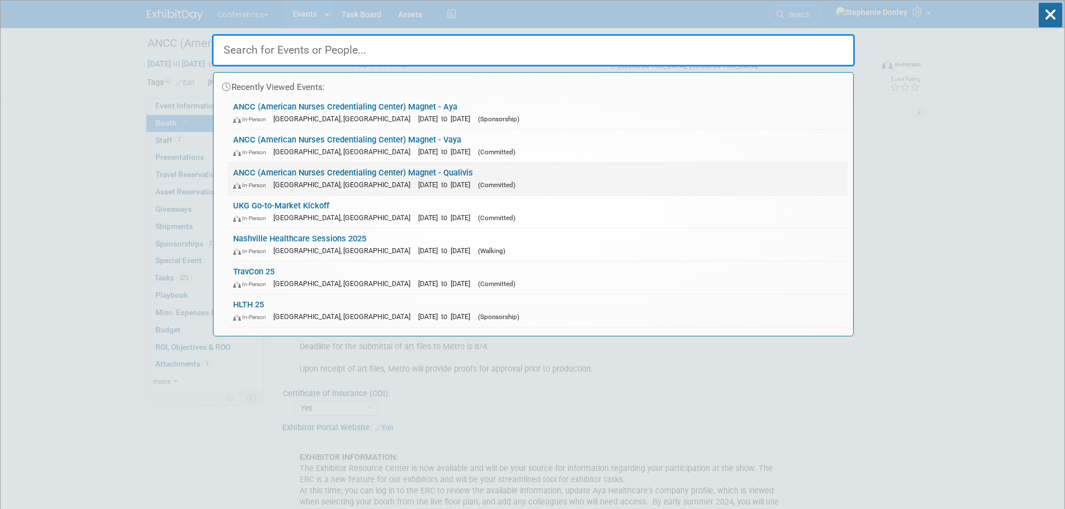
click at [314, 173] on link "ANCC (American Nurses Credentialing Center) Magnet - Qualivis In-Person Atlanta…" at bounding box center [538, 179] width 620 height 32
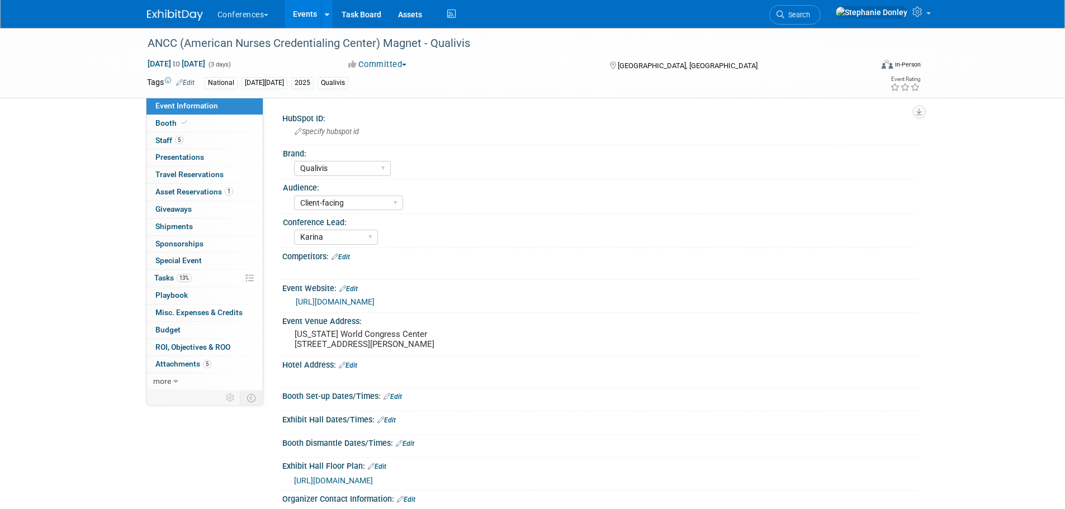
select select "Qualivis"
select select "Client-facing"
select select "Karina"
click at [165, 122] on span "Booth" at bounding box center [172, 123] width 34 height 9
select select "10'x10'"
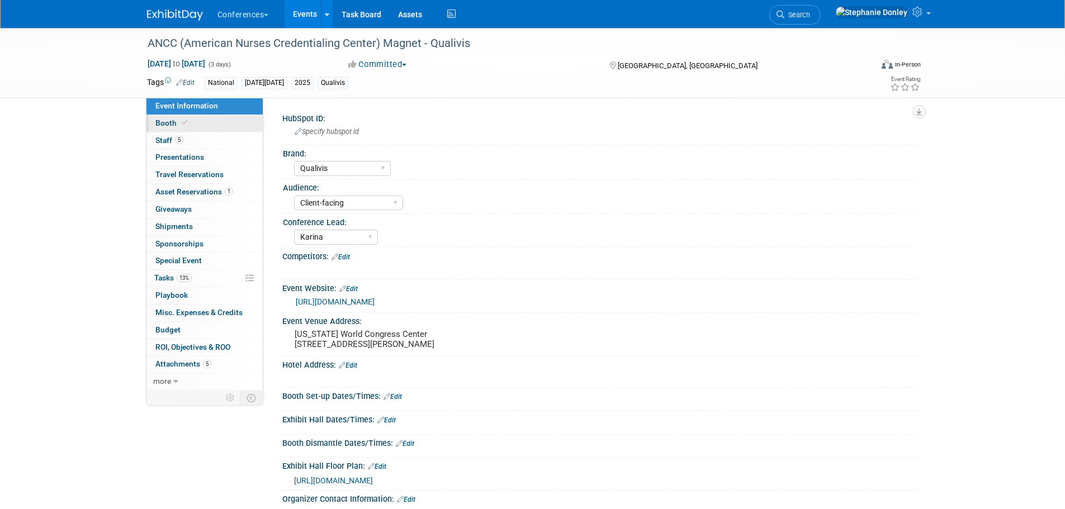
select select "Yes"
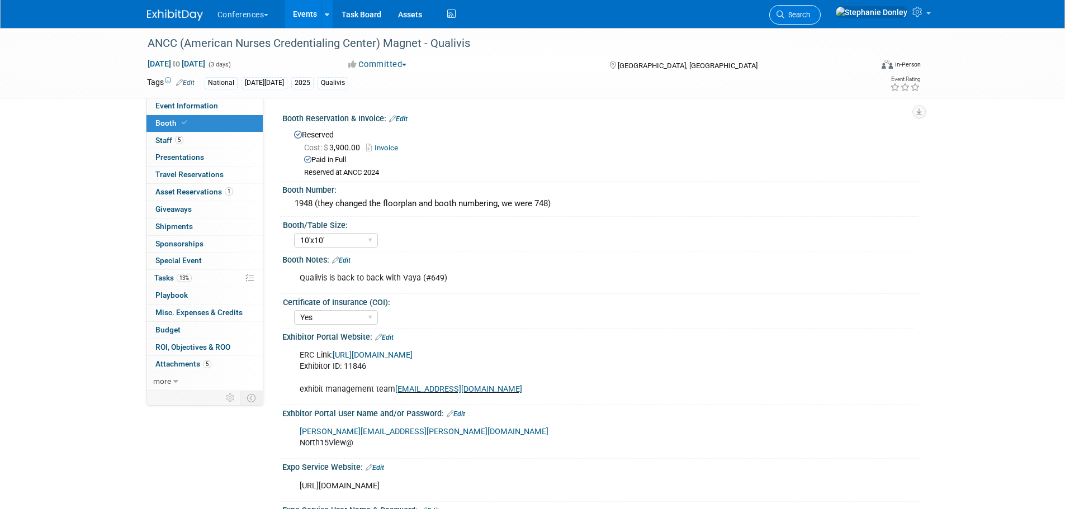
click at [810, 15] on span "Search" at bounding box center [797, 15] width 26 height 8
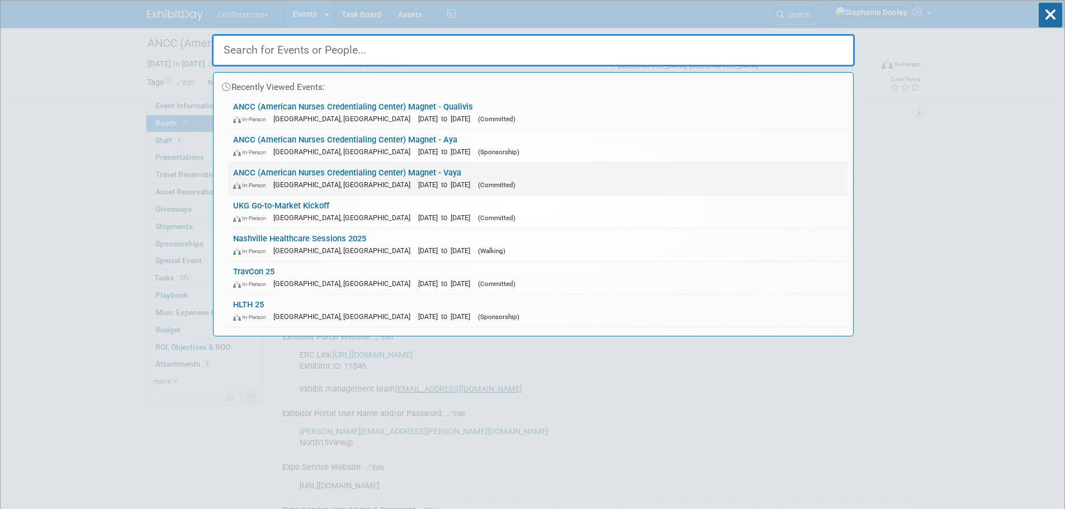
click at [381, 179] on div "In-Person [GEOGRAPHIC_DATA], [GEOGRAPHIC_DATA] [DATE] to [DATE] (Committed)" at bounding box center [537, 185] width 609 height 12
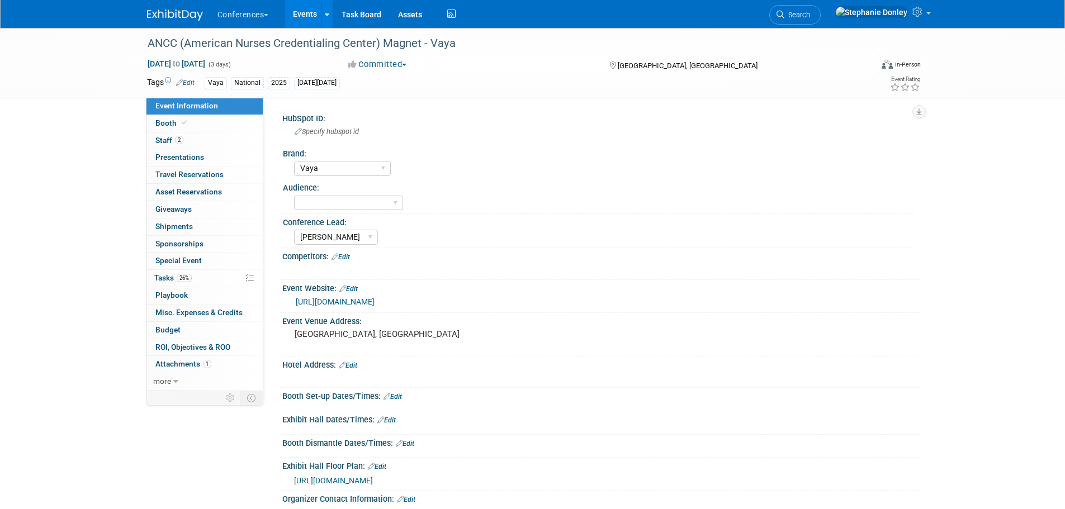
select select "Vaya"
select select "[PERSON_NAME]"
click at [164, 127] on span "Booth" at bounding box center [172, 123] width 34 height 9
select select "10'x10'"
select select "Yes"
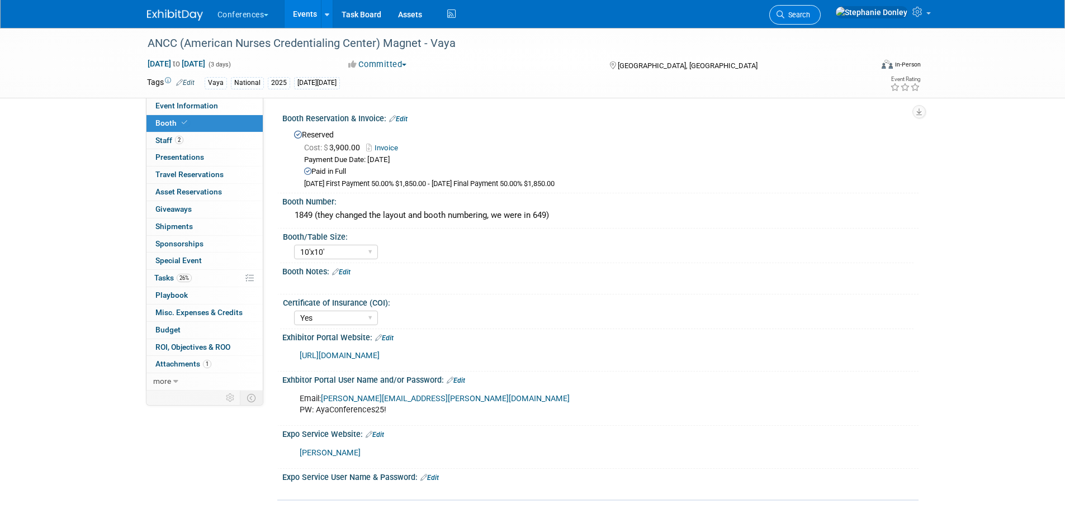
click at [810, 12] on span "Search" at bounding box center [797, 15] width 26 height 8
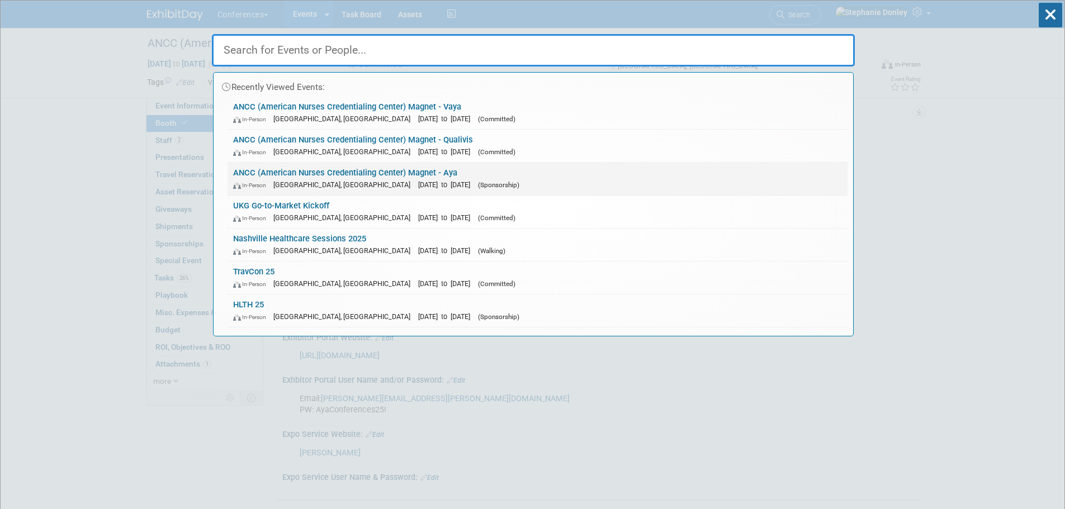
click at [293, 179] on div "In-Person Atlanta, GA Oct 8, 2025 to Oct 10, 2025 (Sponsorship)" at bounding box center [537, 185] width 609 height 12
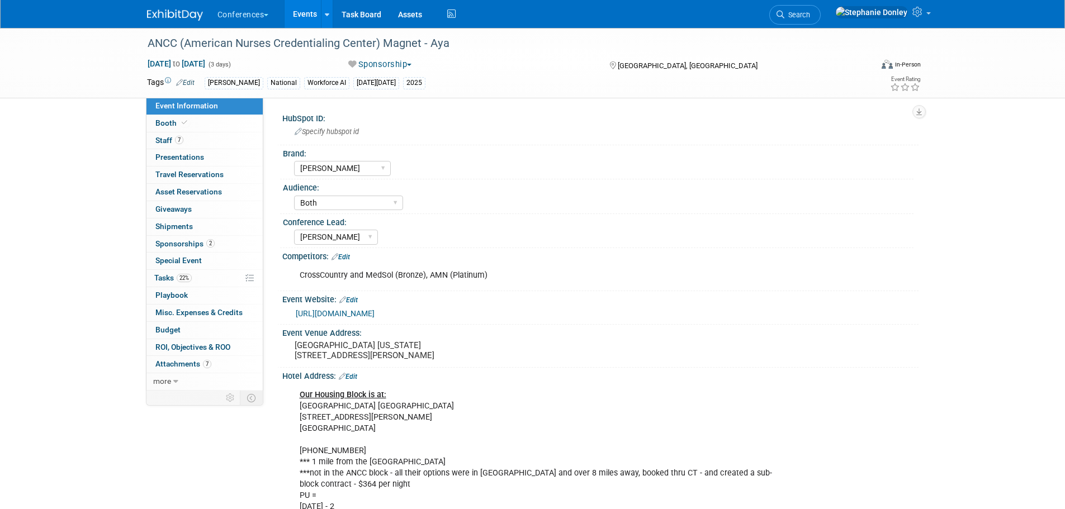
select select "[PERSON_NAME]"
select select "Both"
select select "[PERSON_NAME]"
click at [375, 314] on link "[URL][DOMAIN_NAME]" at bounding box center [335, 313] width 79 height 9
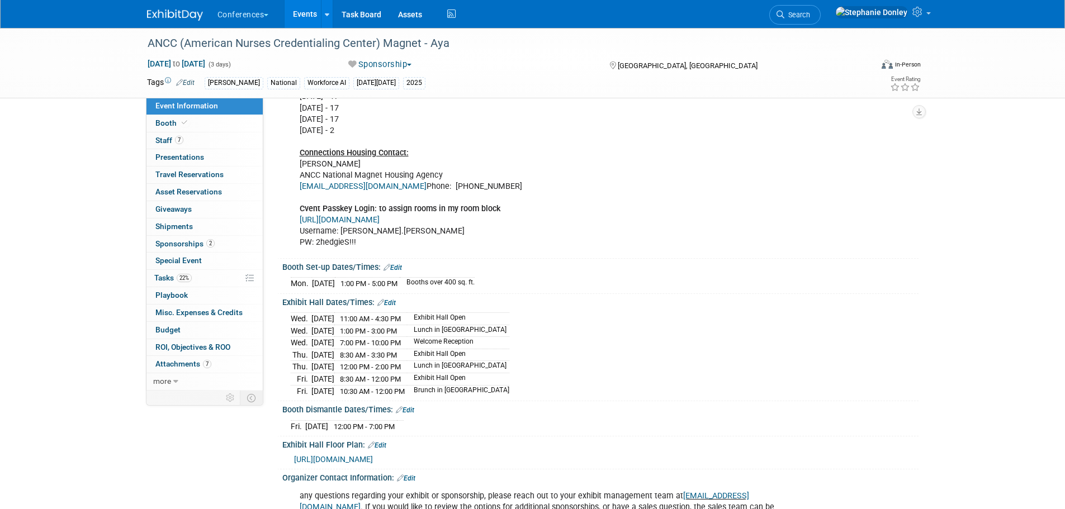
scroll to position [434, 0]
click at [398, 271] on link "Edit" at bounding box center [393, 267] width 18 height 8
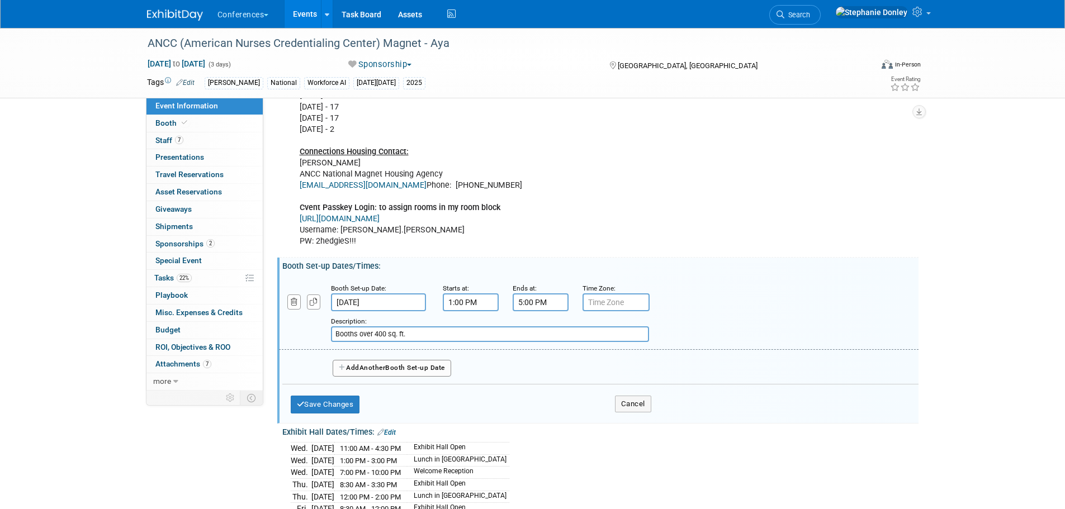
click at [370, 372] on span "Another" at bounding box center [373, 368] width 26 height 8
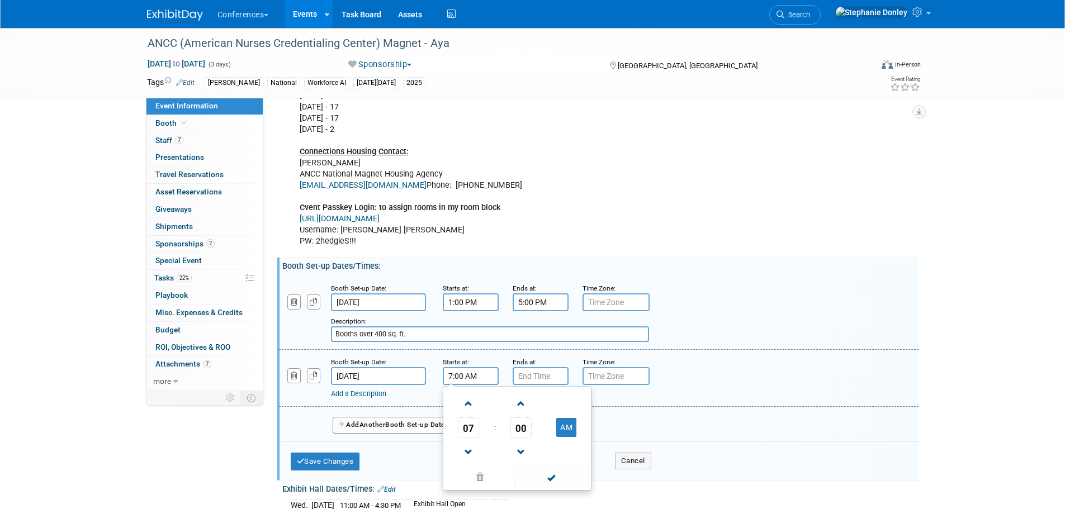
click at [464, 382] on input "7:00 AM" at bounding box center [471, 376] width 56 height 18
click at [470, 413] on span at bounding box center [469, 404] width 20 height 20
type input "8:00 AM"
click at [529, 385] on input "7:00 PM" at bounding box center [541, 376] width 56 height 18
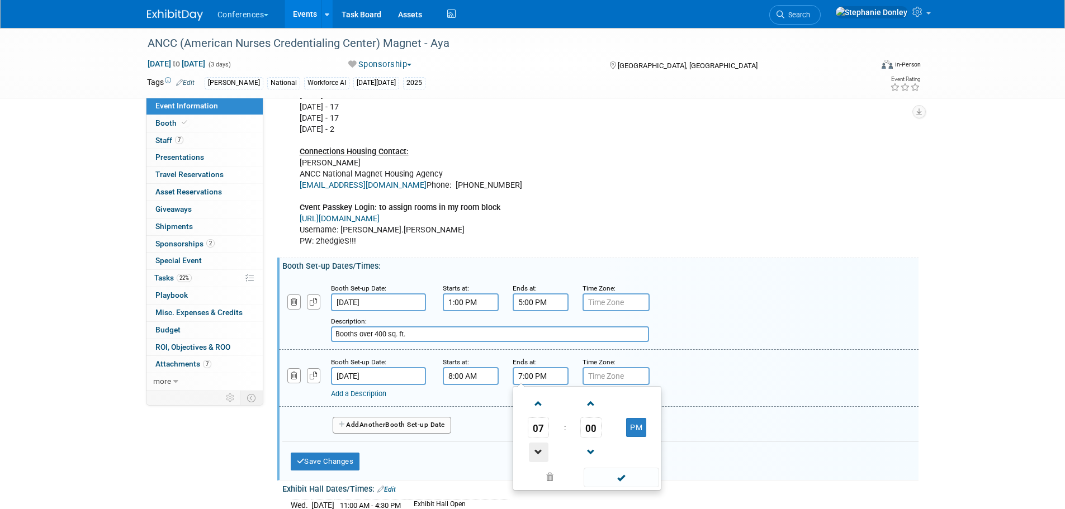
click at [537, 462] on span at bounding box center [539, 453] width 20 height 20
type input "5:00 PM"
click at [373, 398] on link "Add a Description" at bounding box center [358, 394] width 55 height 8
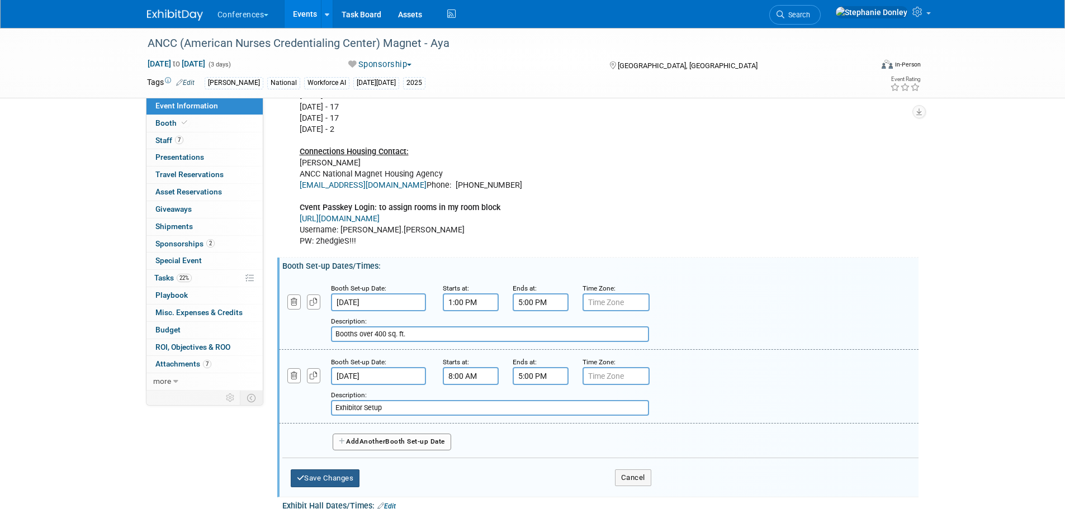
type input "Exhibitor Setup"
click at [329, 486] on button "Save Changes" at bounding box center [325, 479] width 69 height 18
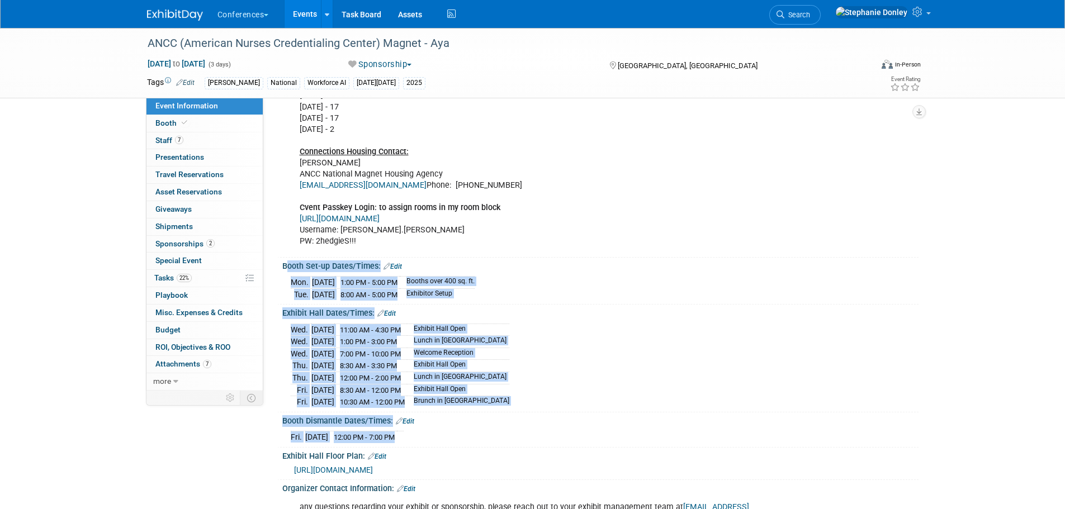
drag, startPoint x: 423, startPoint y: 444, endPoint x: 277, endPoint y: 279, distance: 220.6
click at [280, 279] on div "HubSpot ID: Specify hubspot id Brand: Aya Bespoke Corporate Dawson DocCafe Educ…" at bounding box center [595, 238] width 630 height 1125
copy div "Booth Set-up Dates/Times: Edit Mon. Oct 6, 2025 1:00 PM - 5:00 PM Booths over 4…"
click at [409, 425] on link "Edit" at bounding box center [405, 422] width 18 height 8
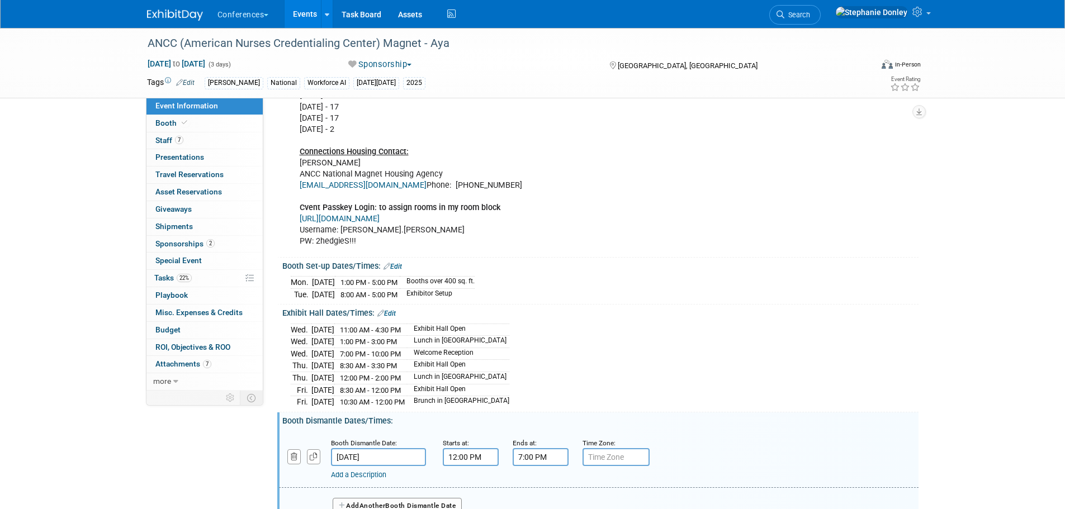
click at [371, 479] on link "Add a Description" at bounding box center [358, 475] width 55 height 8
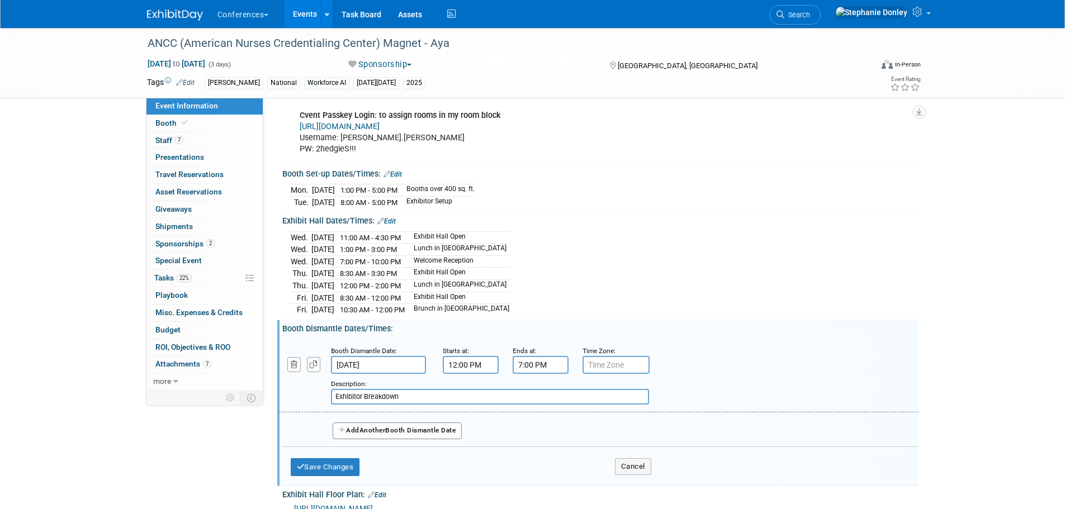
scroll to position [610, 0]
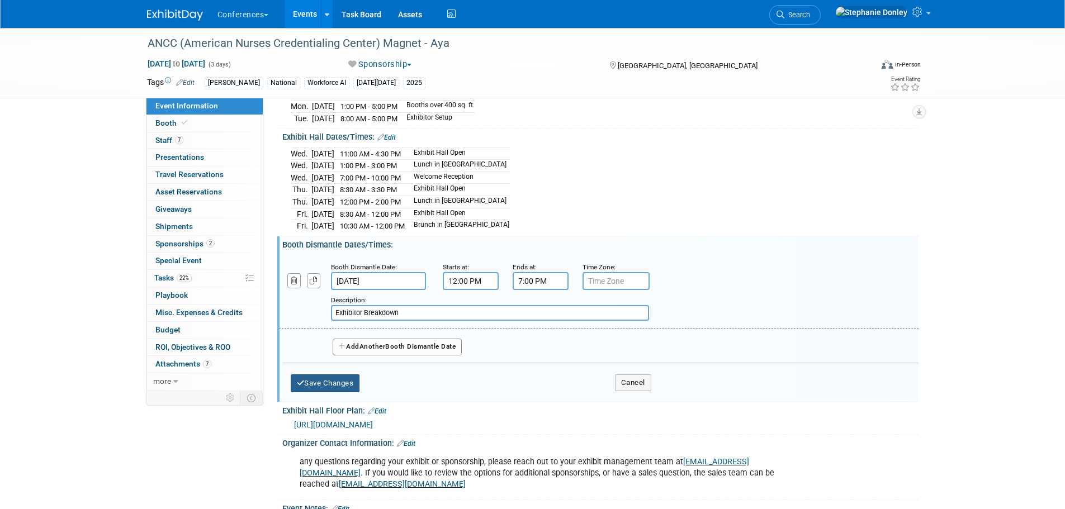
type input "Exhibitor Breakdown"
click at [315, 392] on button "Save Changes" at bounding box center [325, 384] width 69 height 18
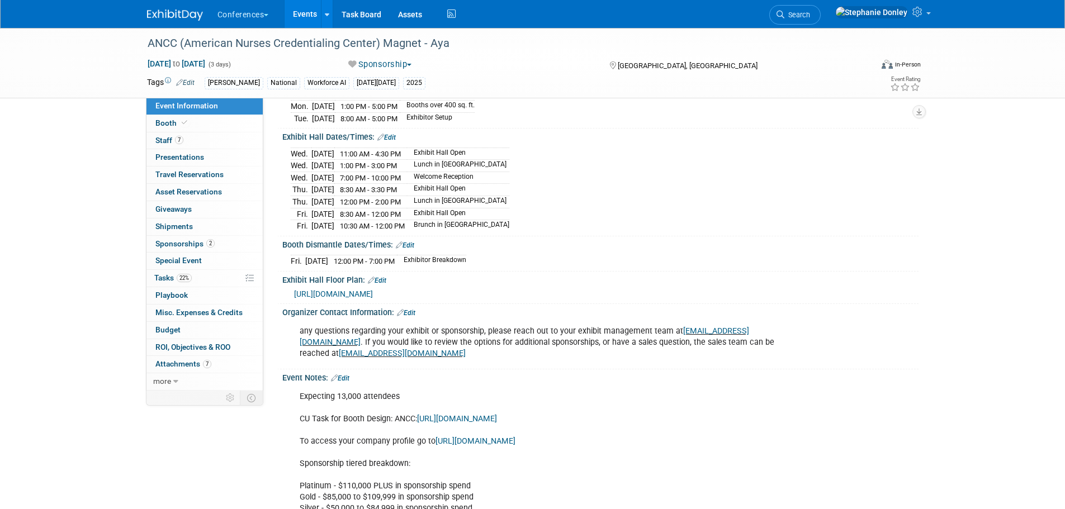
drag, startPoint x: 507, startPoint y: 271, endPoint x: 285, endPoint y: 269, distance: 222.0
click at [285, 268] on div "Fri. Oct 10, 2025 12:00 PM - 7:00 PM Exhibitor Breakdown Save Changes Cancel" at bounding box center [600, 258] width 636 height 19
copy div
click at [810, 13] on span "Search" at bounding box center [797, 15] width 26 height 8
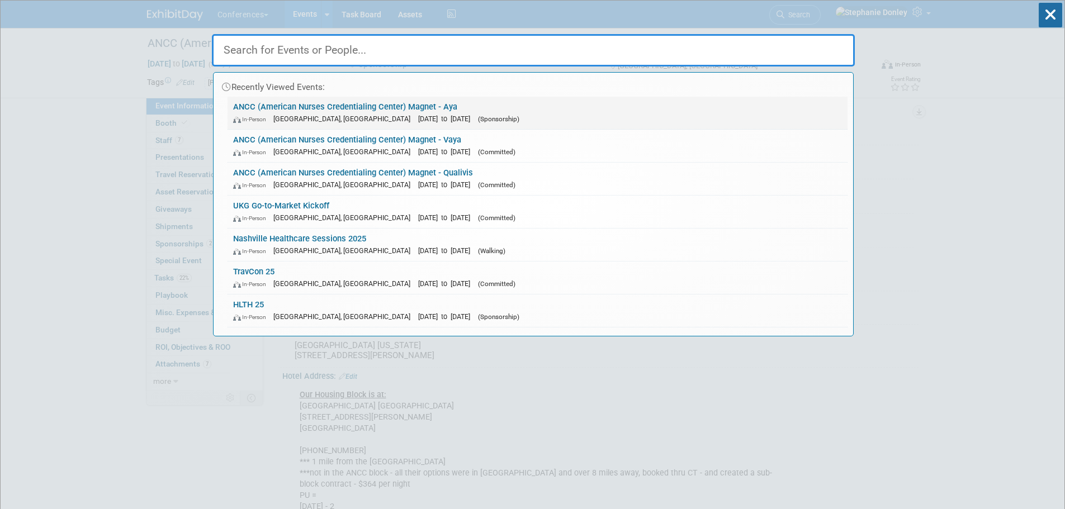
click at [389, 104] on link "ANCC (American Nurses Credentialing Center) Magnet - Aya In-Person [GEOGRAPHIC_…" at bounding box center [538, 113] width 620 height 32
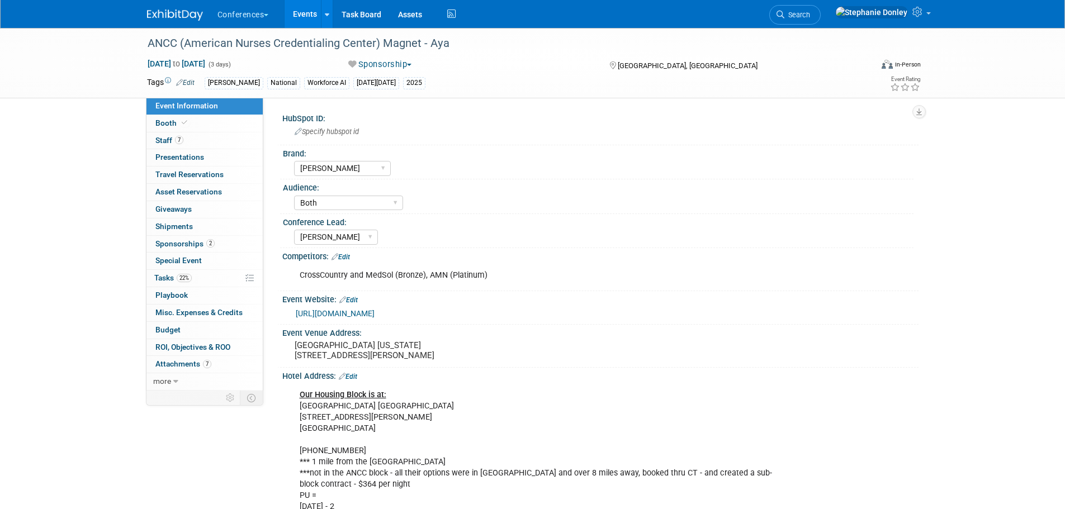
select select "[PERSON_NAME]"
select select "Both"
select select "[PERSON_NAME]"
click at [184, 242] on span "Sponsorships 2" at bounding box center [184, 243] width 59 height 9
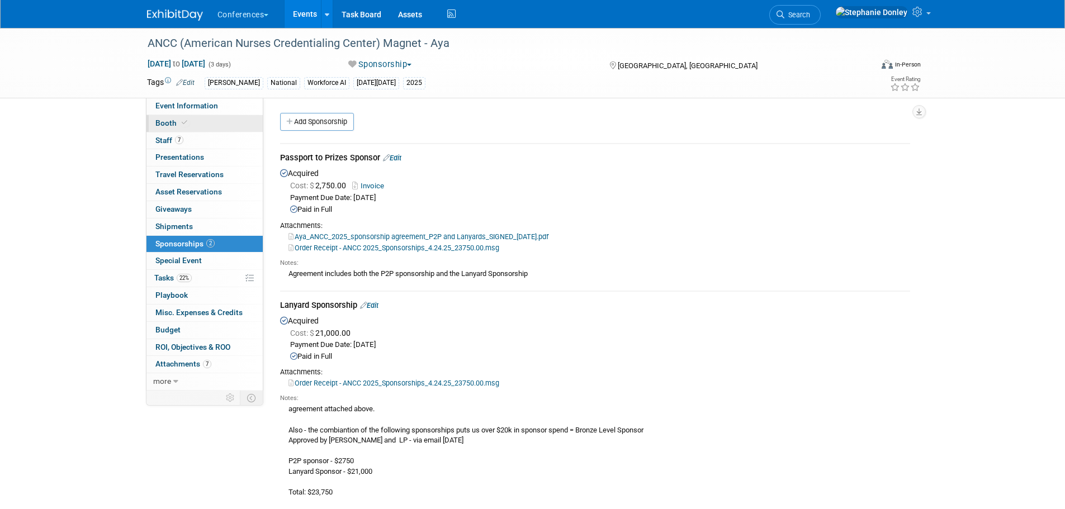
click at [165, 120] on span "Booth" at bounding box center [172, 123] width 34 height 9
select select "20'x30'"
select select "Yes"
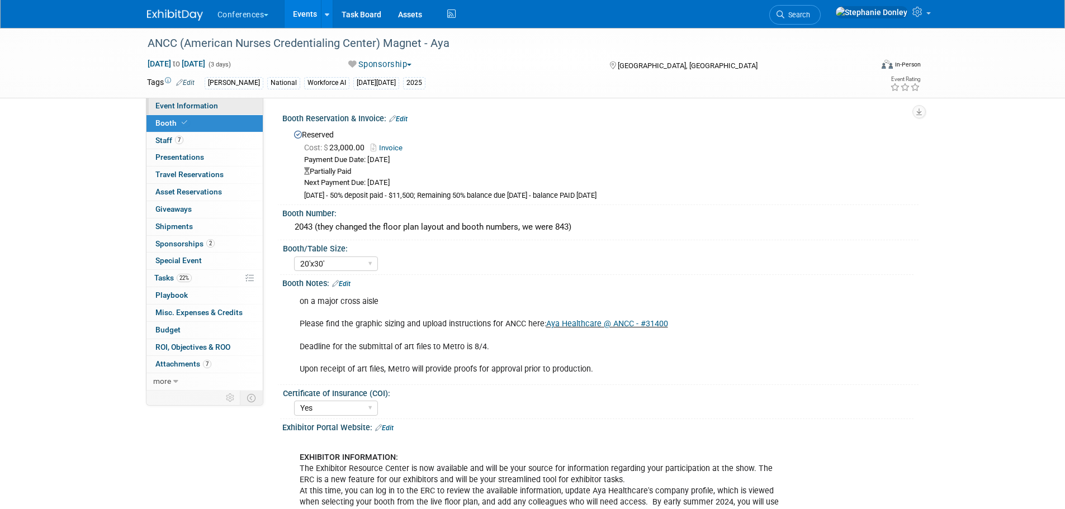
click at [171, 105] on span "Event Information" at bounding box center [186, 105] width 63 height 9
select select "[PERSON_NAME]"
select select "Both"
select select "[PERSON_NAME]"
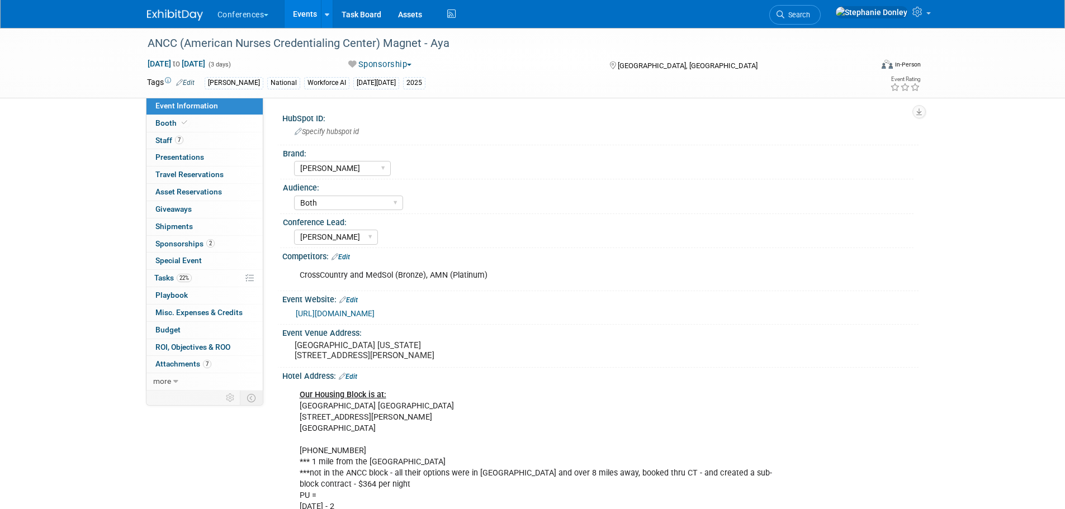
click at [479, 220] on div "Conference Lead:" at bounding box center [598, 221] width 631 height 14
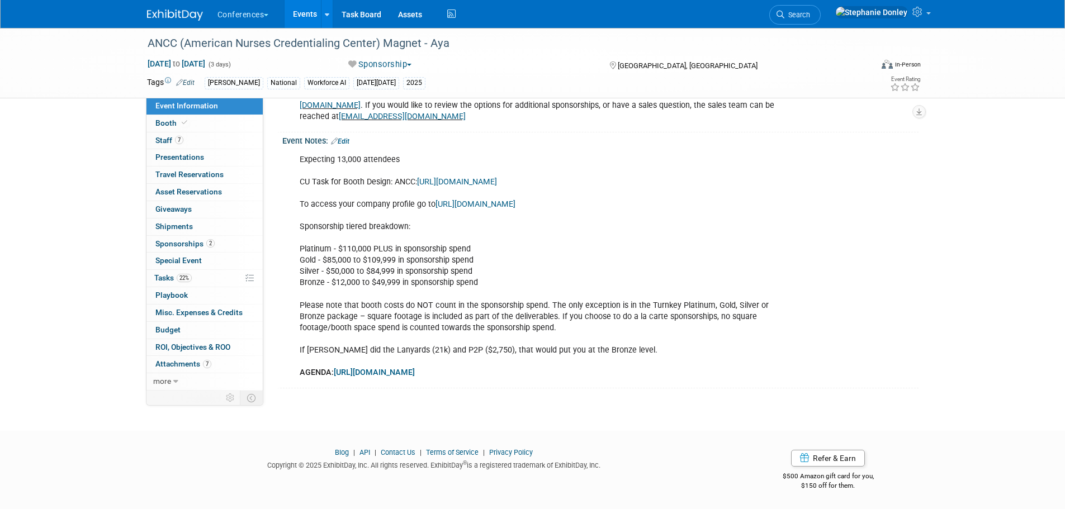
scroll to position [854, 0]
drag, startPoint x: 583, startPoint y: 371, endPoint x: 295, endPoint y: 372, distance: 288.5
click at [295, 372] on div "Expecting 13,000 attendees CU Task for Booth Design: ANCC: [URL][DOMAIN_NAME] T…" at bounding box center [544, 267] width 504 height 236
copy b "AGENDA: [URL][DOMAIN_NAME]"
click at [810, 16] on span "Search" at bounding box center [797, 15] width 26 height 8
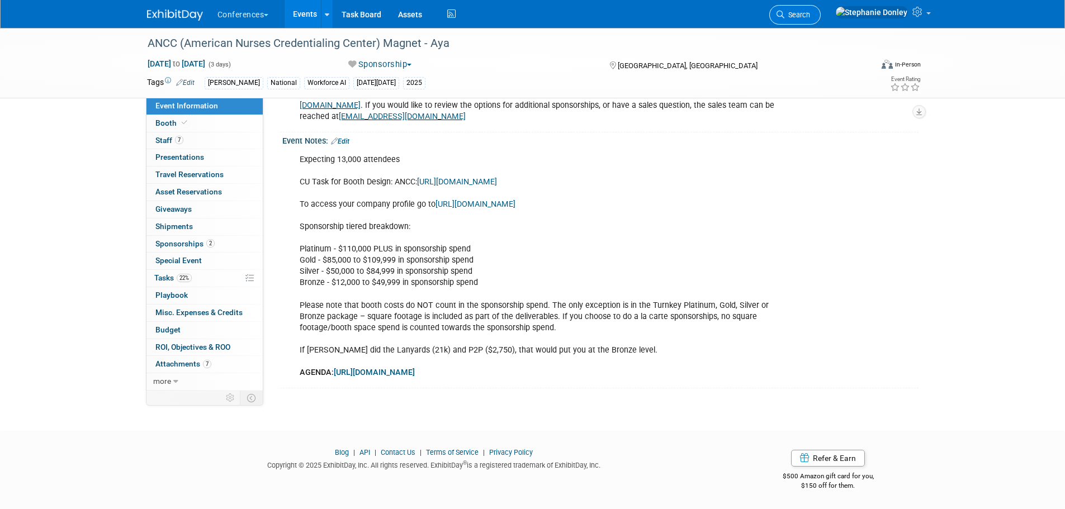
scroll to position [0, 0]
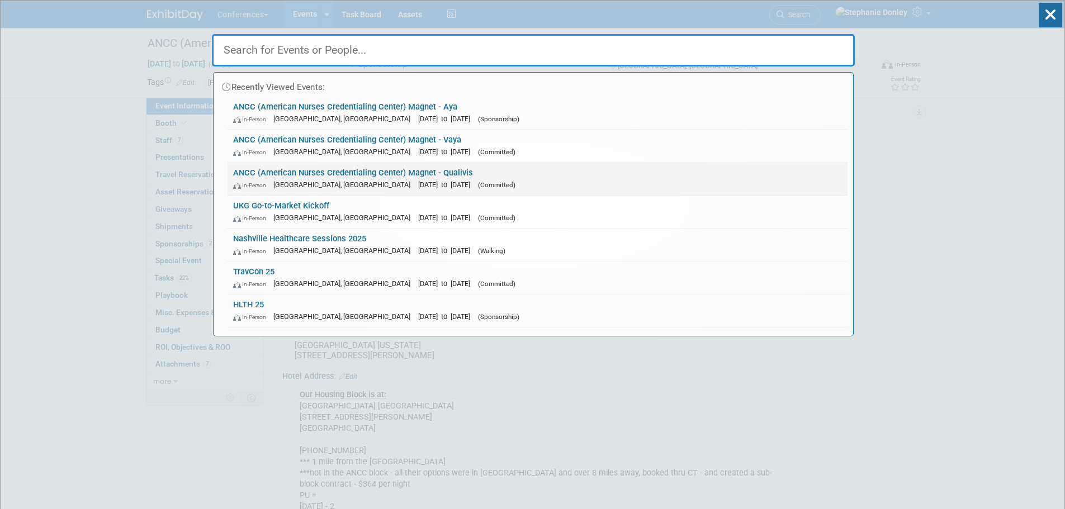
click at [392, 174] on link "ANCC (American Nurses Credentialing Center) Magnet - Qualivis In-Person [GEOGRA…" at bounding box center [538, 179] width 620 height 32
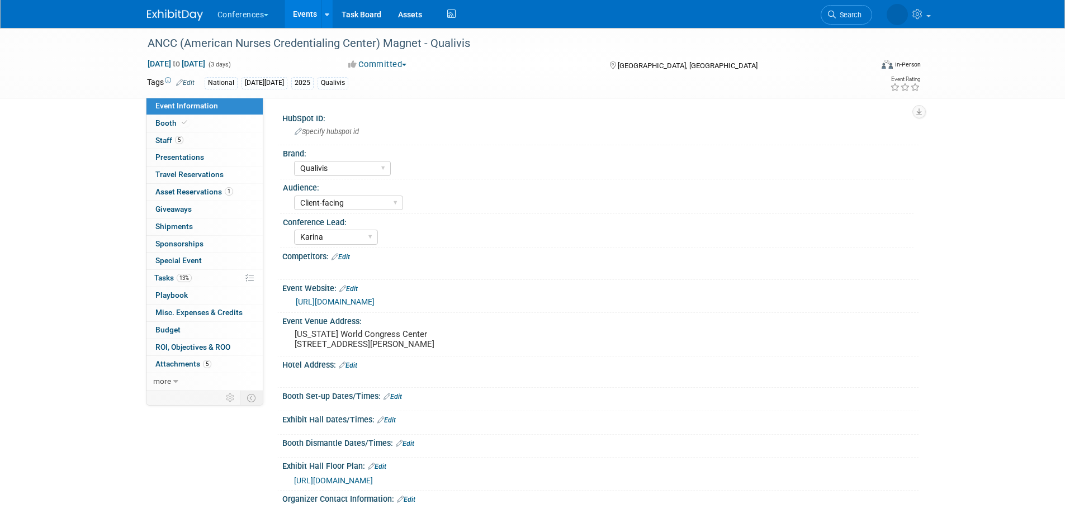
select select "Qualivis"
select select "Client-facing"
select select "Karina"
click at [810, 17] on span "Search" at bounding box center [797, 15] width 26 height 8
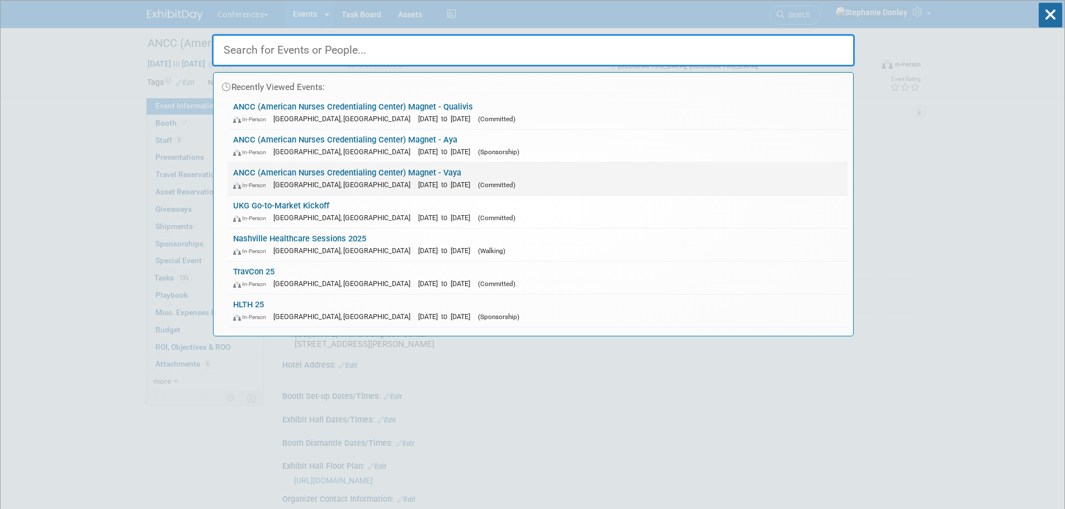
click at [367, 179] on div "In-Person [GEOGRAPHIC_DATA], [GEOGRAPHIC_DATA] [DATE] to [DATE] (Committed)" at bounding box center [537, 185] width 609 height 12
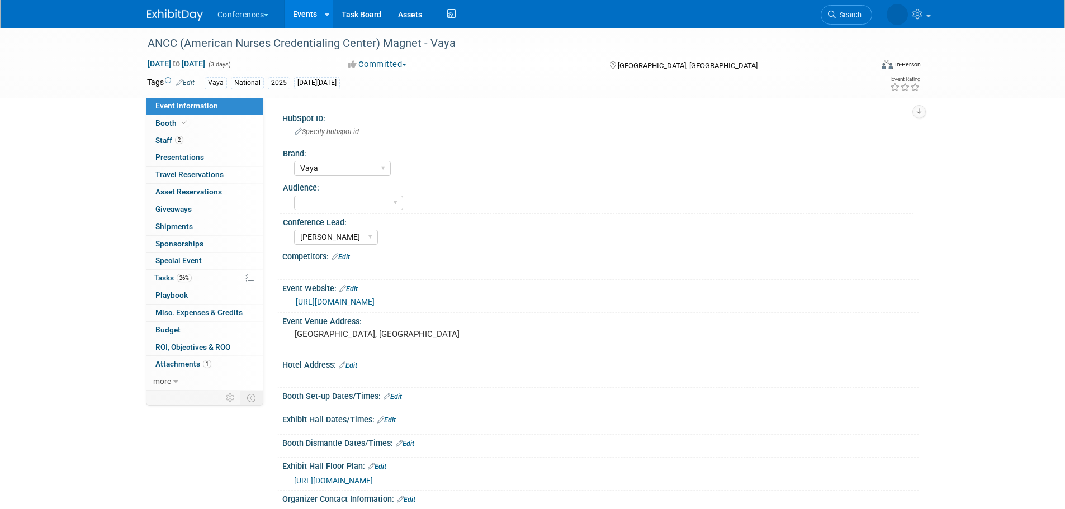
select select "Vaya"
select select "[PERSON_NAME]"
click at [810, 12] on span "Search" at bounding box center [797, 15] width 26 height 8
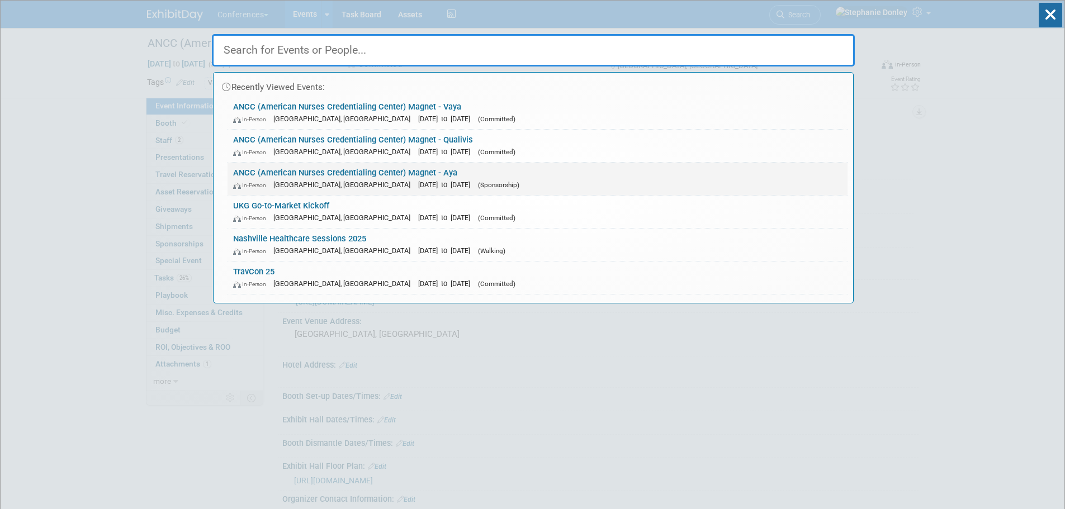
click at [362, 173] on link "ANCC (American Nurses Credentialing Center) Magnet - Aya In-Person Atlanta, GA …" at bounding box center [538, 179] width 620 height 32
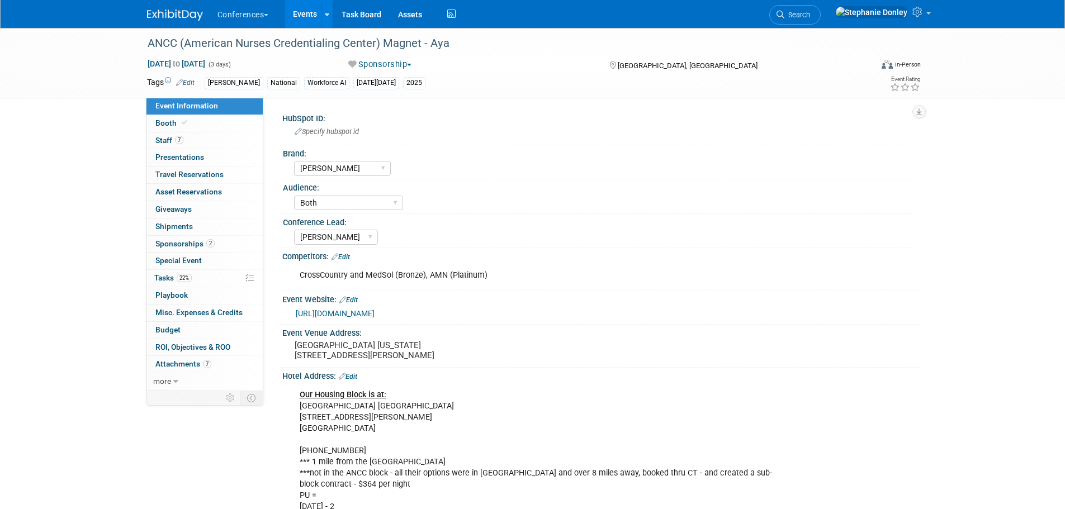
select select "[PERSON_NAME]"
select select "Both"
select select "[PERSON_NAME]"
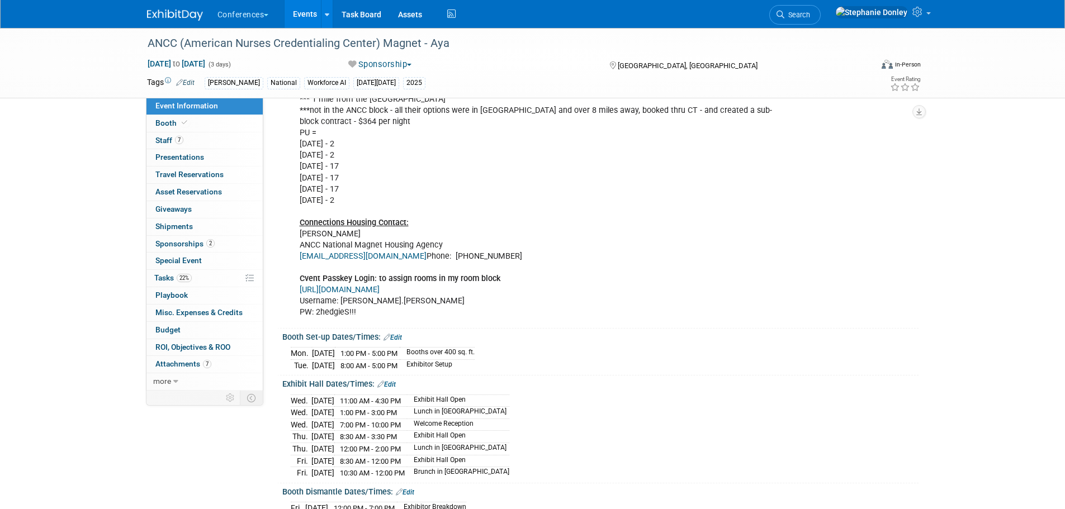
scroll to position [351, 0]
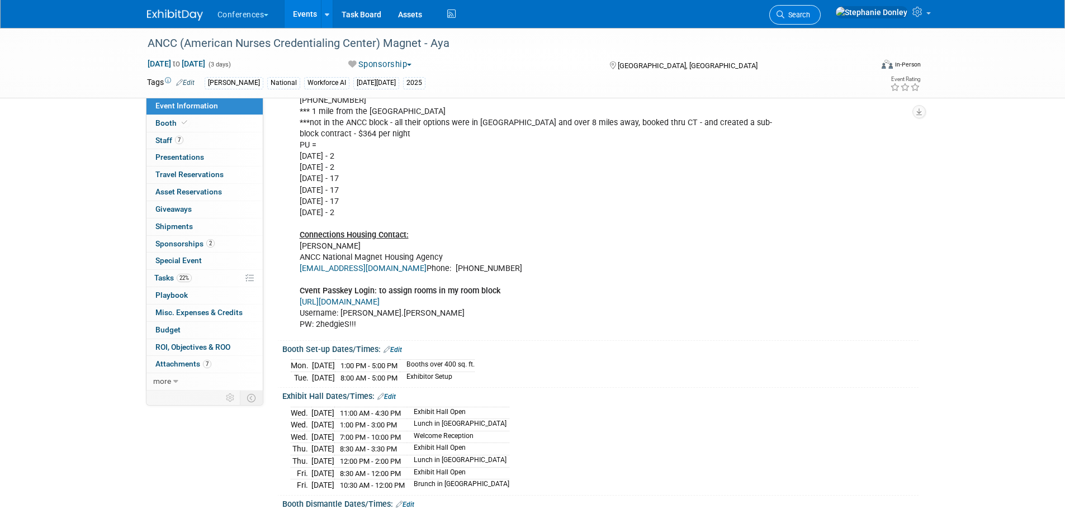
click at [810, 12] on span "Search" at bounding box center [797, 15] width 26 height 8
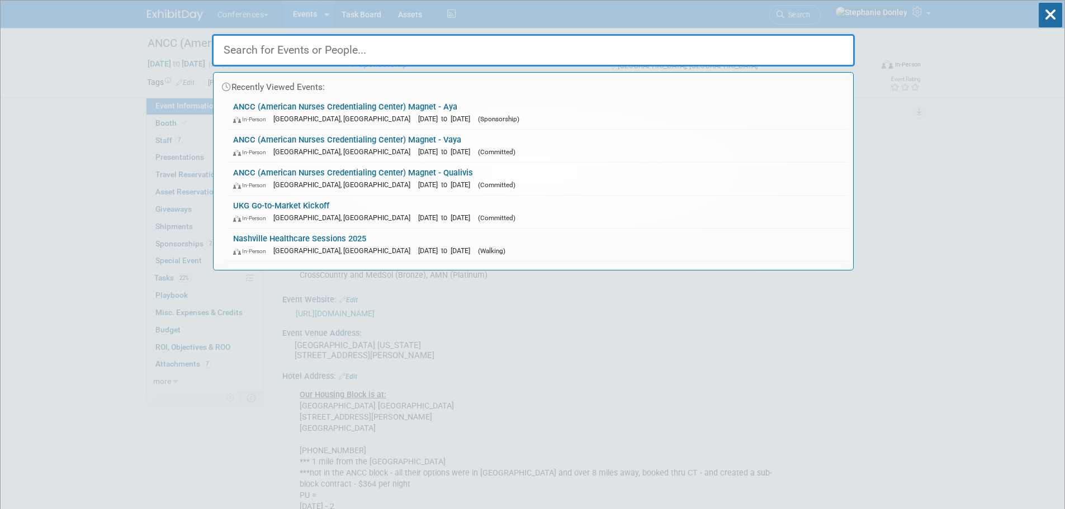
click at [316, 54] on input "text" at bounding box center [533, 50] width 643 height 32
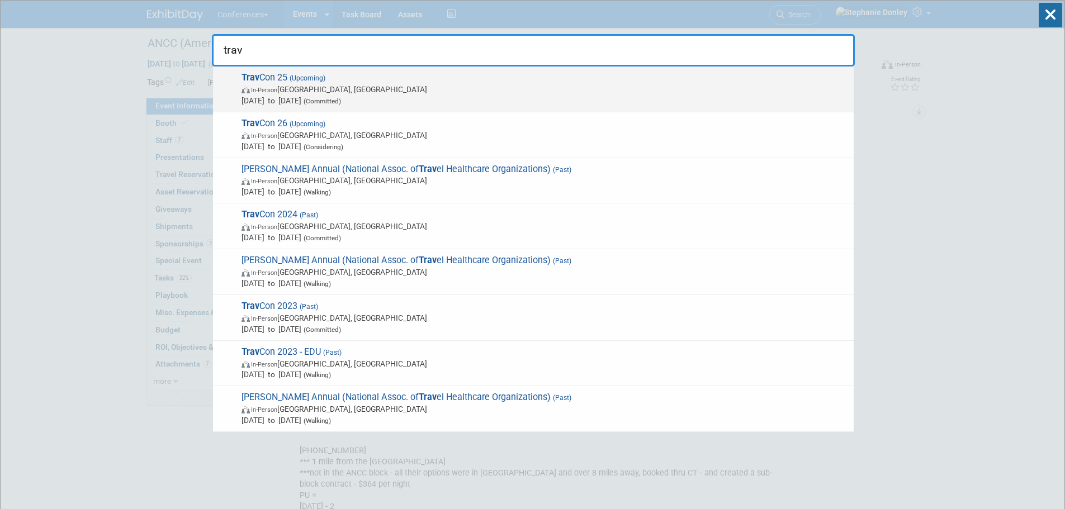
type input "trav"
click at [276, 78] on span "Trav Con 25 (Upcoming) In-Person Las Vegas, NV Sep 21, 2025 to Sep 24, 2025 (Co…" at bounding box center [543, 89] width 610 height 34
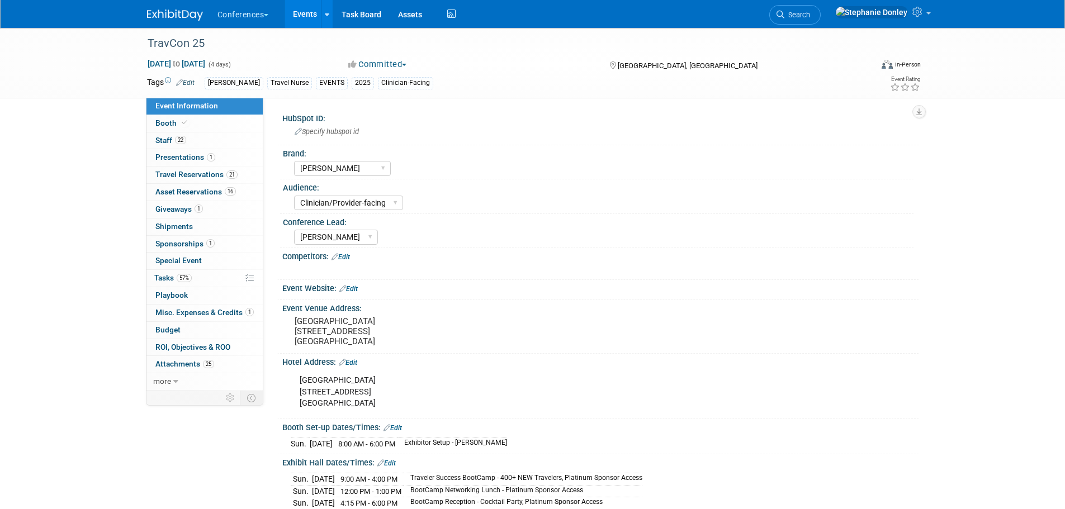
select select "[PERSON_NAME]"
select select "Clinician/Provider-facing"
select select "[PERSON_NAME]"
click at [151, 122] on link "Booth" at bounding box center [204, 123] width 116 height 17
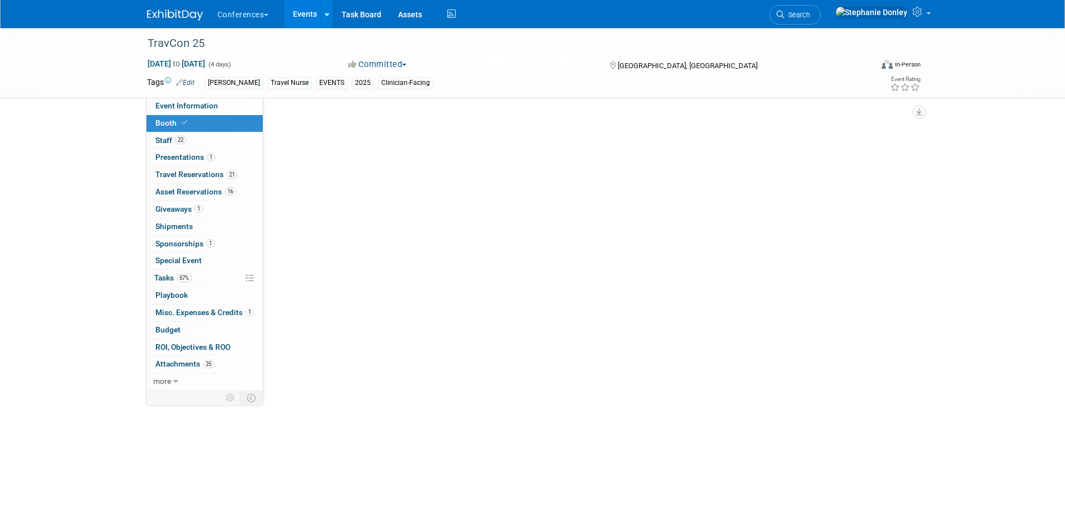
select select "20'x20'"
select select "Yes"
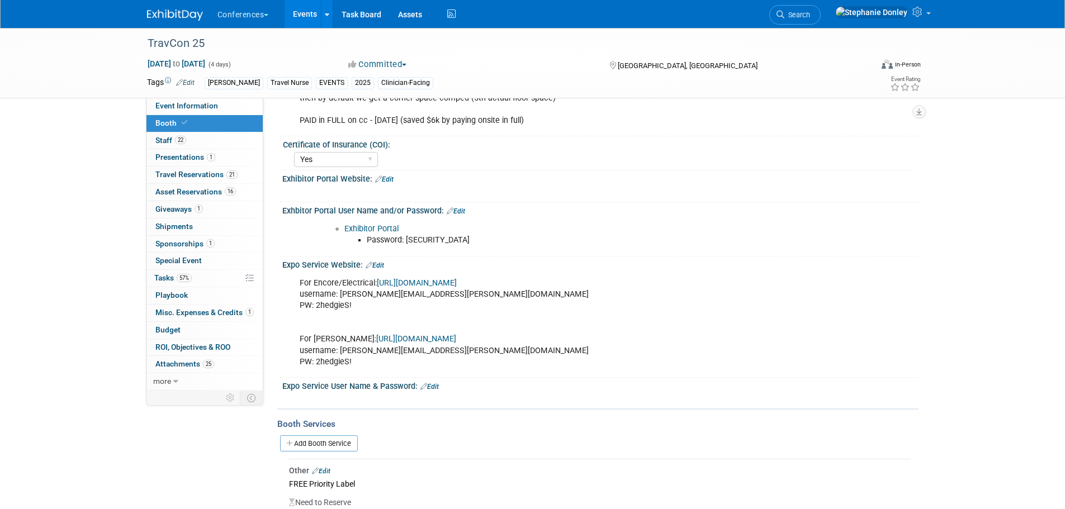
scroll to position [188, 0]
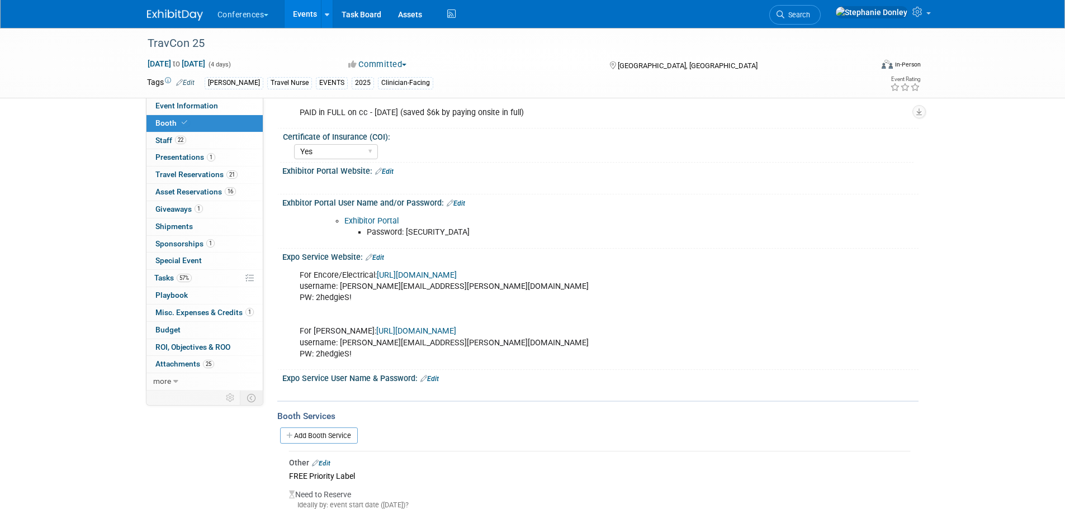
click at [420, 277] on link "[URL][DOMAIN_NAME]" at bounding box center [417, 276] width 80 height 10
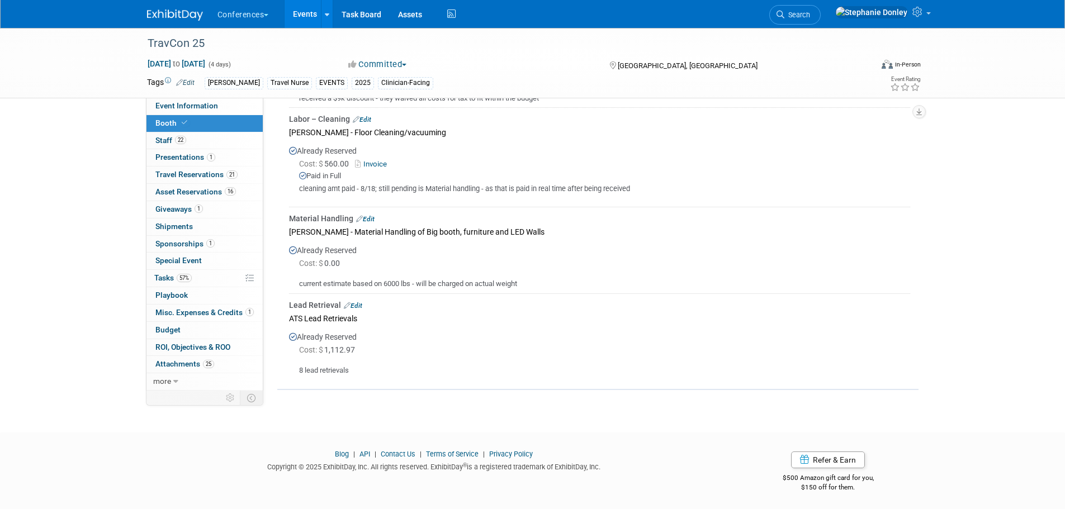
scroll to position [380, 0]
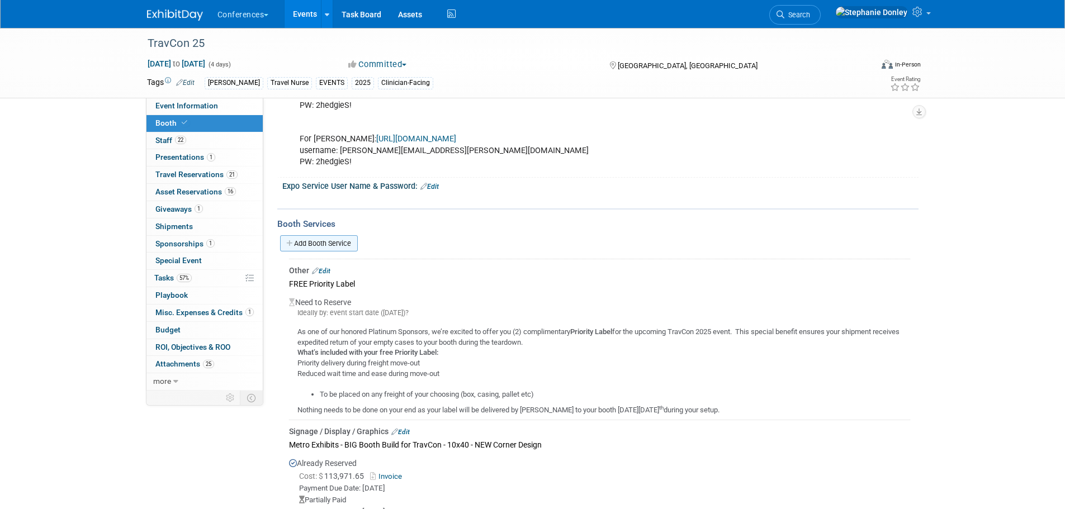
click at [334, 241] on link "Add Booth Service" at bounding box center [319, 243] width 78 height 16
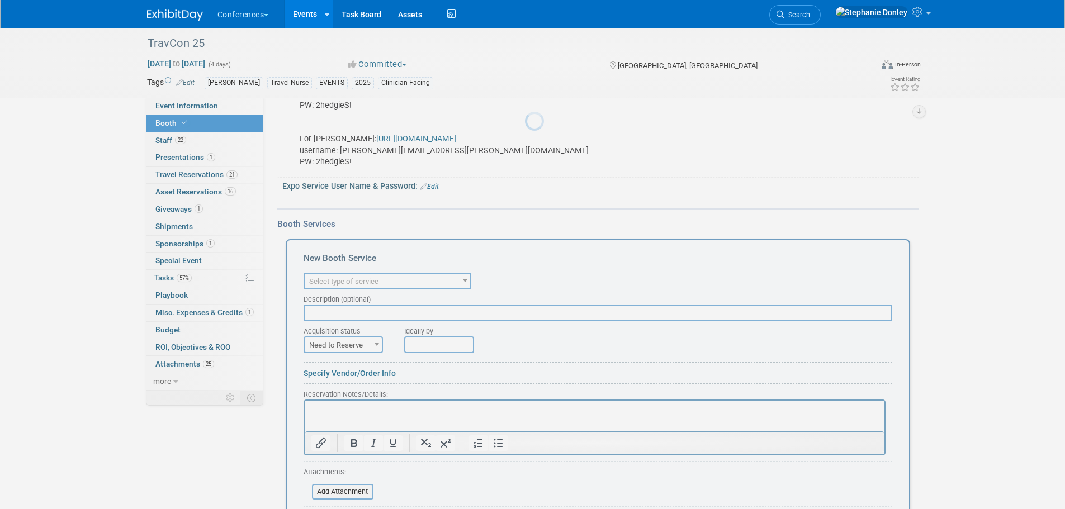
scroll to position [0, 0]
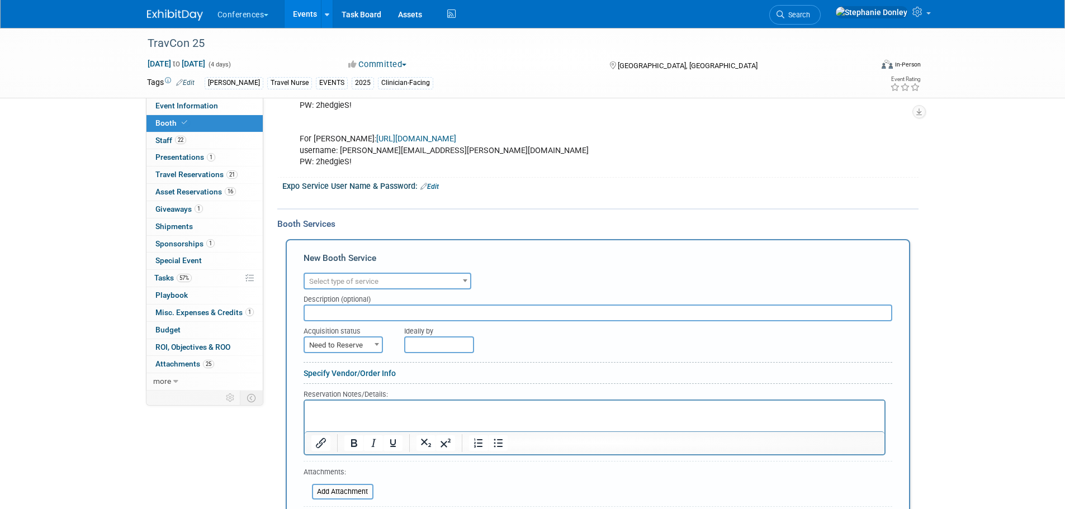
click at [382, 278] on span "Select type of service" at bounding box center [387, 282] width 165 height 16
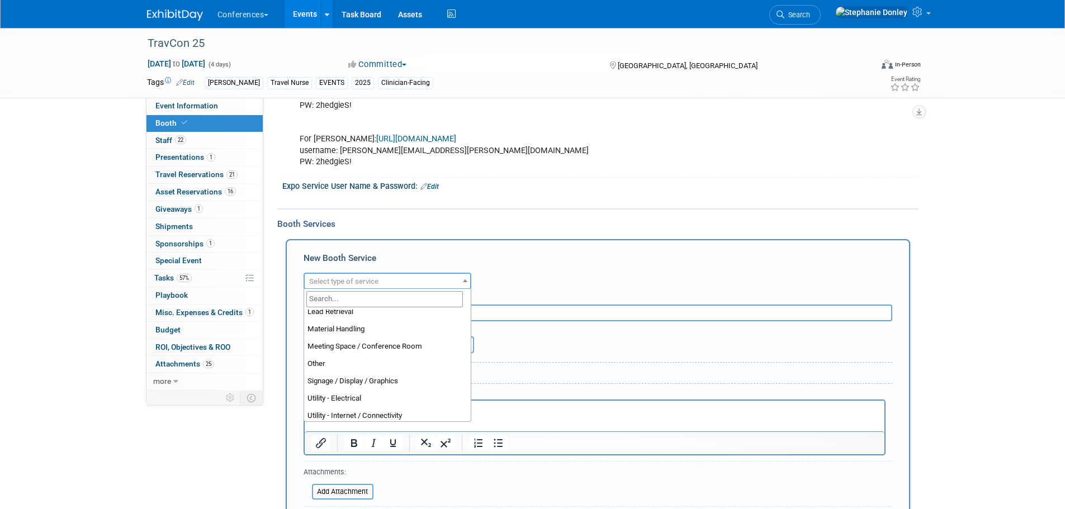
scroll to position [287, 0]
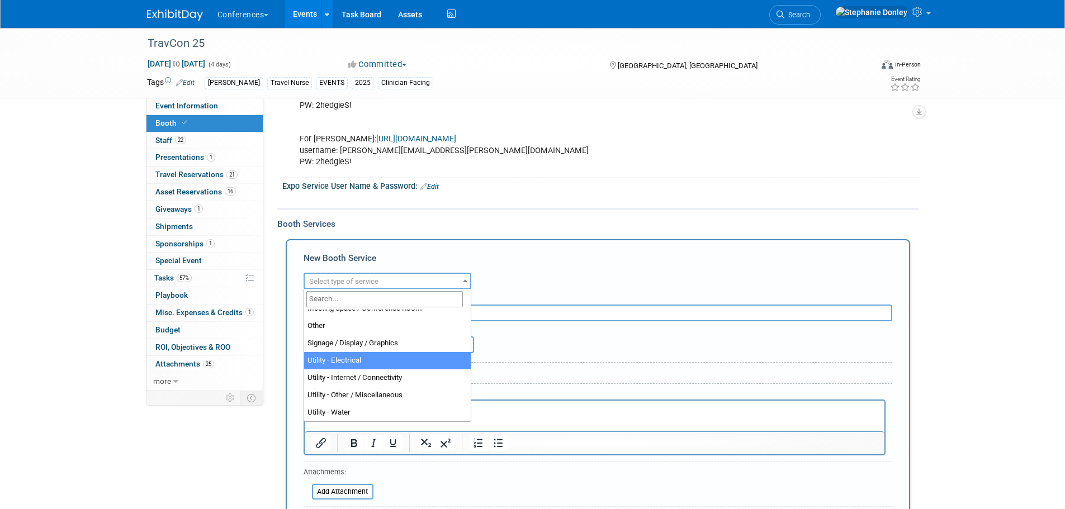
select select "8"
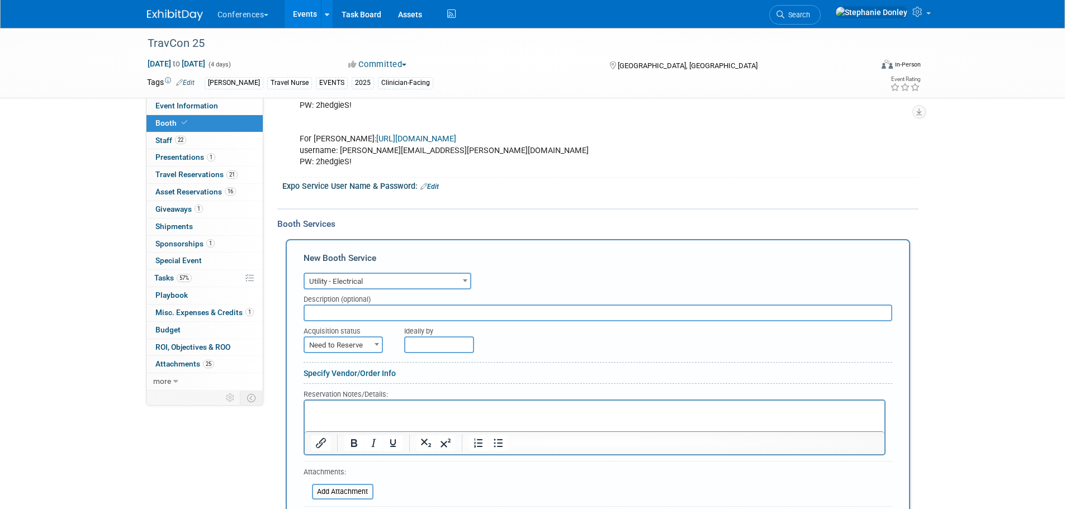
click at [341, 310] on input "text" at bounding box center [598, 313] width 589 height 17
type input "Event NOW - Power"
click at [356, 343] on span "Need to Reserve" at bounding box center [343, 346] width 77 height 16
select select "2"
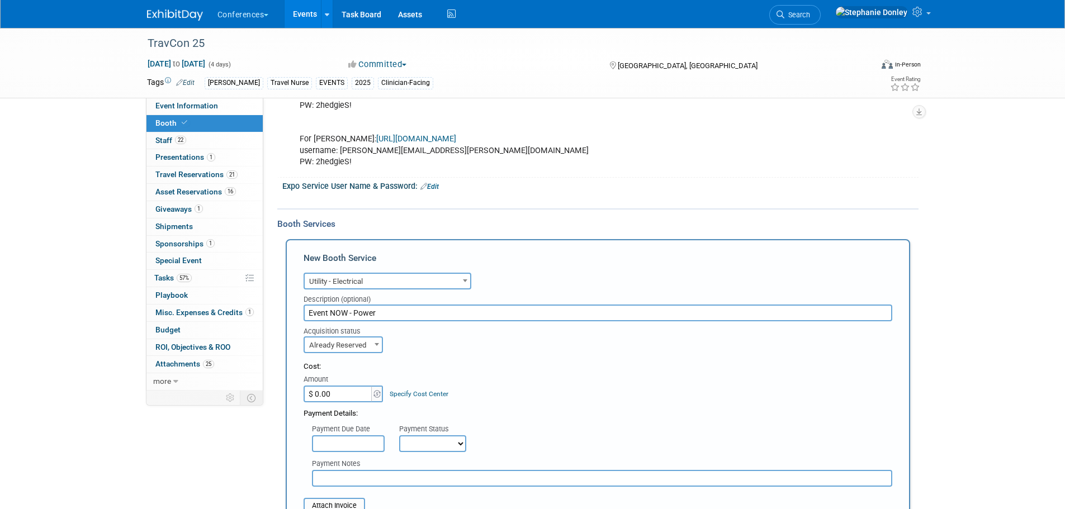
click at [335, 395] on input "$ 0.00" at bounding box center [339, 394] width 70 height 17
type input "$ 4,721.66"
click at [407, 392] on link "Specify Cost Center" at bounding box center [419, 394] width 59 height 8
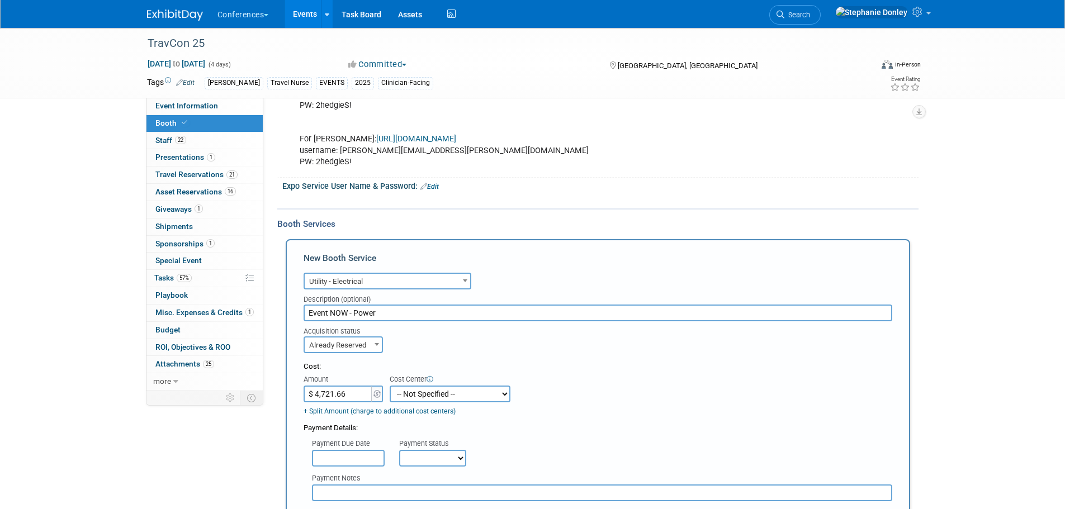
click at [425, 394] on select "-- Not Specified -- Aya Education Aya Healthcare Aya Locums Bespoke Corporate […" at bounding box center [450, 394] width 121 height 17
select select "18965872"
click at [390, 386] on select "-- Not Specified -- Aya Education Aya Healthcare Aya Locums Bespoke Corporate […" at bounding box center [450, 394] width 121 height 17
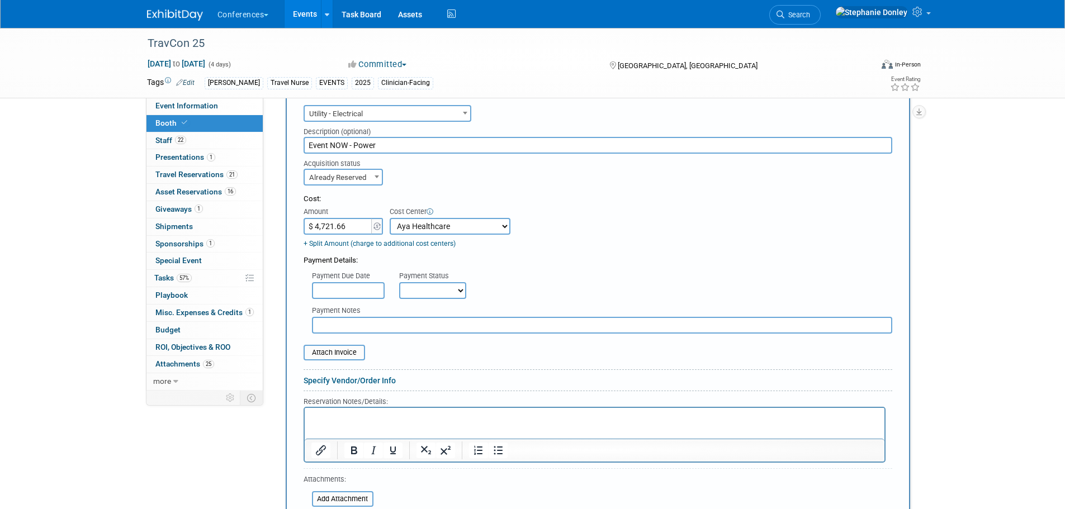
scroll to position [532, 0]
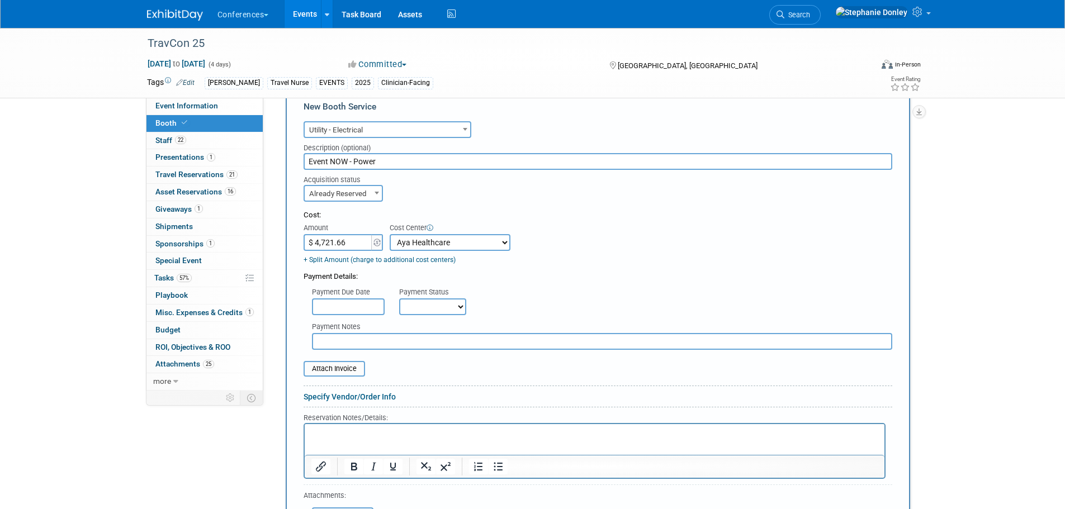
click at [456, 305] on select "Not Paid Yet Partially Paid Paid in Full" at bounding box center [432, 307] width 67 height 17
select select "1"
click at [399, 299] on select "Not Paid Yet Partially Paid Paid in Full" at bounding box center [432, 307] width 67 height 17
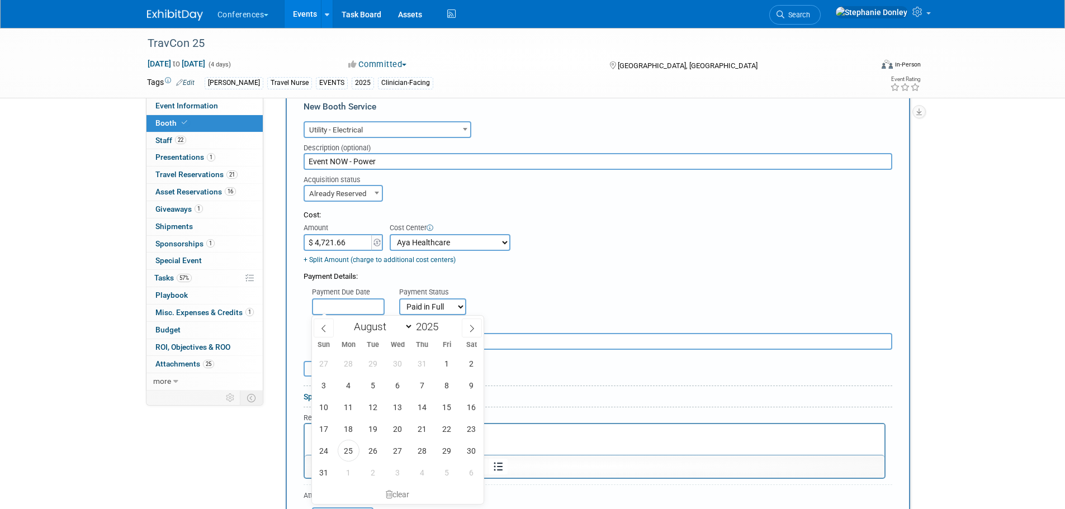
click at [357, 306] on input "text" at bounding box center [348, 307] width 73 height 17
click at [347, 457] on span "25" at bounding box center [349, 451] width 22 height 22
type input "[DATE]"
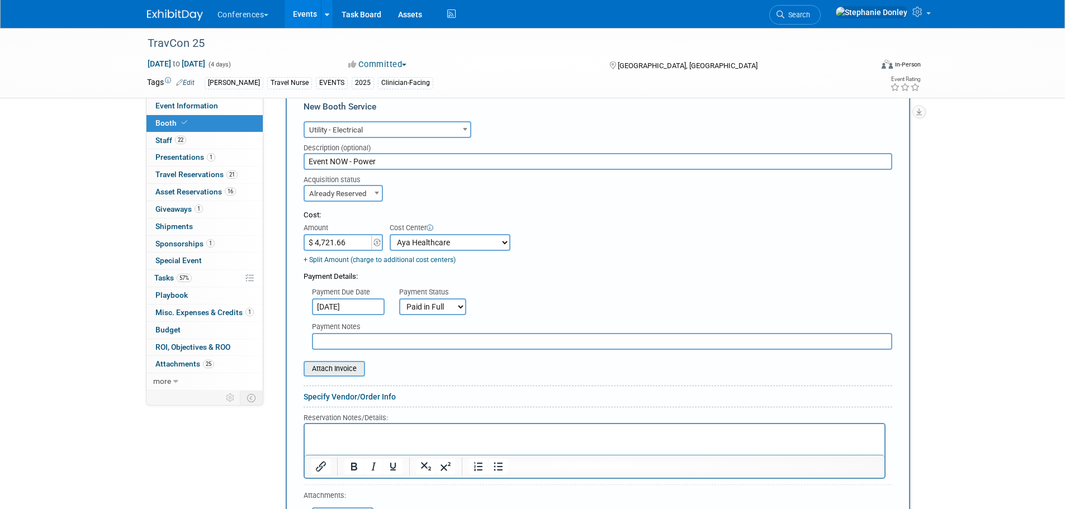
click at [334, 366] on input "file" at bounding box center [297, 368] width 133 height 13
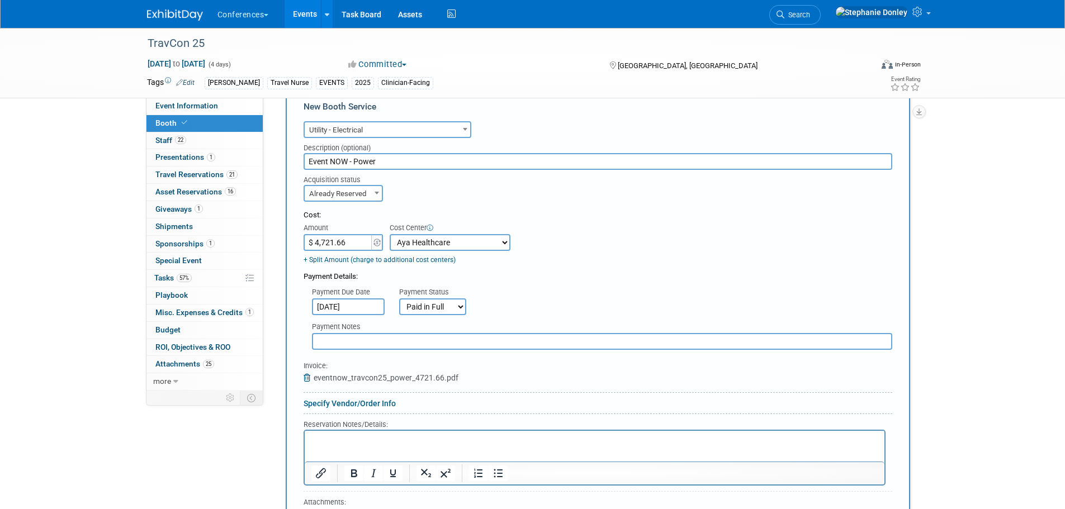
click at [360, 441] on p "Rich Text Area. Press ALT-0 for help." at bounding box center [594, 440] width 567 height 11
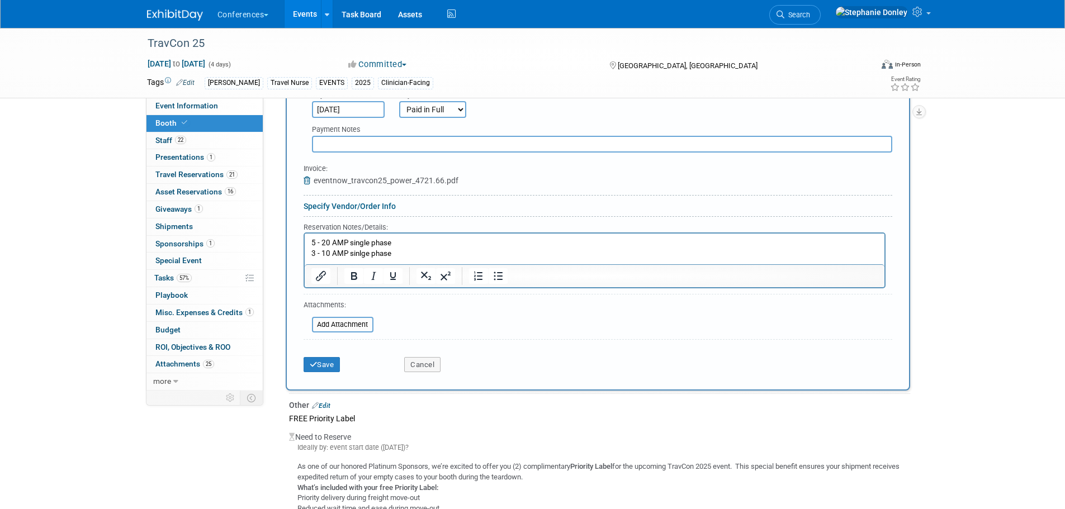
scroll to position [760, 0]
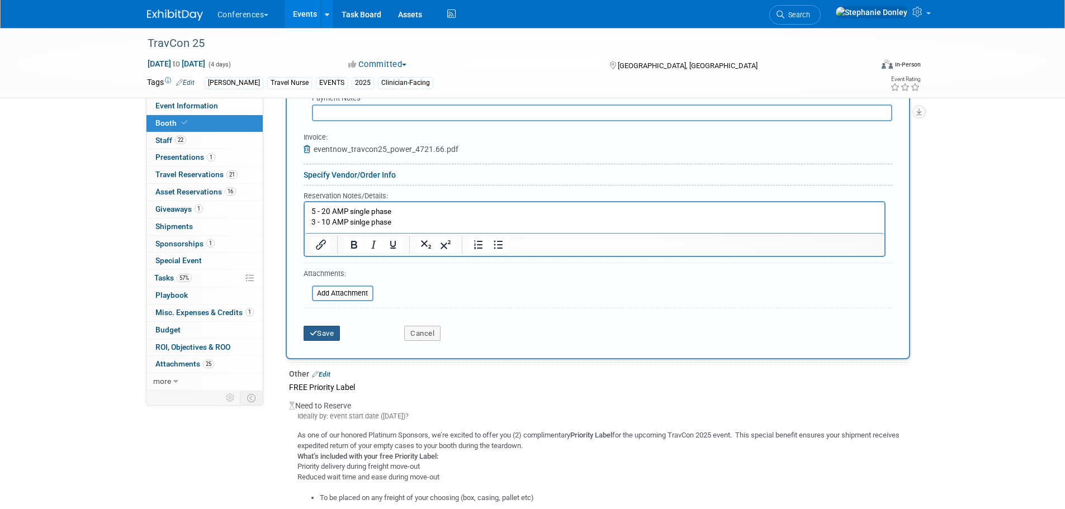
click at [331, 328] on button "Save" at bounding box center [322, 334] width 37 height 16
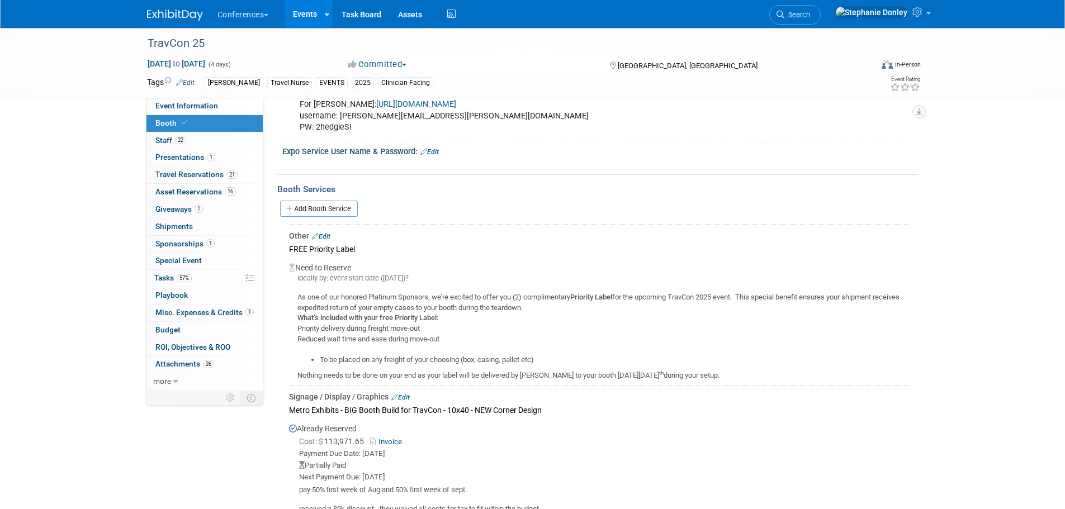
scroll to position [412, 0]
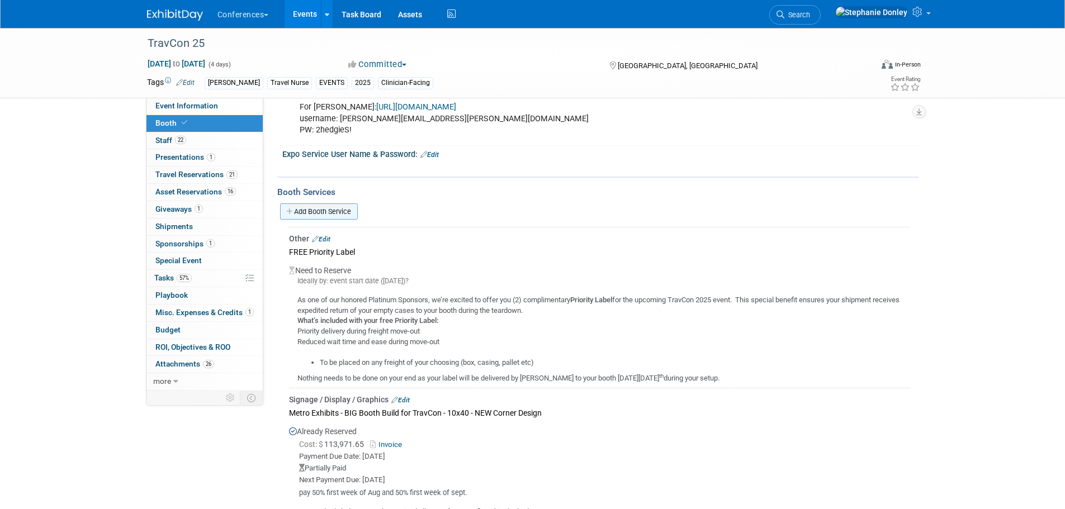
click at [320, 211] on link "Add Booth Service" at bounding box center [319, 212] width 78 height 16
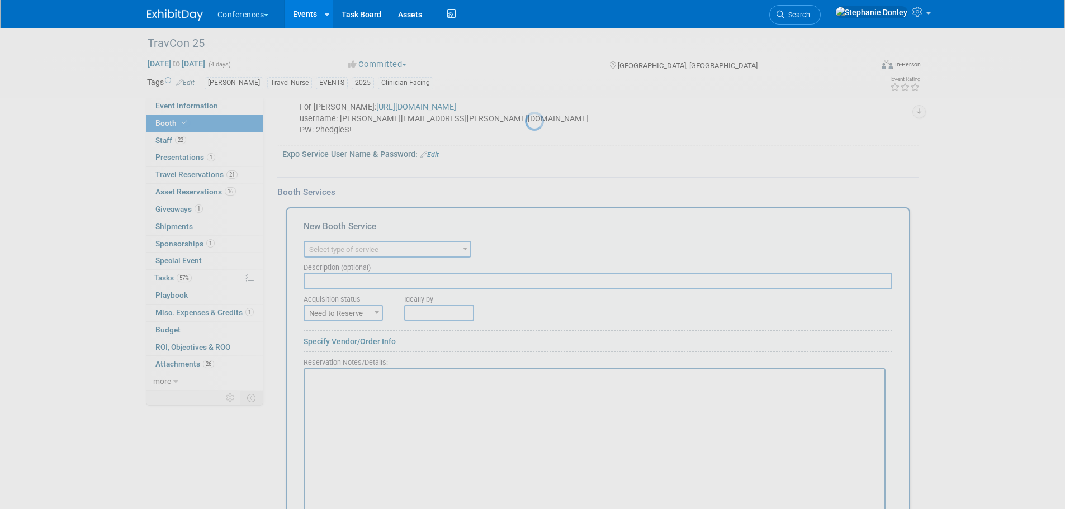
scroll to position [0, 0]
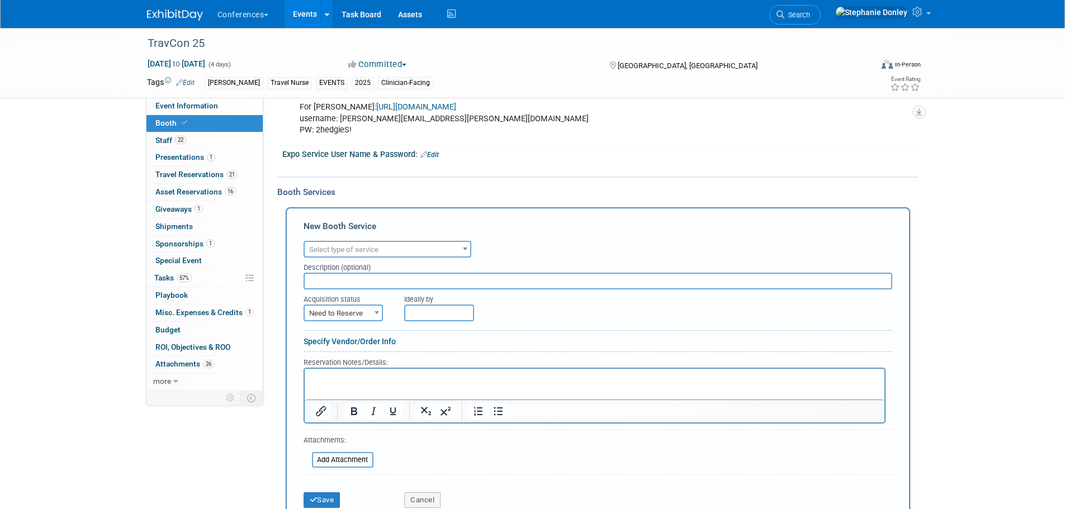
click at [355, 252] on span "Select type of service" at bounding box center [343, 249] width 69 height 8
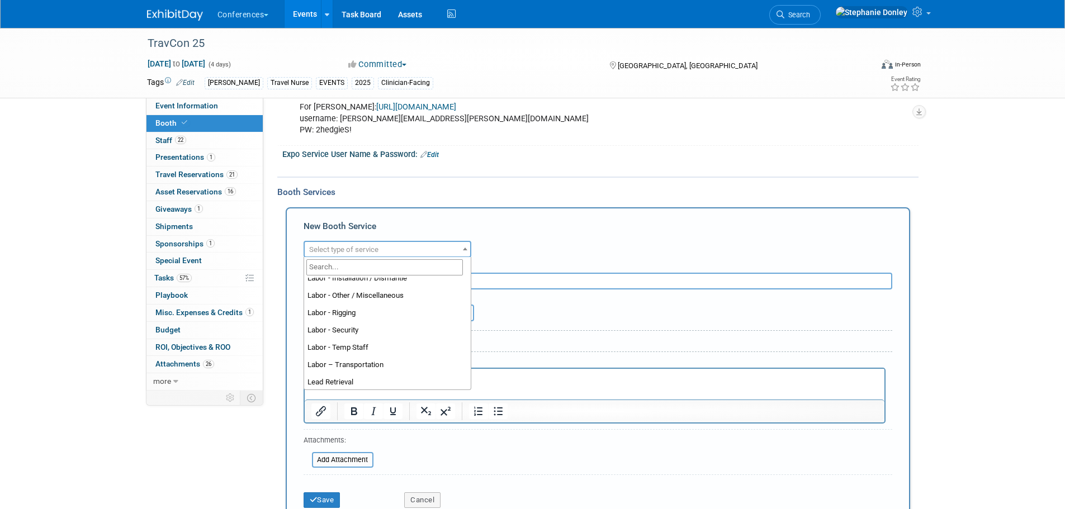
scroll to position [141, 0]
select select "11"
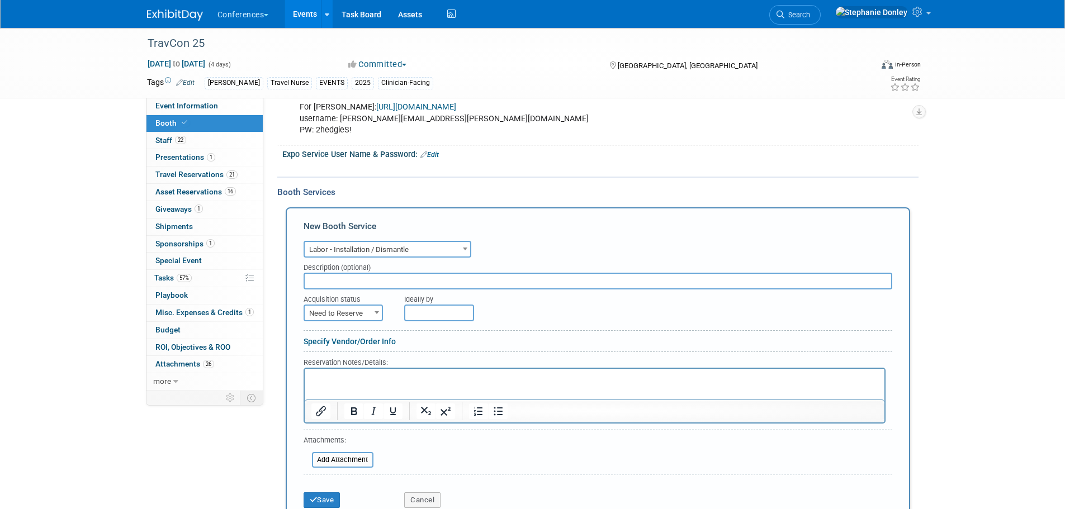
click at [345, 281] on input "text" at bounding box center [598, 281] width 589 height 17
type input "Encore - Required Labor for AV Elements (NEW Regulation - 2025)"
click at [360, 310] on span "Need to Reserve" at bounding box center [343, 314] width 77 height 16
select select "2"
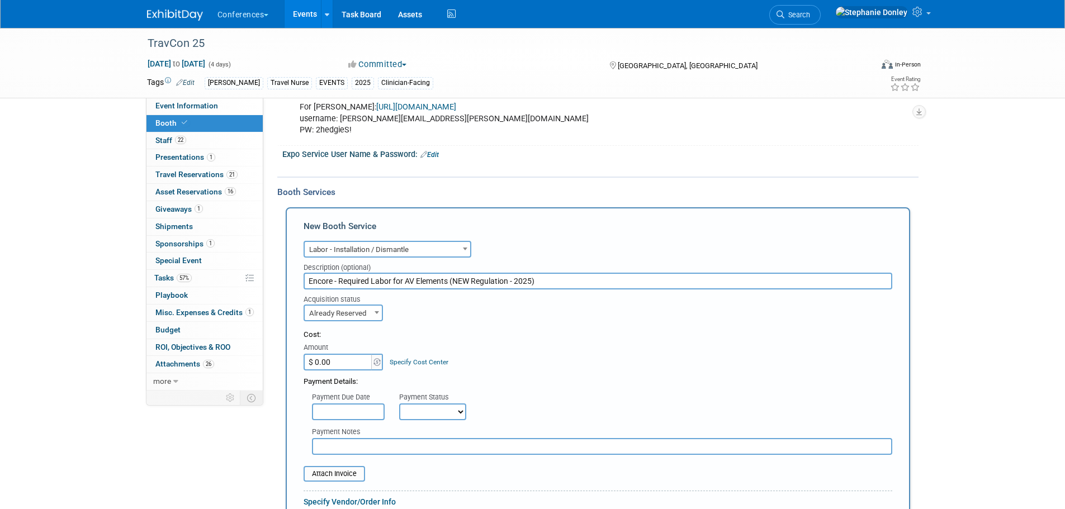
click at [338, 362] on input "$ 0.00" at bounding box center [339, 362] width 70 height 17
type input "$ 2,865.12"
click at [428, 358] on link "Specify Cost Center" at bounding box center [419, 362] width 59 height 8
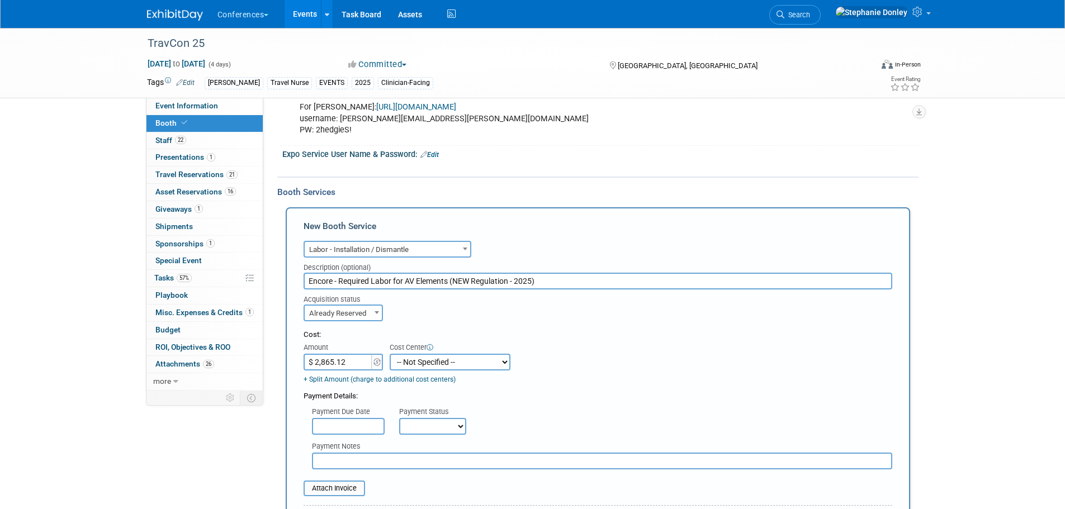
click at [428, 358] on select "-- Not Specified -- Aya Education Aya Healthcare Aya Locums Bespoke Corporate […" at bounding box center [450, 362] width 121 height 17
select select "18965872"
click at [390, 354] on select "-- Not Specified -- Aya Education Aya Healthcare Aya Locums Bespoke Corporate […" at bounding box center [450, 362] width 121 height 17
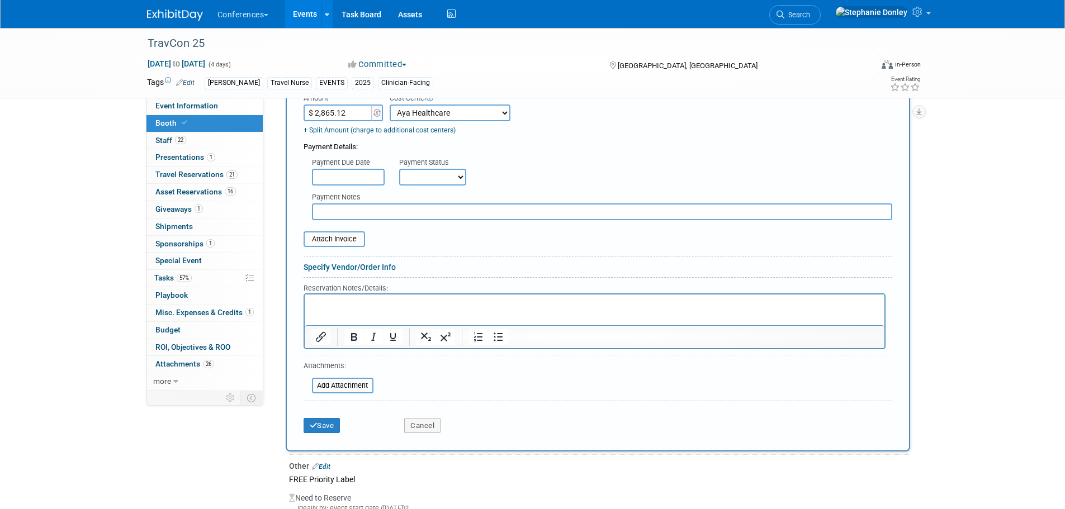
scroll to position [668, 0]
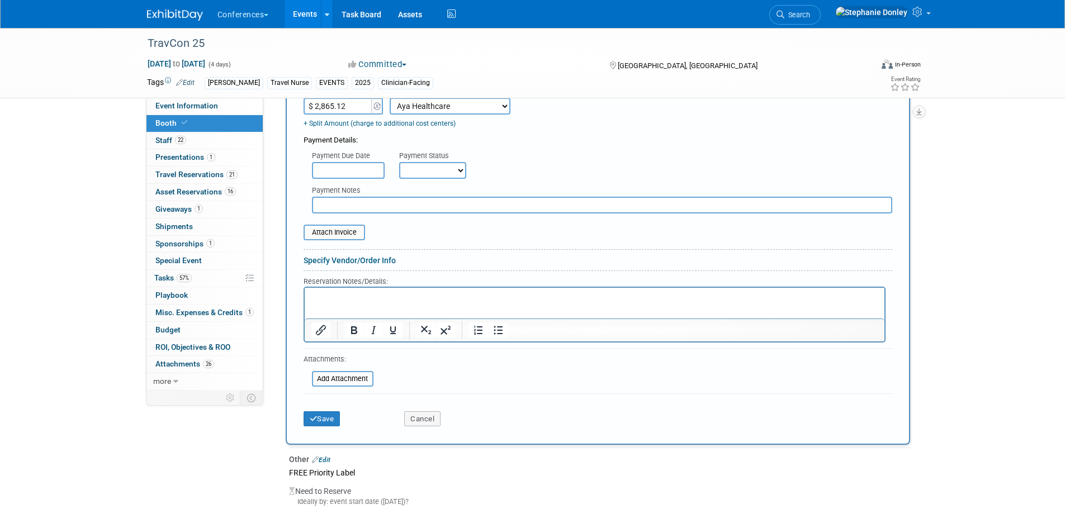
click at [371, 294] on p "Rich Text Area. Press ALT-0 for help." at bounding box center [594, 297] width 567 height 11
click at [335, 233] on input "file" at bounding box center [297, 232] width 133 height 13
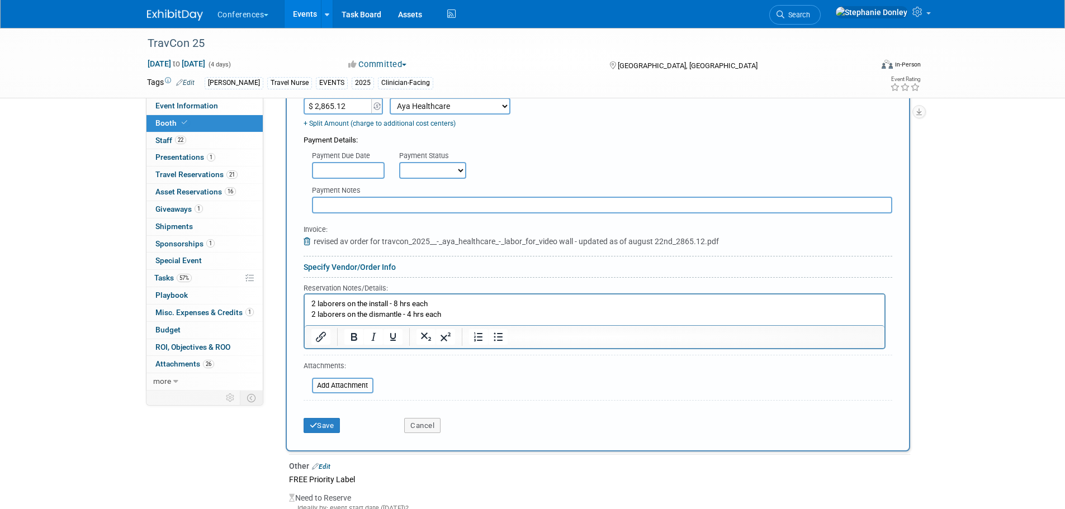
click at [421, 172] on select "Not Paid Yet Partially Paid Paid in Full" at bounding box center [432, 170] width 67 height 17
click at [504, 162] on div "Payment Due Date Payment Status Not Paid Yet Partially Paid Paid in Full Next P…" at bounding box center [598, 162] width 606 height 33
click at [318, 427] on button "Save" at bounding box center [322, 426] width 37 height 16
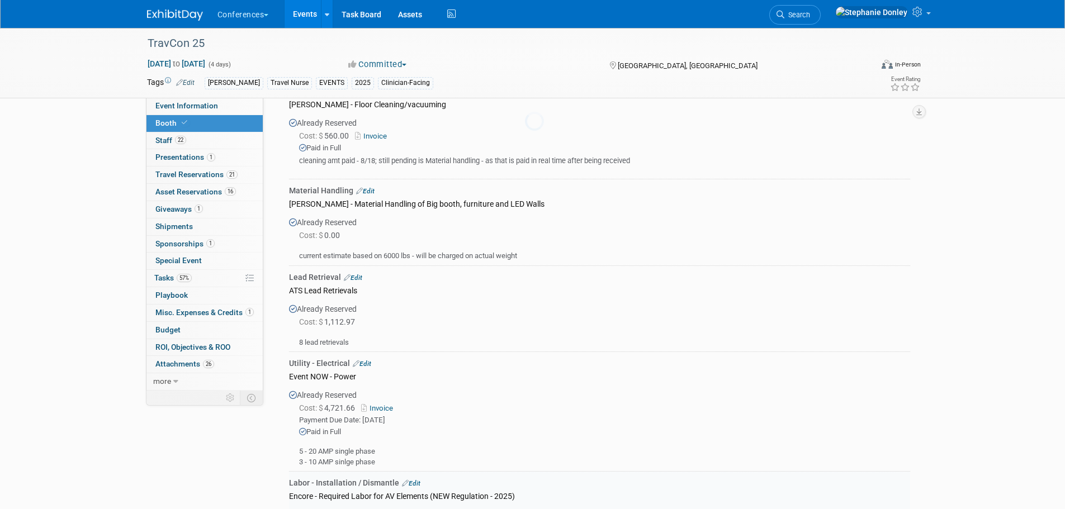
scroll to position [1042, 0]
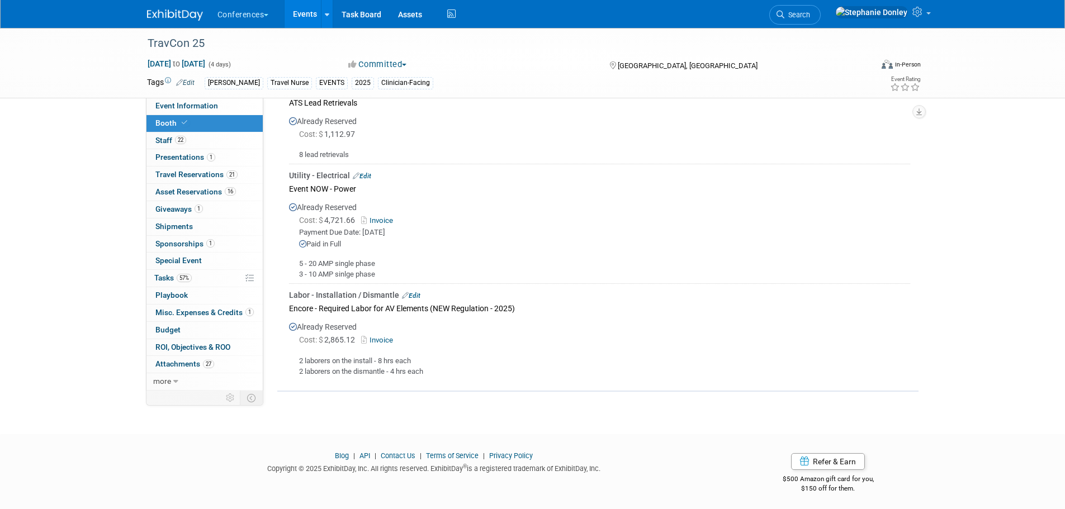
drag, startPoint x: -438, startPoint y: 179, endPoint x: -460, endPoint y: 163, distance: 27.2
click at [439, 231] on div "Payment Due Date: [DATE]" at bounding box center [604, 233] width 611 height 11
